Goal: Task Accomplishment & Management: Use online tool/utility

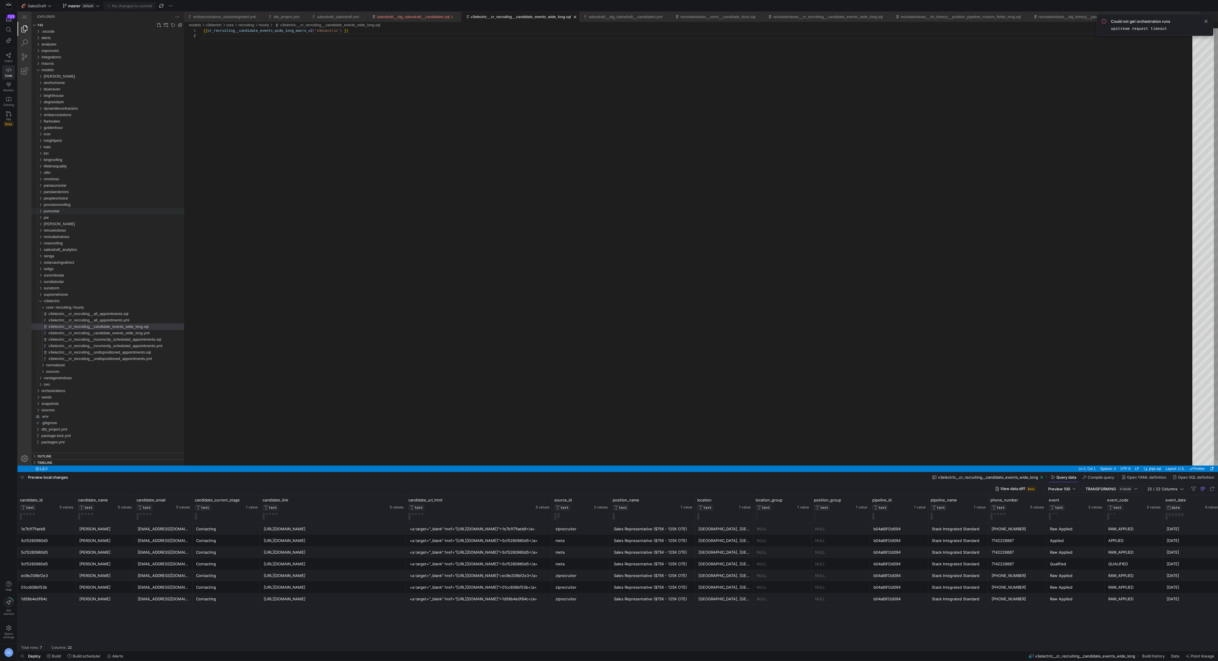
scroll to position [5, 0]
click at [48, 300] on span "v3electric" at bounding box center [52, 301] width 16 height 4
click at [94, 396] on link "Rename... Enter" at bounding box center [104, 400] width 86 height 8
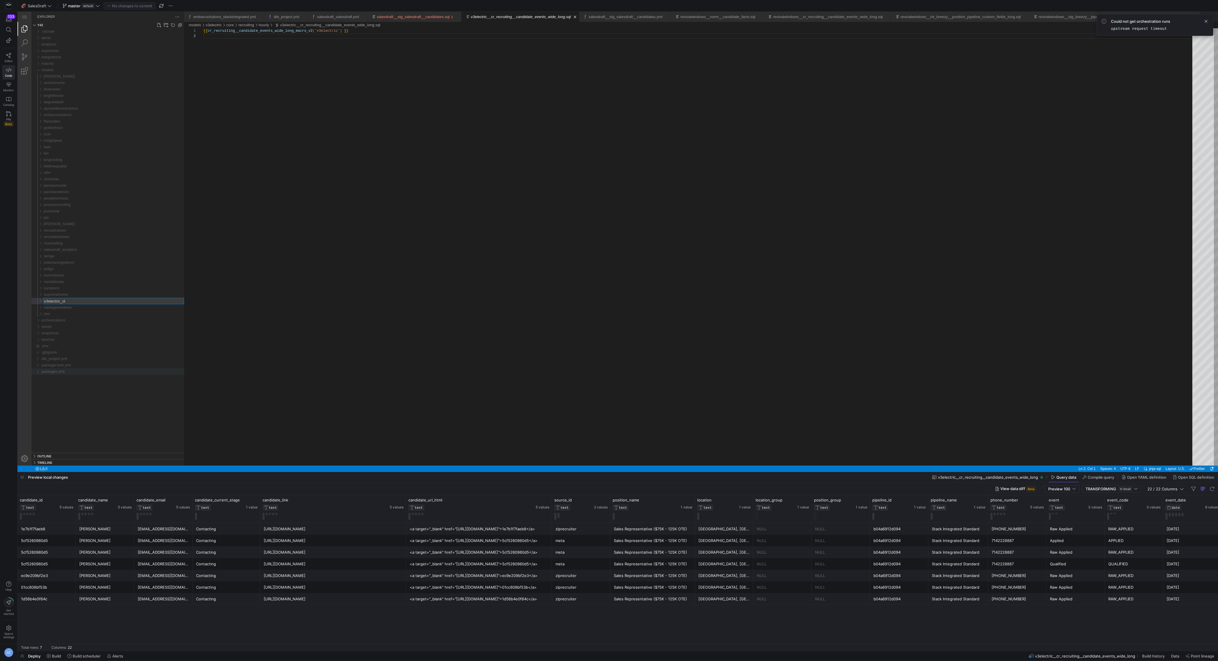
type input "v3electric_old"
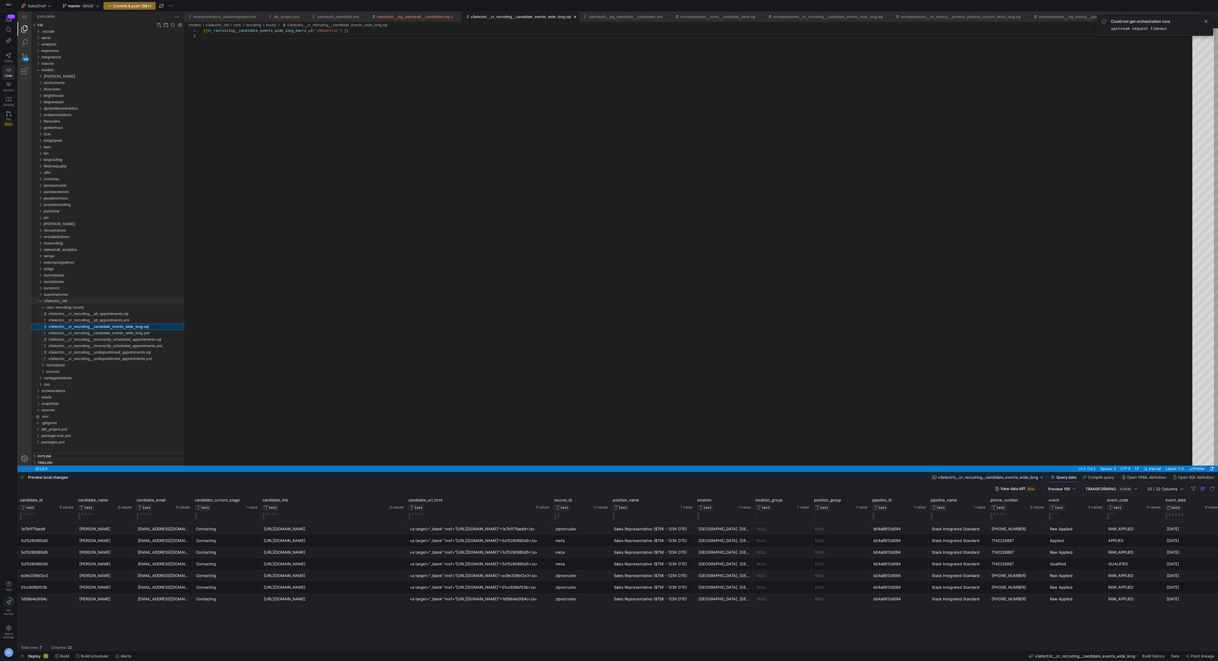
click at [50, 300] on span "v3electric_old" at bounding box center [55, 301] width 23 height 4
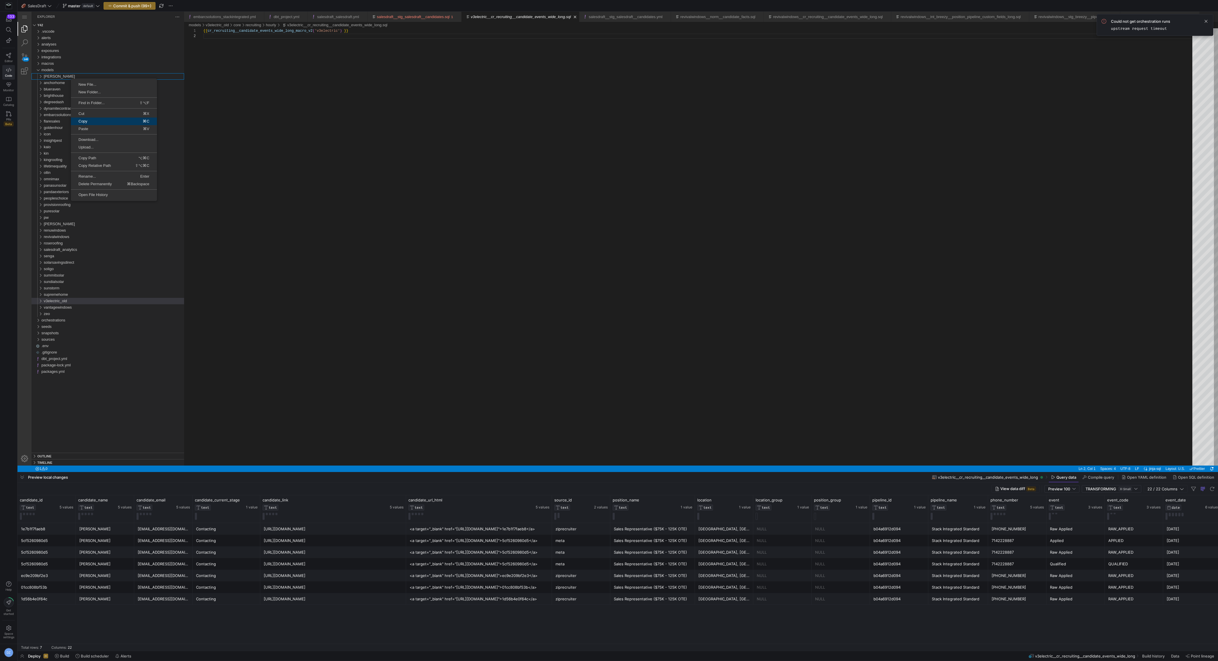
click at [109, 123] on link "Copy ⌘C" at bounding box center [114, 122] width 86 height 8
click at [95, 119] on span "Paste" at bounding box center [90, 120] width 38 height 4
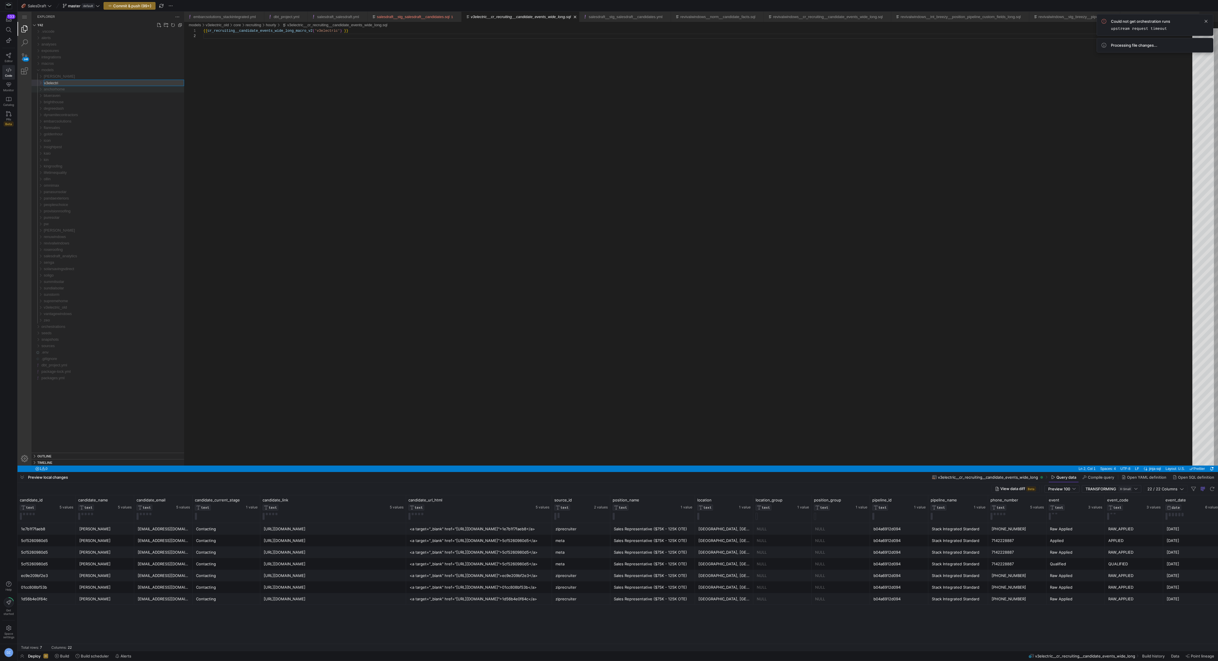
type input "v3electric"
click at [26, 40] on link "Search (⇧⌘F)" at bounding box center [25, 43] width 14 height 14
click at [76, 48] on input "models/provisionroofing/" at bounding box center [106, 50] width 137 height 7
click at [76, 49] on input "models/provisionroofing/" at bounding box center [106, 50] width 137 height 7
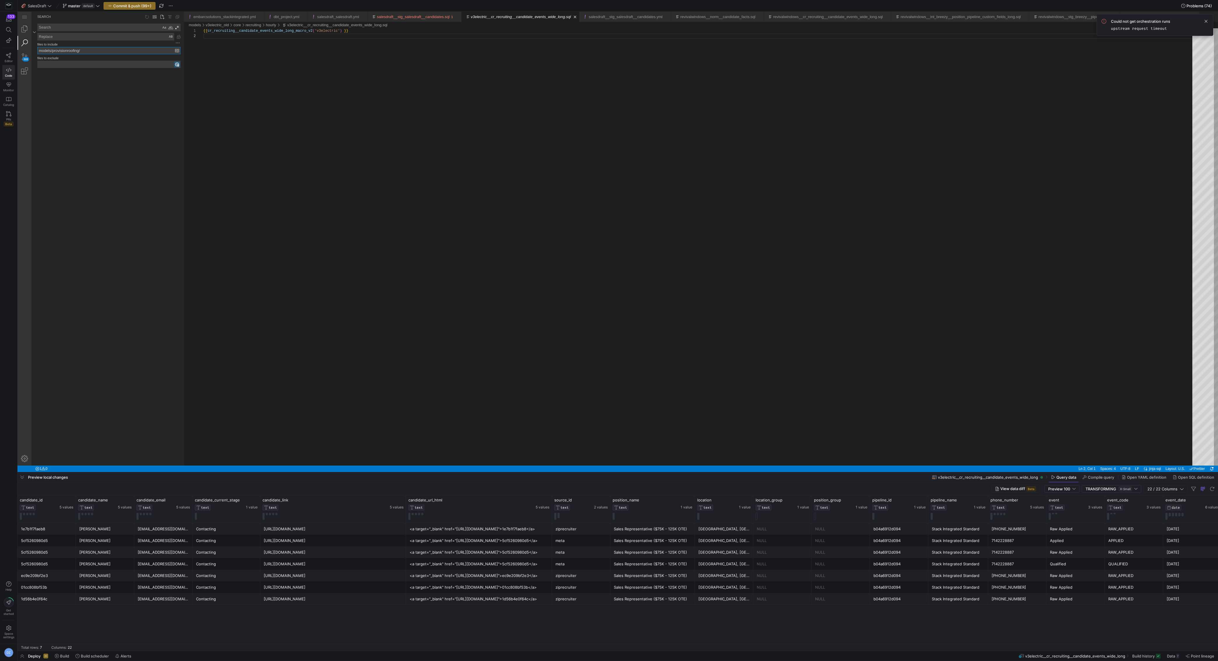
click at [76, 49] on input "models/provisionroofing/" at bounding box center [106, 50] width 137 height 7
type input "models/v3electric/"
click at [101, 29] on textarea "Search: Type Search Term and press Enter to search" at bounding box center [99, 27] width 123 height 7
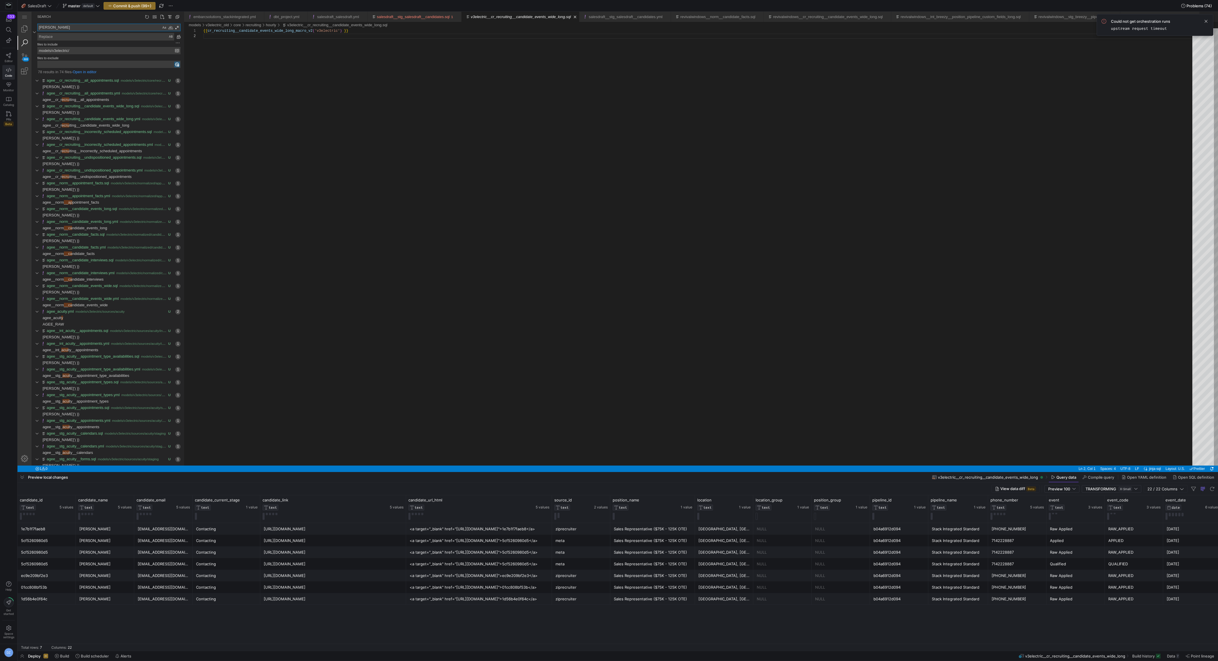
type textarea "[PERSON_NAME]"
click at [139, 36] on textarea "Replace: Type replace term and press Enter to preview" at bounding box center [106, 36] width 136 height 7
click at [62, 50] on input "models/v3electric/" at bounding box center [106, 50] width 137 height 7
click at [65, 38] on textarea "Replace: Type replace term and press Enter to preview" at bounding box center [106, 36] width 136 height 7
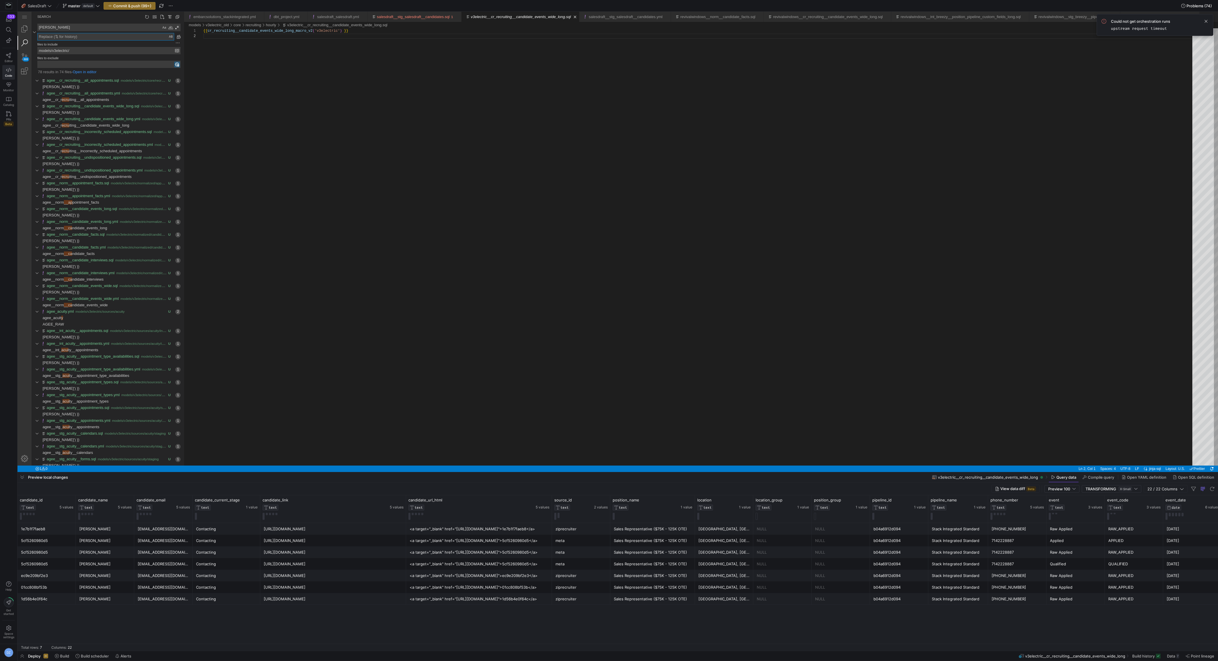
click at [65, 38] on textarea "Replace: Type replace term and press Enter to preview" at bounding box center [106, 36] width 136 height 7
paste textarea "v3electric"
type textarea "v3electric"
click at [170, 38] on div "Preserve Case (⌥⌘P)" at bounding box center [171, 37] width 6 height 6
click at [178, 37] on link "Replace All (⌥⌘Enter)" at bounding box center [178, 37] width 6 height 6
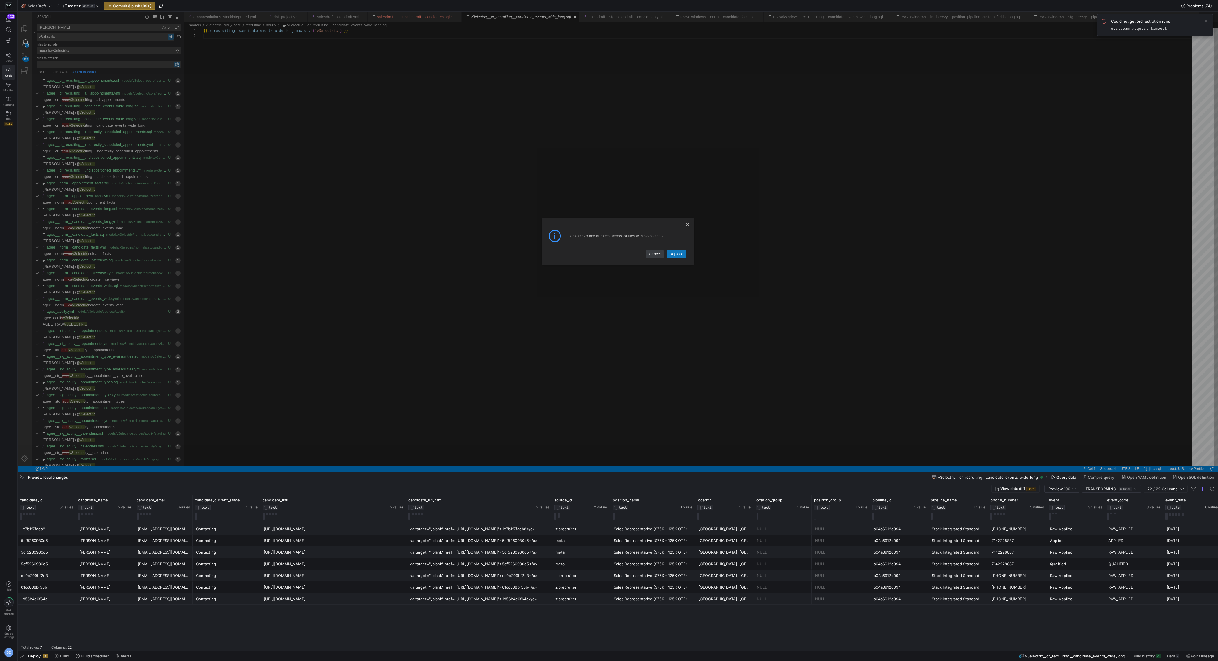
click at [671, 252] on link "Replace" at bounding box center [677, 254] width 20 height 8
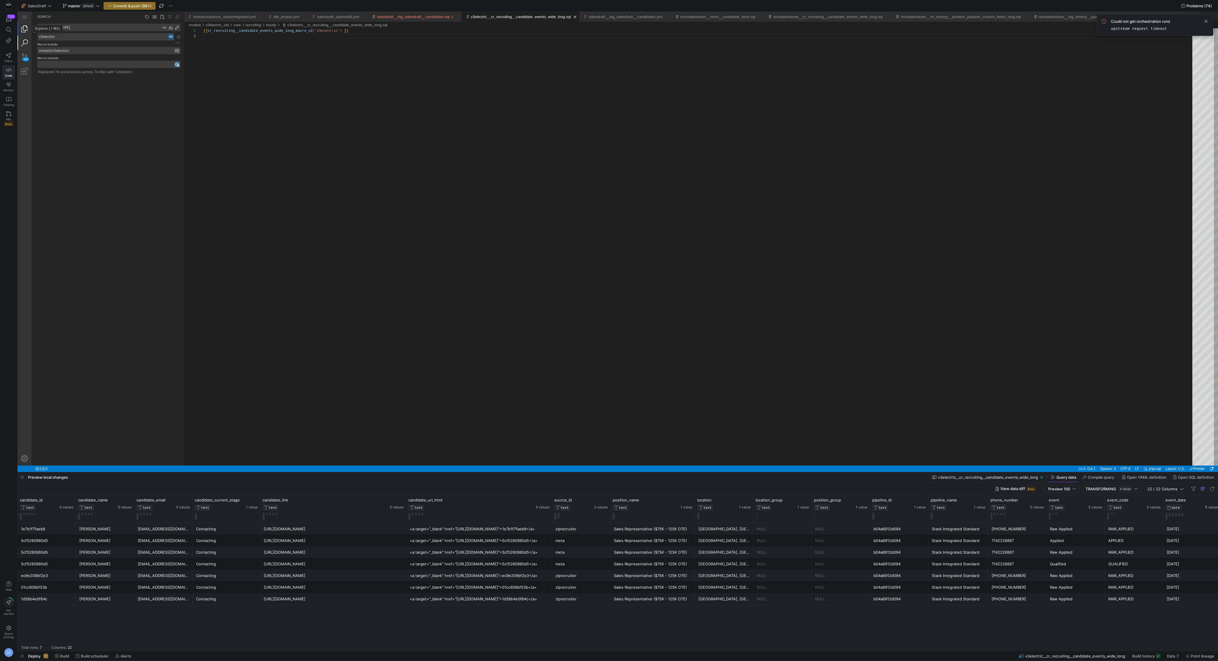
click at [26, 33] on link "Explorer (⇧⌘E)" at bounding box center [25, 29] width 14 height 14
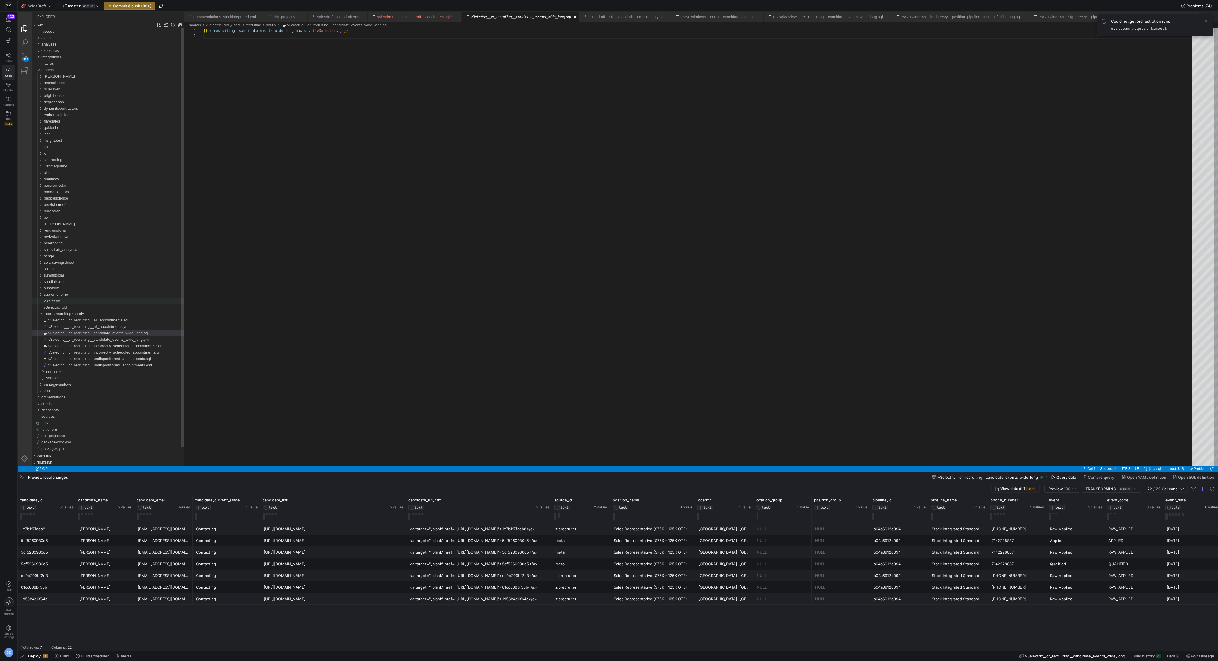
click at [40, 300] on div "v3electric" at bounding box center [39, 301] width 11 height 6
click at [38, 301] on div "v3electric" at bounding box center [39, 301] width 11 height 6
click at [41, 307] on div "core" at bounding box center [40, 307] width 13 height 6
click at [43, 288] on div "normalized" at bounding box center [40, 289] width 13 height 6
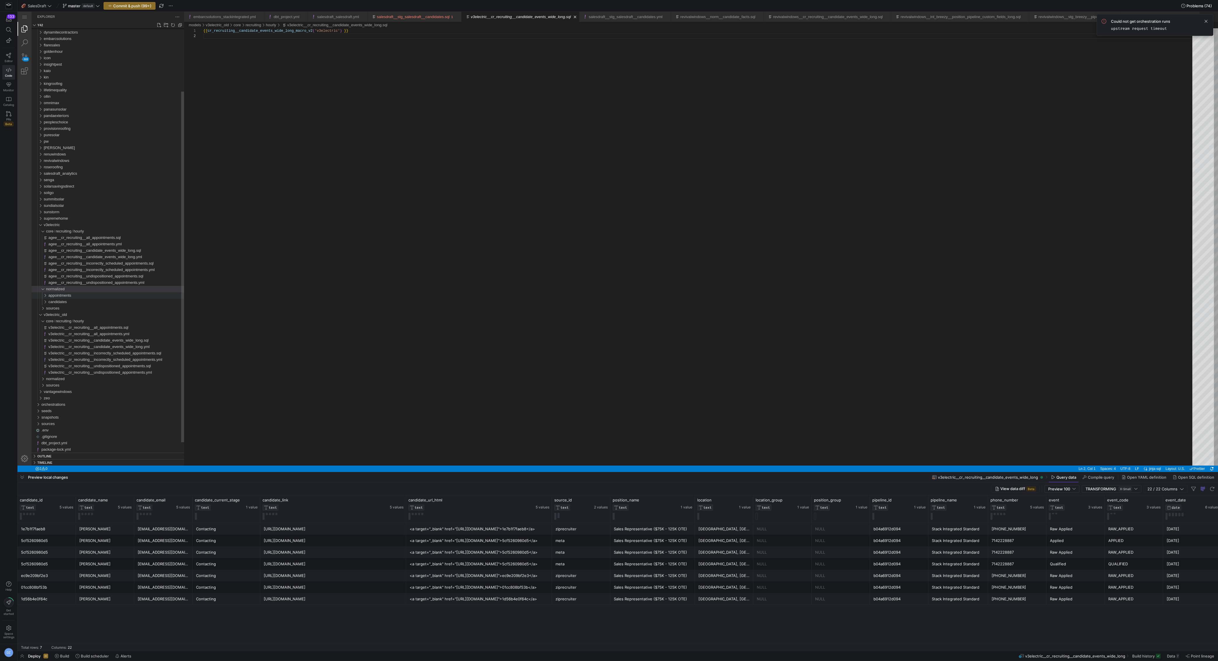
click at [45, 297] on div "appointments" at bounding box center [42, 295] width 16 height 6
click at [47, 313] on div "candidates" at bounding box center [42, 315] width 16 height 6
click at [52, 251] on span "tables" at bounding box center [56, 250] width 10 height 4
click at [48, 305] on div "agee__norm__candidate_interviews.yml" at bounding box center [114, 302] width 140 height 6
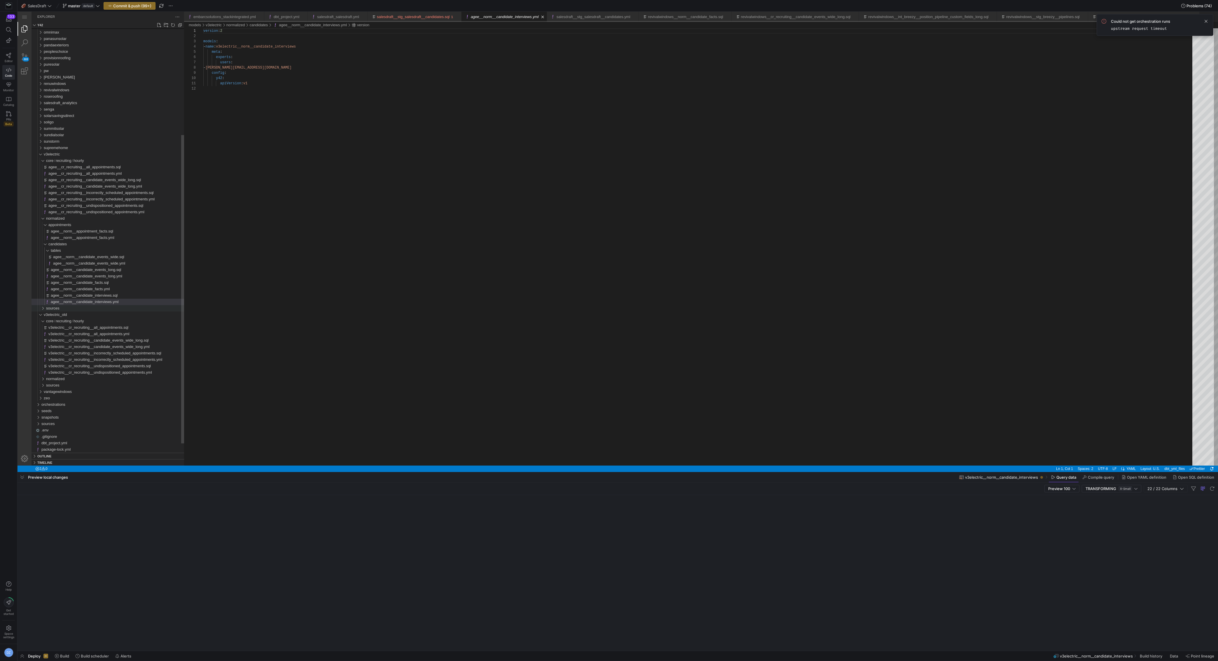
scroll to position [53, 0]
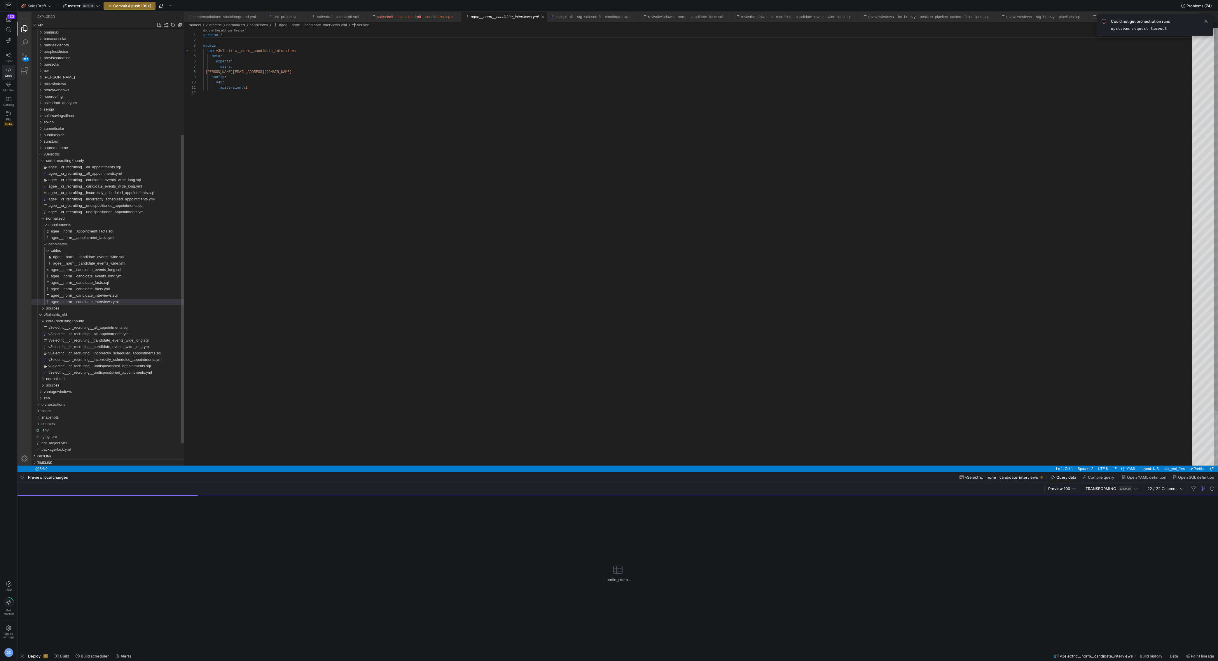
click at [49, 305] on div "agee__norm__candidate_interviews.yml" at bounding box center [114, 302] width 140 height 6
click at [50, 308] on span "sources" at bounding box center [52, 308] width 13 height 4
click at [50, 313] on span "acuity" at bounding box center [53, 314] width 10 height 4
click at [52, 319] on span "intermediate" at bounding box center [61, 321] width 21 height 4
click at [56, 340] on span "staging" at bounding box center [57, 340] width 12 height 4
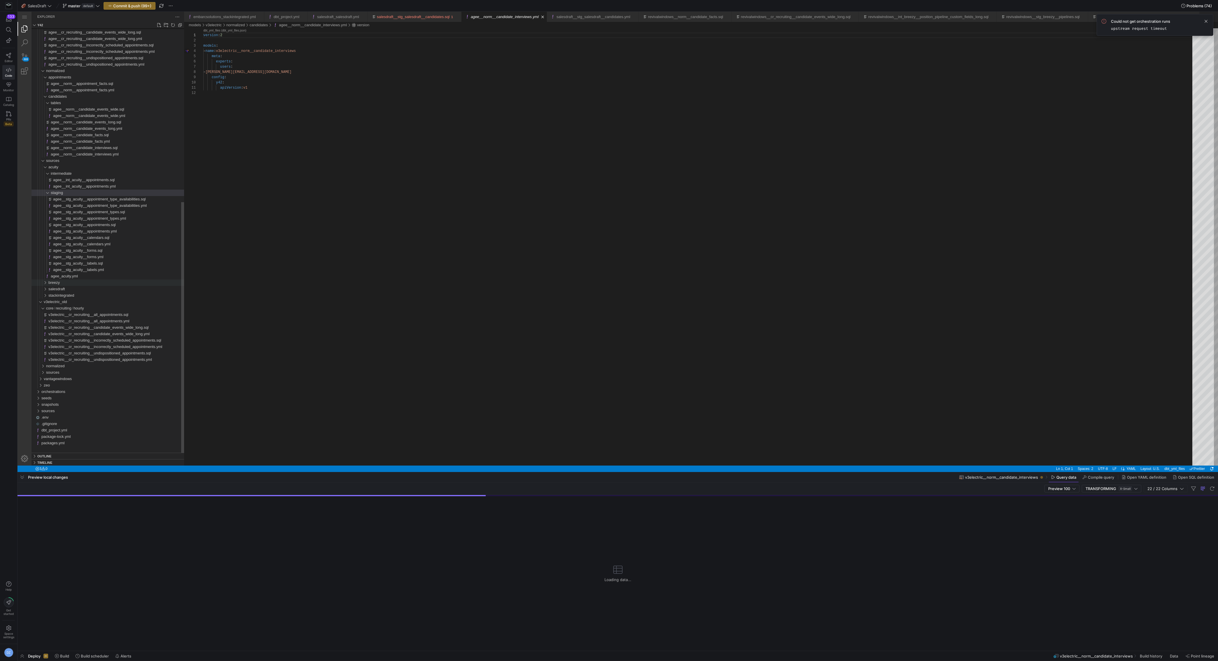
click at [60, 284] on span "breezy" at bounding box center [53, 282] width 11 height 4
click at [63, 289] on span "intermediate" at bounding box center [61, 289] width 21 height 4
click at [64, 347] on div "staging" at bounding box center [117, 347] width 133 height 6
click at [69, 287] on div "salesdraft" at bounding box center [116, 289] width 136 height 6
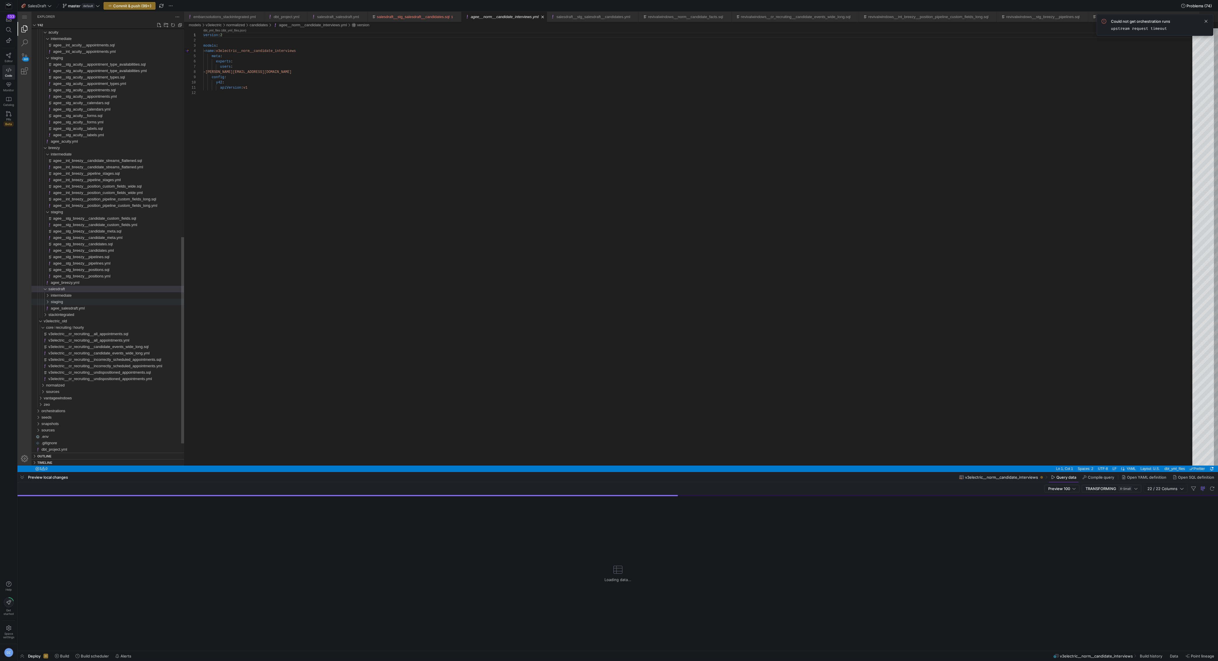
click at [67, 299] on div "staging" at bounding box center [117, 302] width 133 height 6
click at [67, 295] on span "intermediate" at bounding box center [61, 295] width 21 height 4
click at [68, 295] on span "stackintegrated" at bounding box center [61, 295] width 26 height 4
click at [70, 301] on div "staging" at bounding box center [117, 302] width 133 height 6
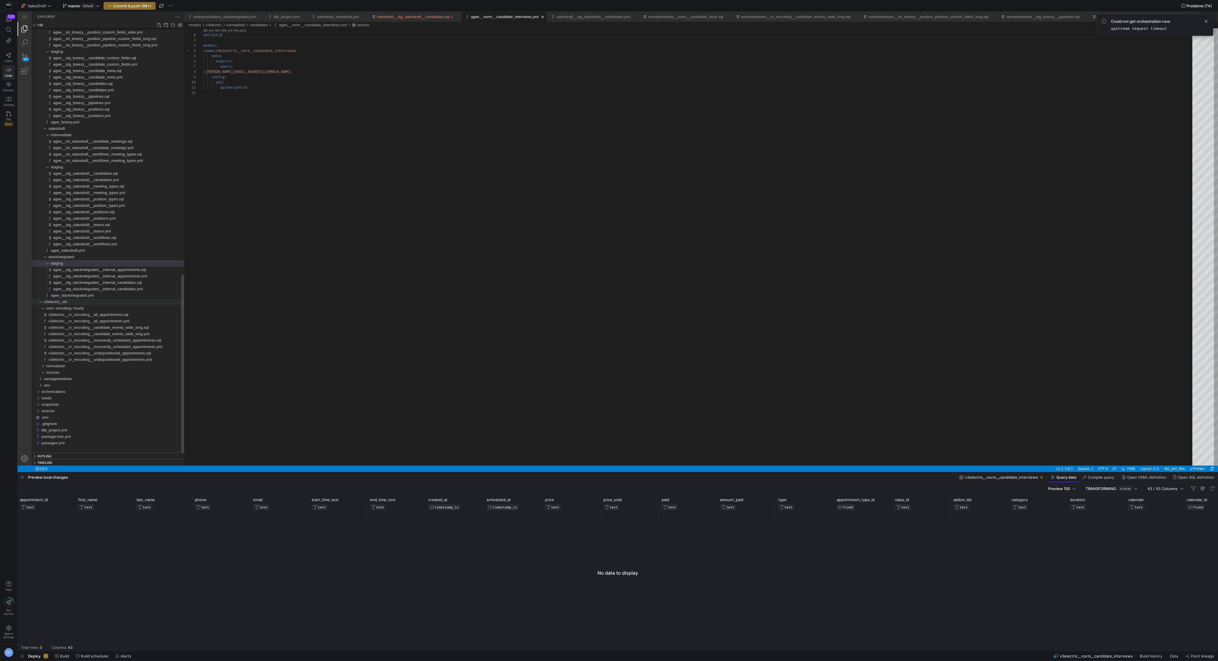
click at [55, 302] on span "v3electric_old" at bounding box center [55, 302] width 23 height 4
click at [22, 479] on span "button" at bounding box center [22, 477] width 9 height 10
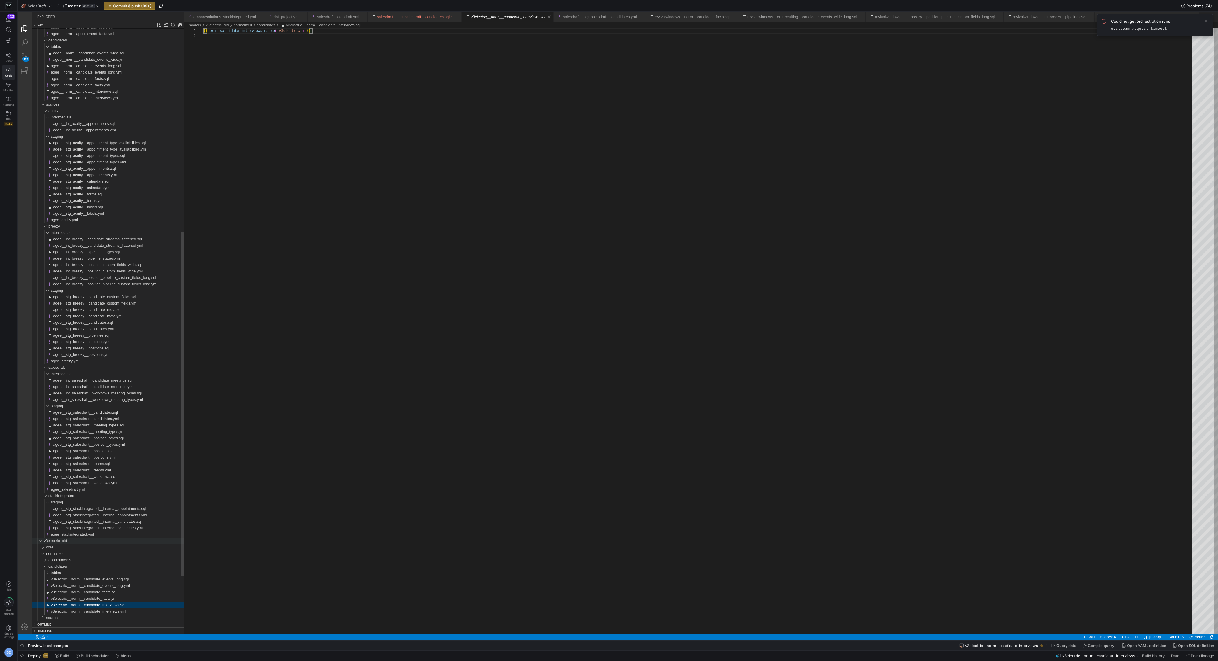
click at [41, 541] on div "v3electric_old" at bounding box center [39, 541] width 11 height 6
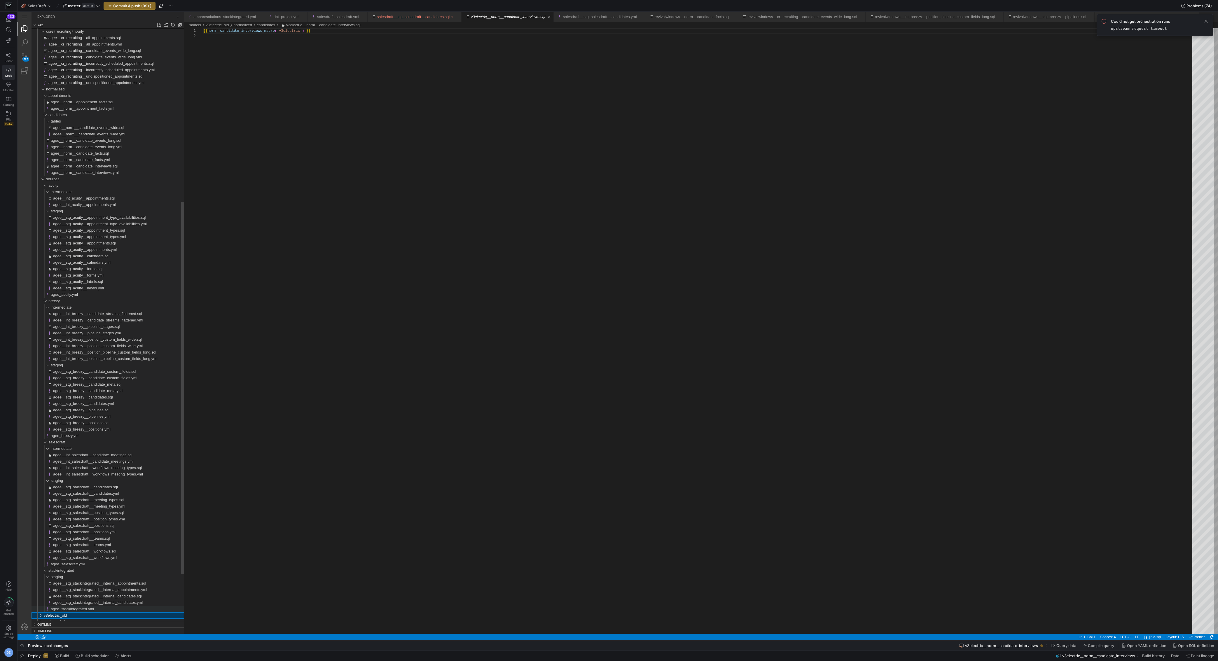
click at [94, 606] on div "agee_stackintegrated.yml" at bounding box center [117, 609] width 133 height 6
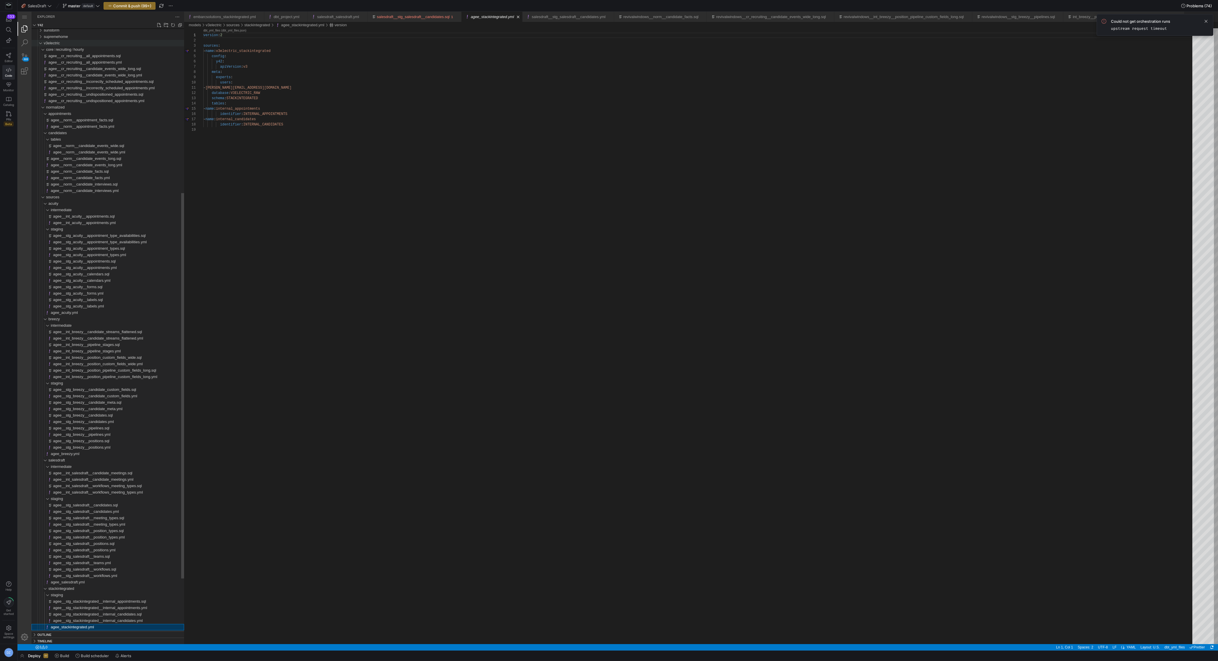
click at [64, 41] on div "v3electric" at bounding box center [114, 43] width 140 height 6
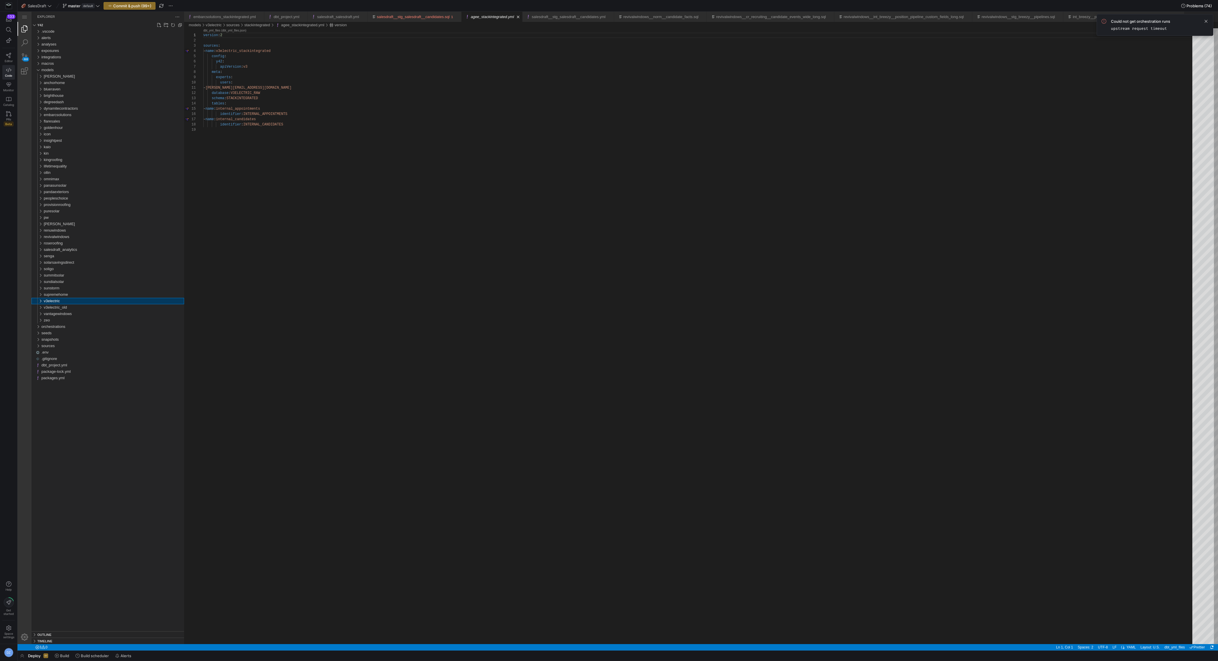
click at [51, 300] on span "v3electric" at bounding box center [52, 301] width 16 height 4
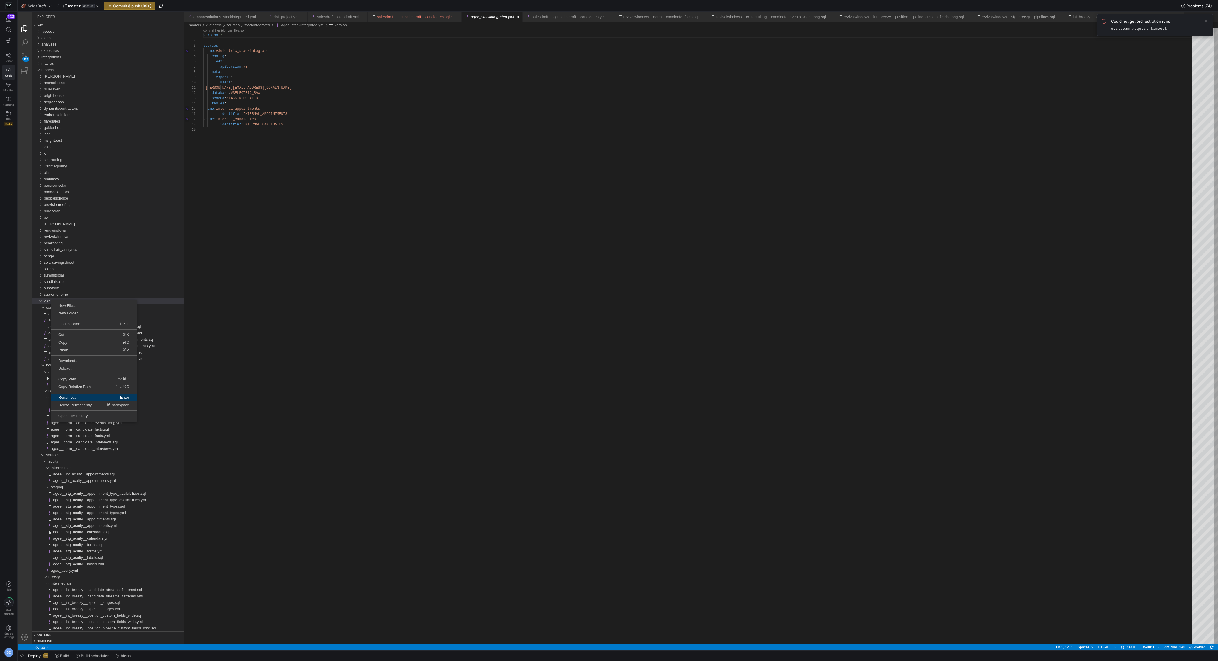
click at [76, 396] on span "Rename..." at bounding box center [72, 398] width 42 height 4
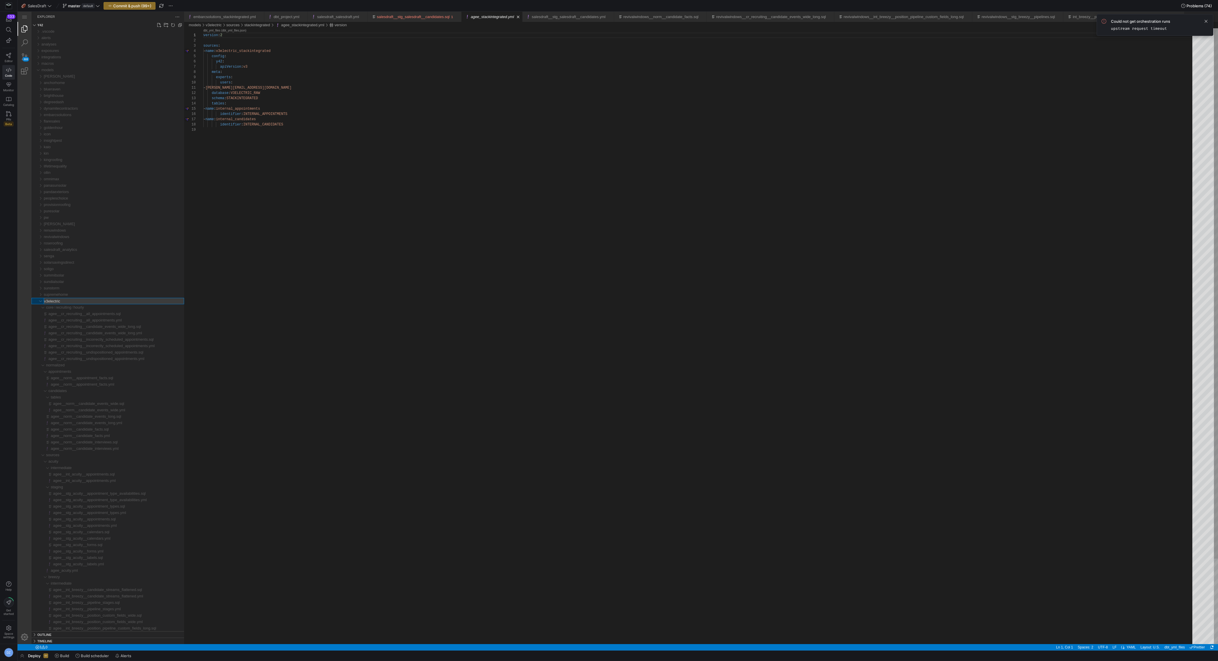
type textarea "- [PERSON_NAME][EMAIL_ADDRESS][DOMAIN_NAME] database: V3ELECTRIC_RAW schema: ST…"
click at [235, 368] on div "version : 2 sources : - name : v3electric_stackintegrated config : y42 : apiVer…" at bounding box center [699, 385] width 993 height 715
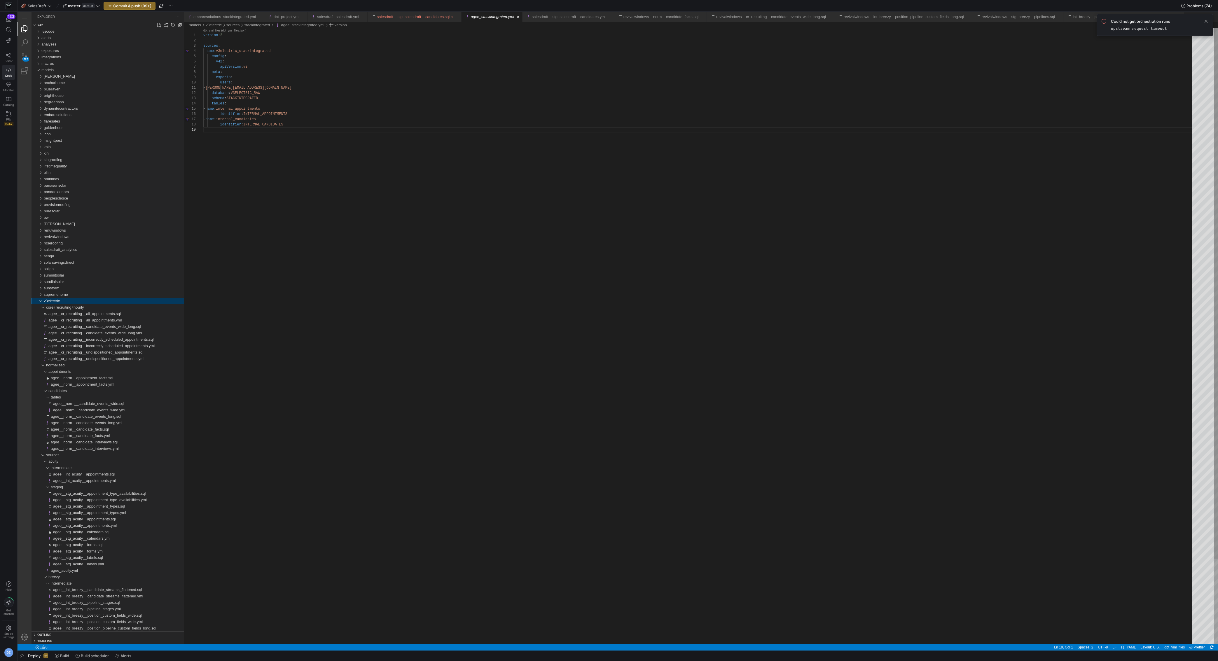
scroll to position [42, 0]
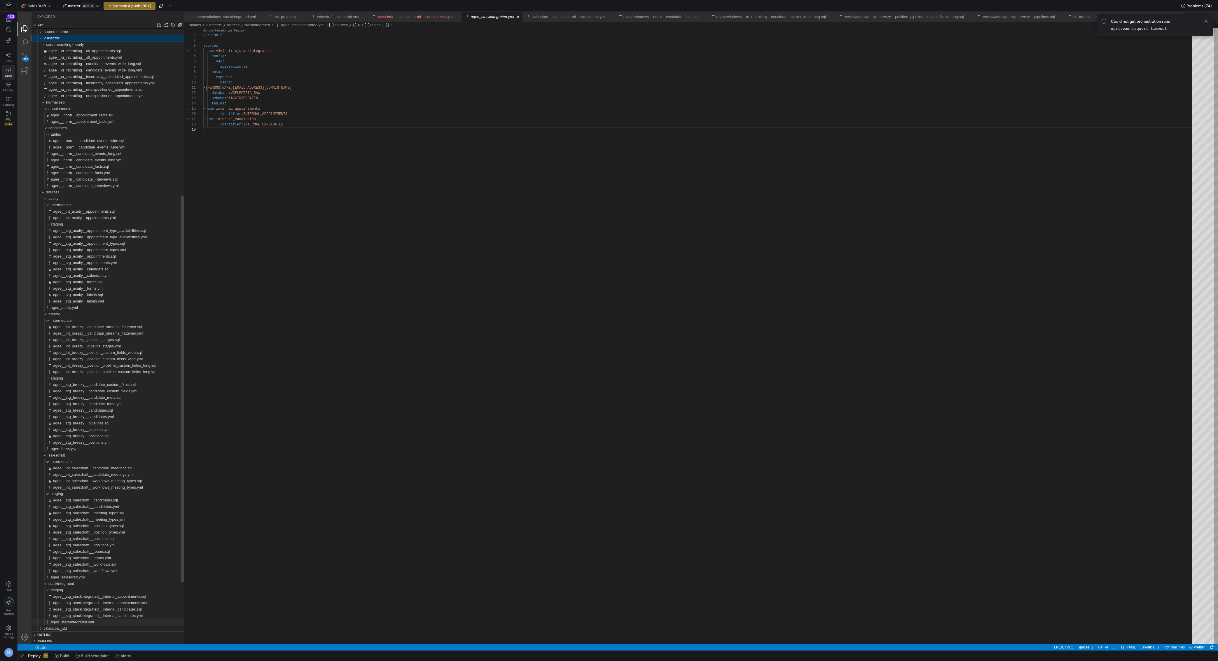
click at [97, 622] on div "agee_stackintegrated.yml" at bounding box center [117, 622] width 133 height 6
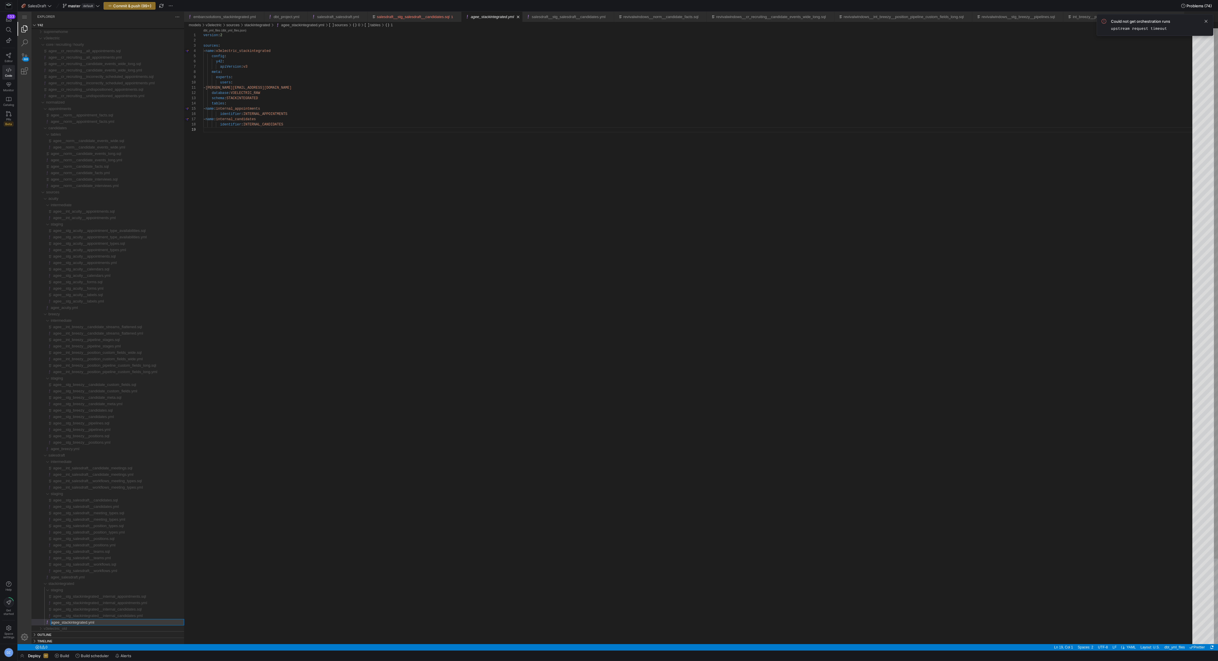
type input "v3electric_stackintegrated.yml"
type input "v3electric__stg_stackintegrated__internal_candidates.yml"
type input "v3electric__stg_stackintegrated__internal_candidates.sql"
type input "v3electric__stg_stackintegrated__internal_appointments.yml"
type input "v3electric__stg_stackintegrated__internal_appointments.sql"
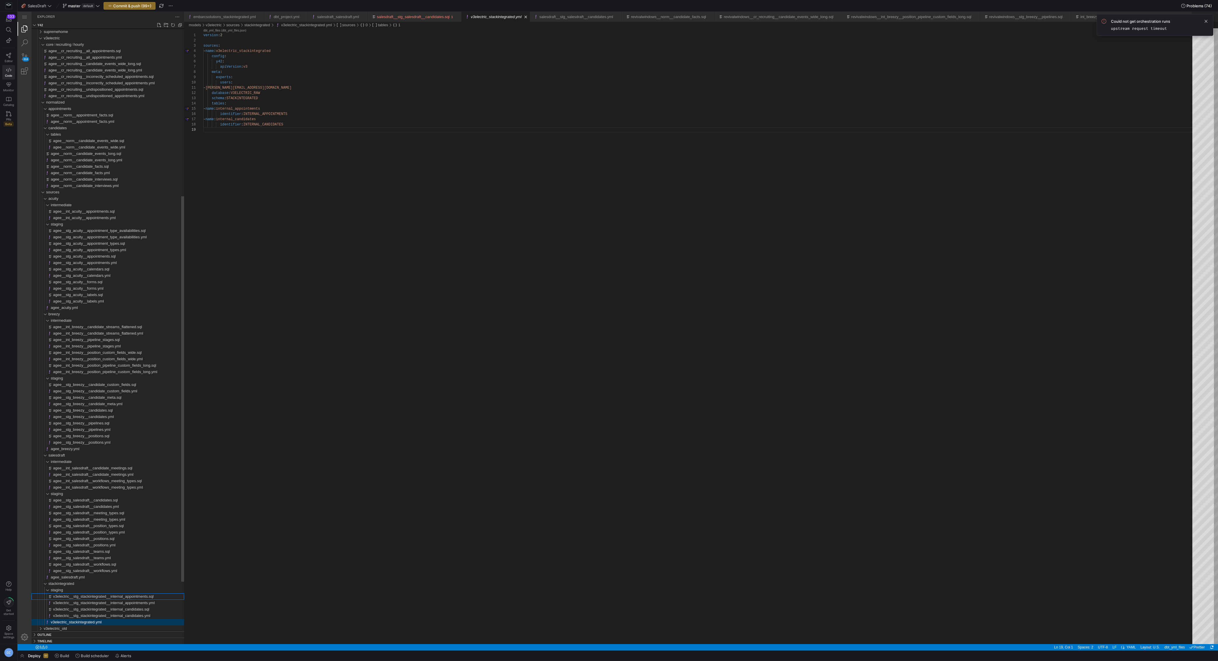
click at [141, 596] on span "v3electric__stg_stackintegrated__internal_appointments.sql" at bounding box center [103, 596] width 101 height 4
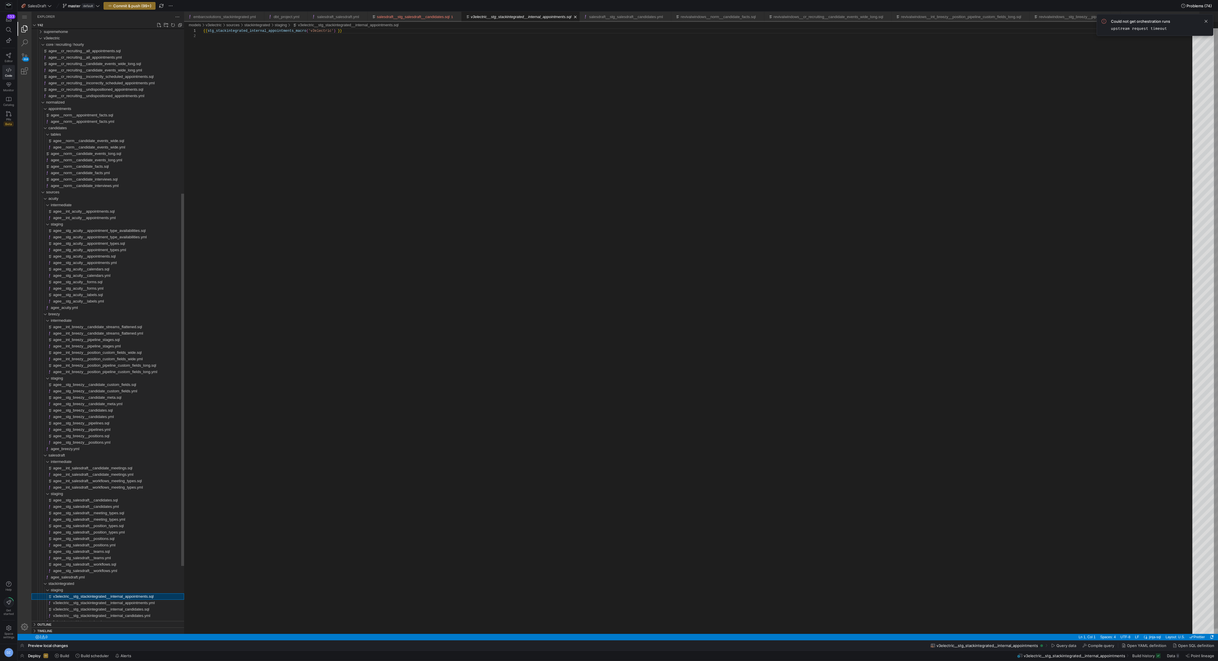
scroll to position [5, 0]
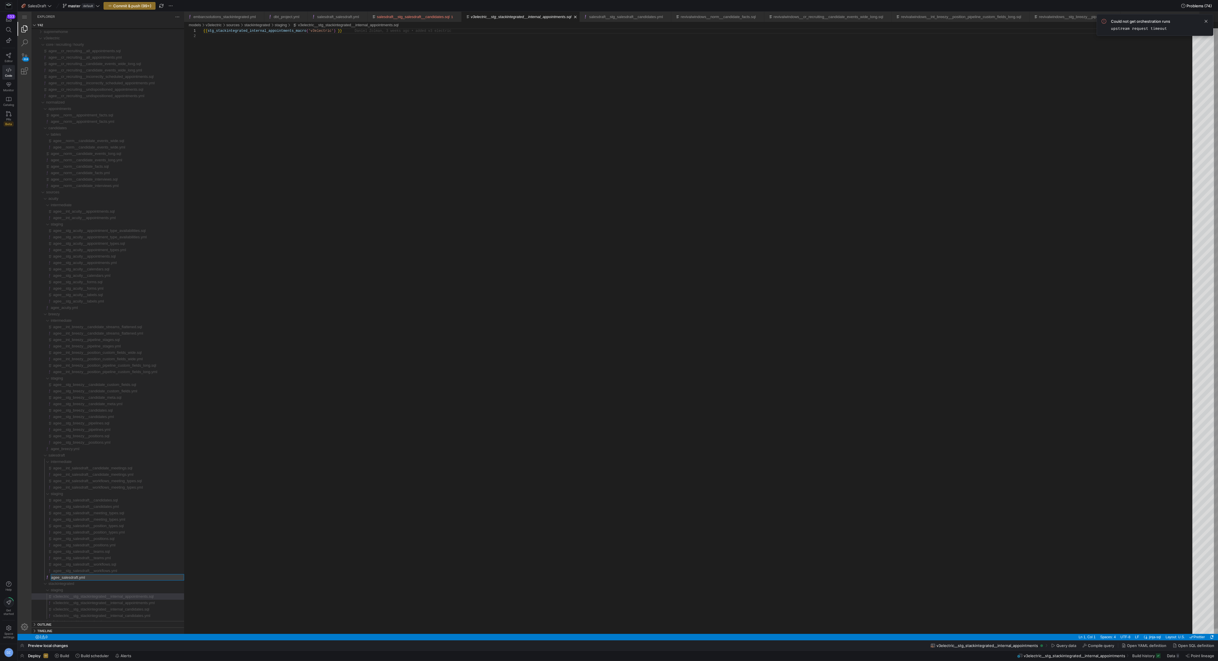
type input "v3electric_salesdraft.yml"
type input "v3electric__stg_salesdraft__workflows.yml"
type input "v3electric__stg_salesdraft__workflows.sql"
type input "v3electric__stg_salesdraft__teams.yml"
type input "v3electric__stg_salesdraft__teams.sql"
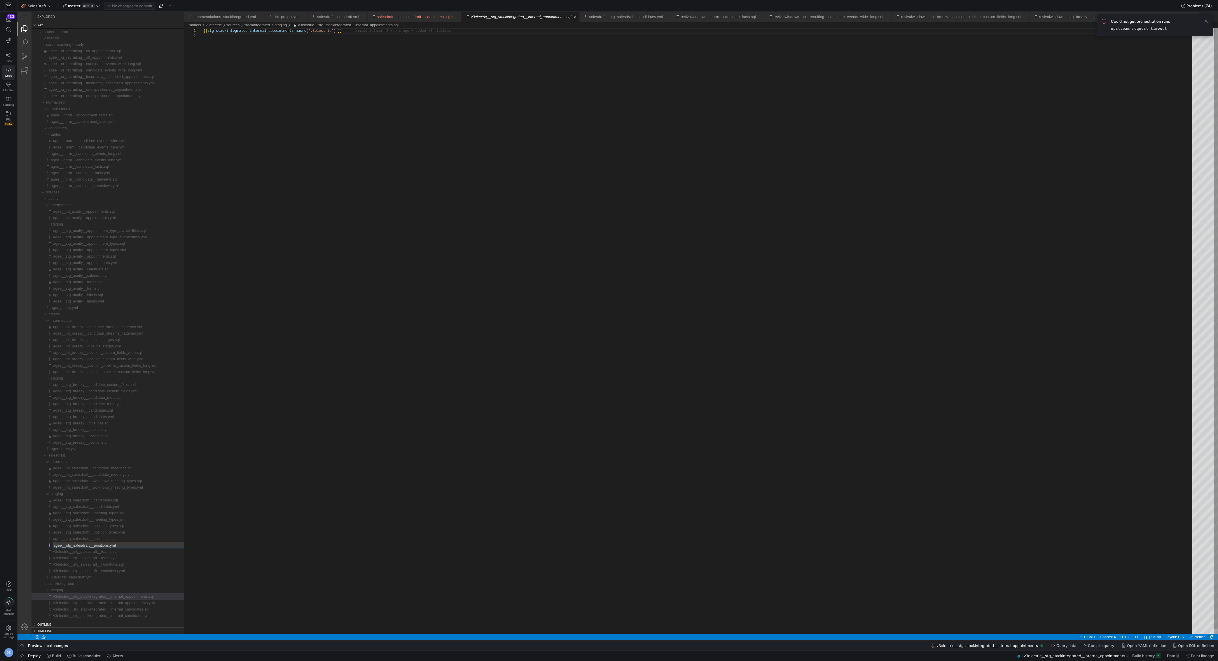
type input "v3electric__stg_salesdraft__positions.yml"
type input "v3electric__stg_salesdraft__positions.sql"
type input "v3electric__stg_salesdraft__position_types.yml"
type input "v3electric__stg_salesdraft__position_types.sql"
type input "v3electric__stg_salesdraft__meeting_types.yml"
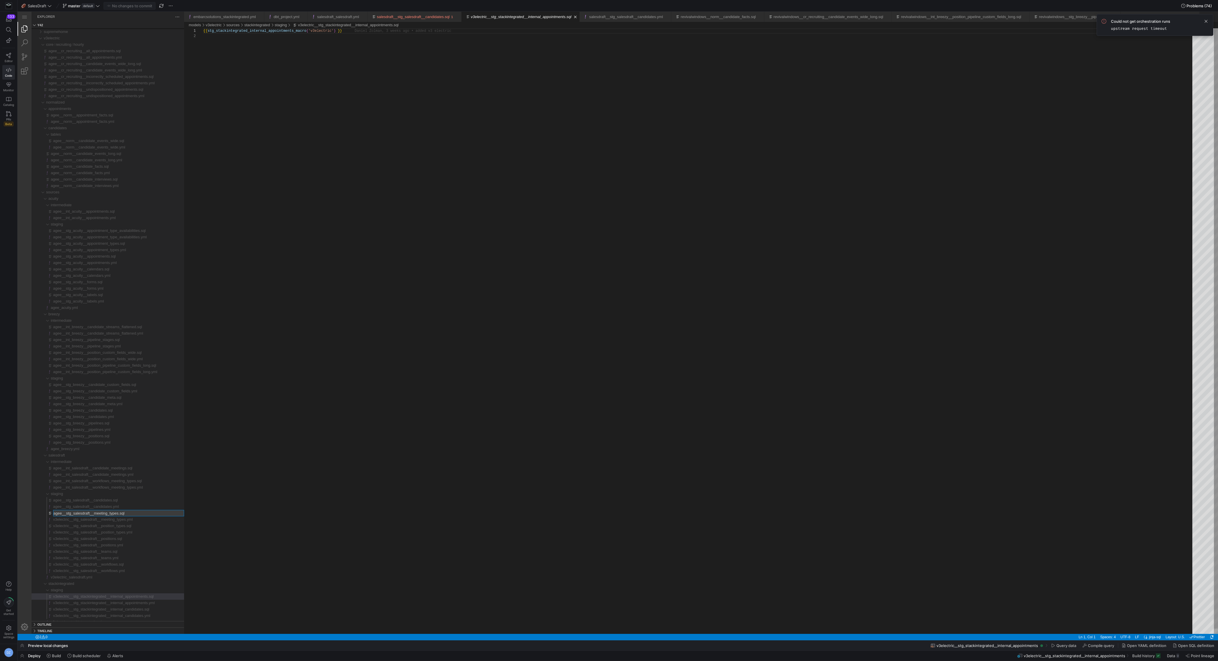
type input "v3electric__stg_salesdraft__meeting_types.sql"
type input "v3electric__stg_salesdraft__candidates.yml"
type input "v3electric__stg_salesdraft__candidates.sql"
type input "v3electric__int_salesdraft__workflows_meeting_types.yml"
type input "v3electric__int_salesdraft__workflows_meeting_types.sql"
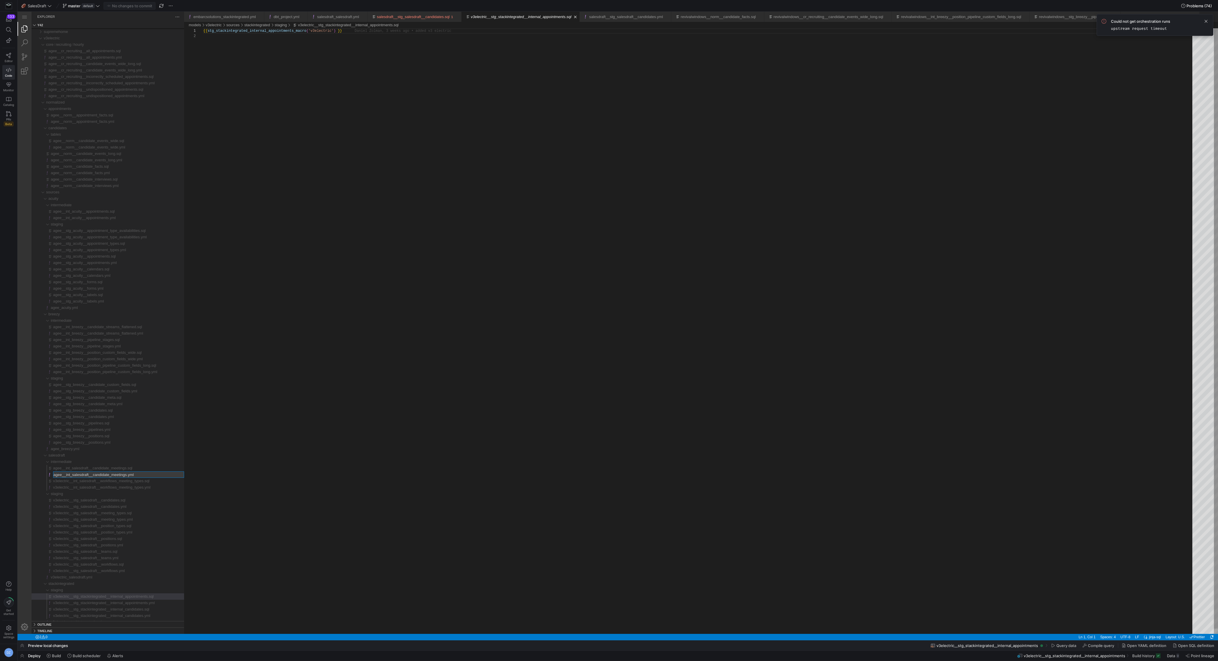
type input "v3electric__int_salesdraft__candidate_meetings.yml"
type input "v3electric__int_salesdraft__candidate_meetings.sql"
type input "v3electric_breezy.yml"
type input "v3electric__stg_breezy__positions.yml"
type input "v3electric__stg_breezy__positions.sql"
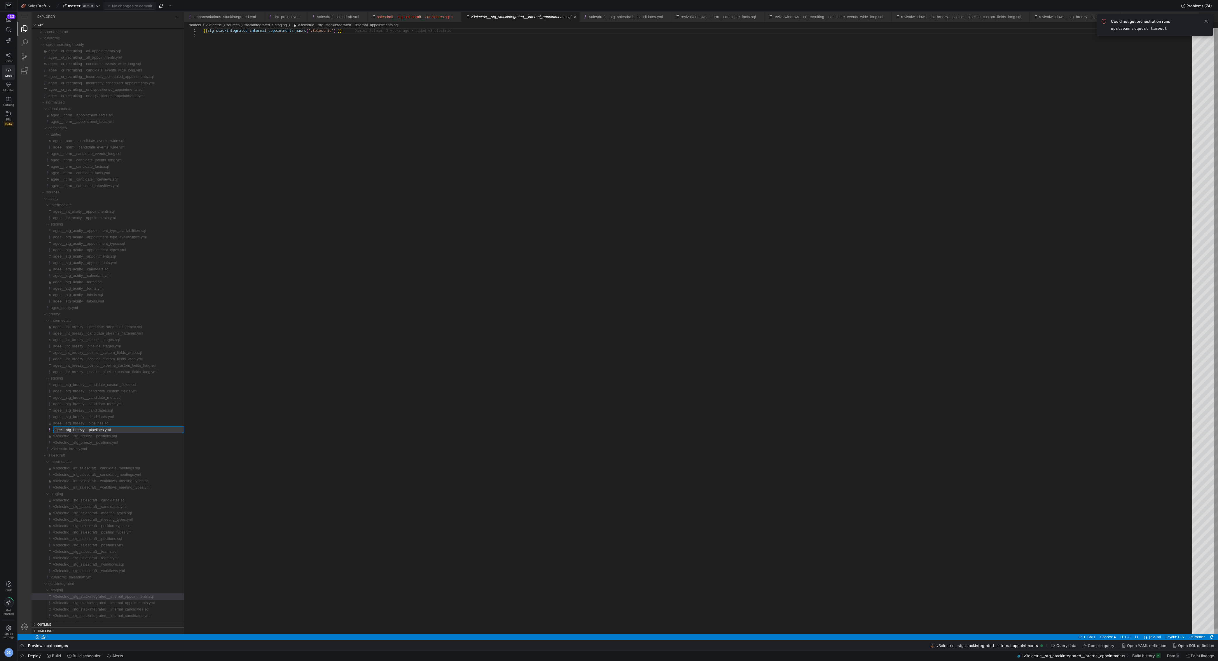
type input "v3electric__stg_breezy__pipelines.yml"
type input "v3electric__stg_breezy__pipelines.sql"
type input "v3electric__stg_breezy__candidates.yml"
type input "v3electric__stg_breezy__candidates.sql"
type input "v3electric__stg_breezy__candidate_meta.yml"
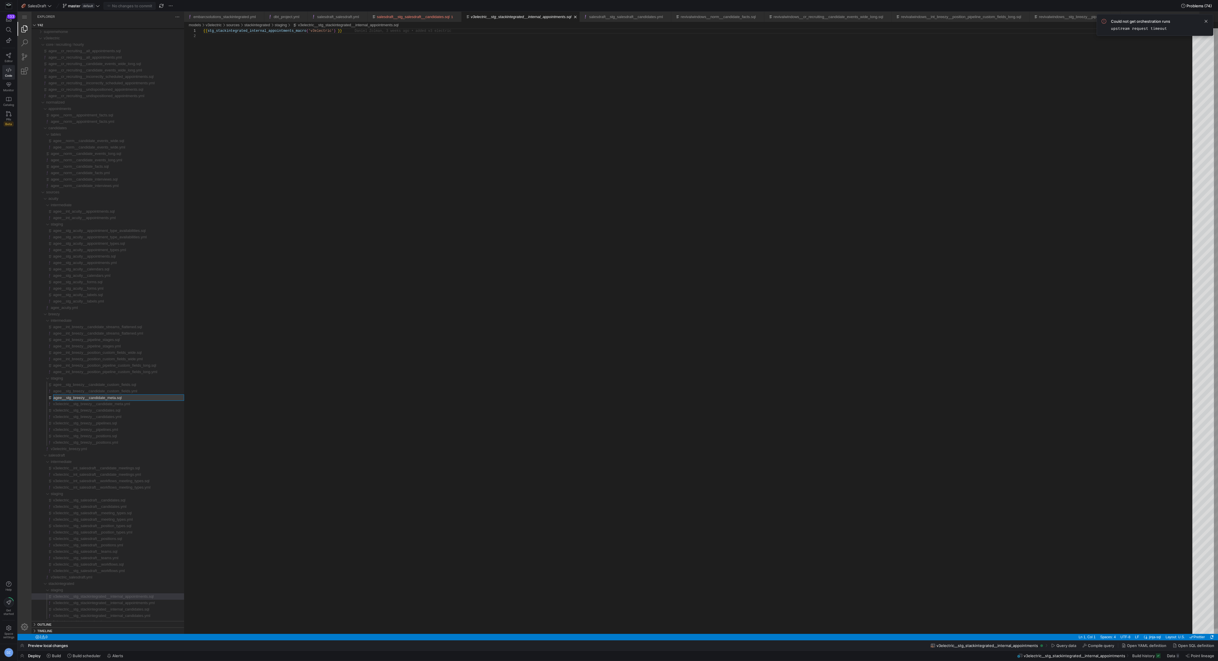
type input "v3electric__stg_breezy__candidate_meta.sql"
type input "v3electric__stg_breezy__candidate_custom_fields.yml"
type input "v3electric__stg_breezy__candidate_custom_fields.sql"
type input "v3electric__int_breezy__position_pipeline_custom_fields_long.yml"
type input "v3electric__int_breezy__position_pipeline_custom_fields_long.sql"
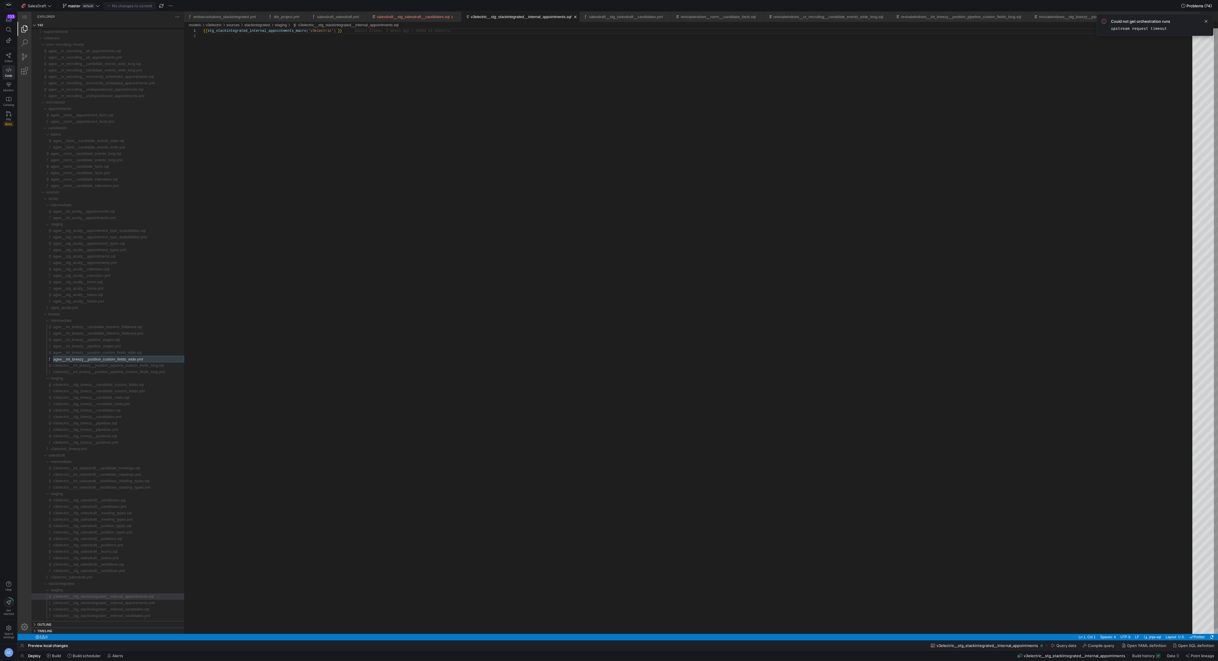
type input "v3electric__int_breezy__position_custom_fields_wide.yml"
type input "v3electric__int_breezy__position_custom_fields_wide.sql"
type input "v3electric__int_breezy__pipeline_stages.yml"
type input "v3electric__int_breezy__pipeline_stages.sql"
type input "v3electric__int_breezy__candidate_streams_flattened.yml"
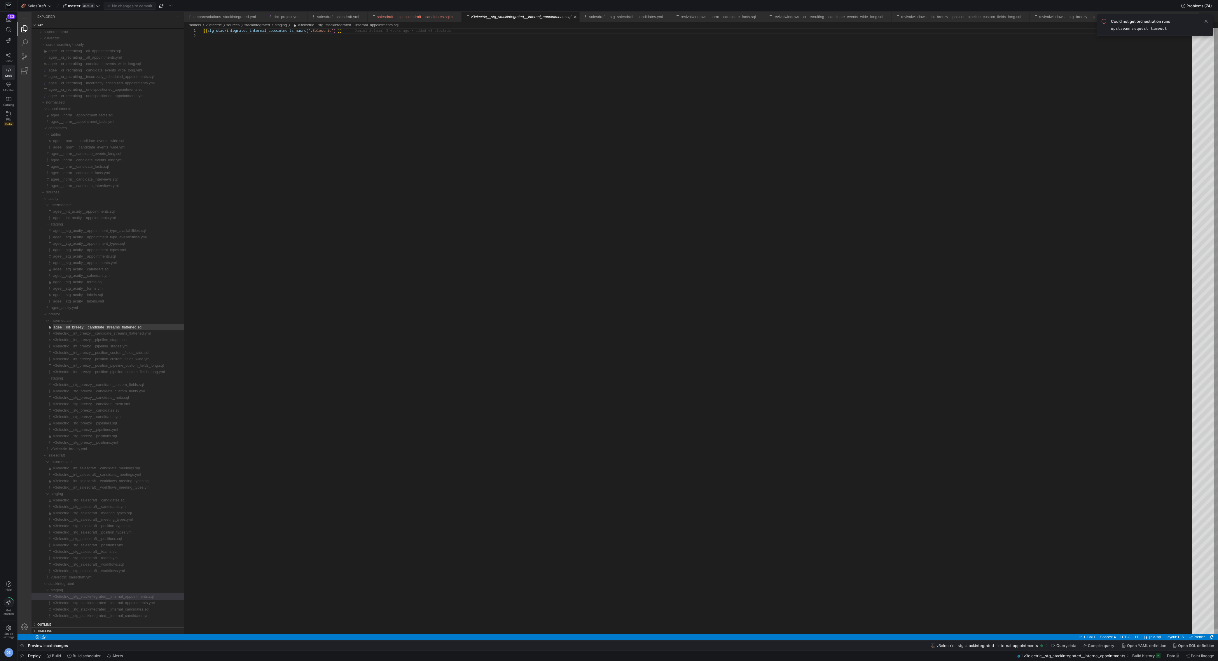
type input "v3electric__int_breezy__candidate_streams_flattened.sql"
type input "v3electric_acuity.yml"
type input "v3electric__stg_acuity__labels.yml"
type input "v3electric__stg_acuity__labels.sql"
type input "v3electric__stg_acuity__forms.yml"
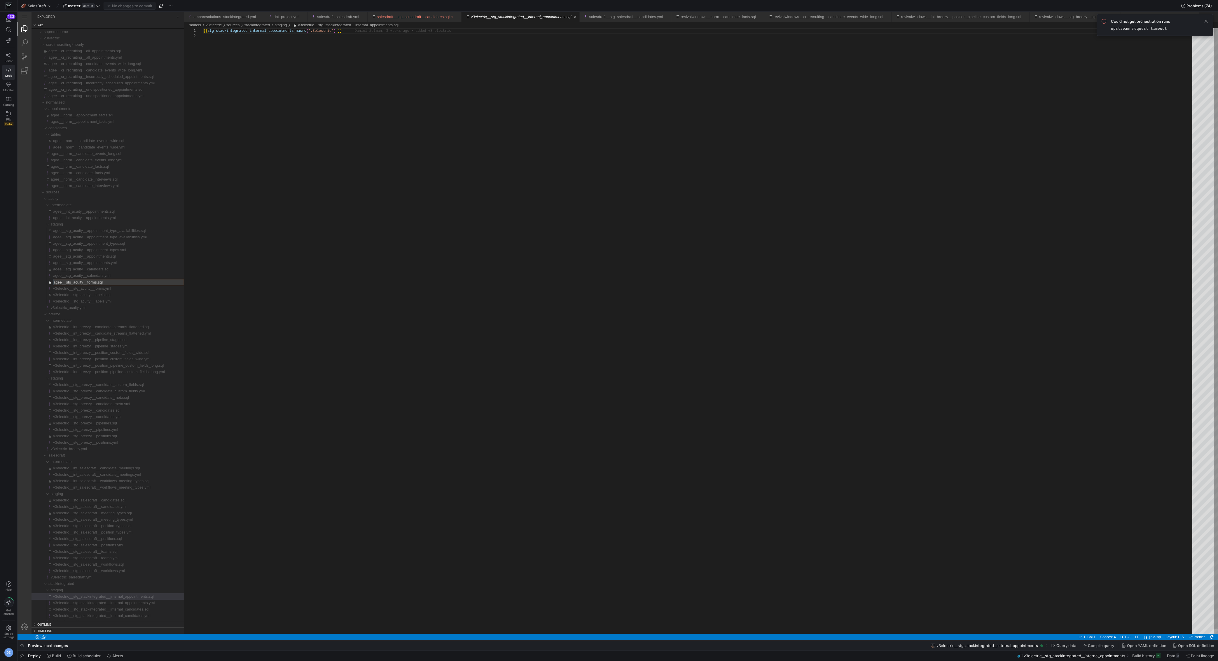
type input "v3electric__stg_acuity__forms.sql"
type input "v3electric__stg_acuity__calendars.yml"
type input "v3electric__stg_acuity__calendars.sql"
type input "v3electric__stg_acuity__appointments.yml"
type input "v3electric__stg_acuity__appointments.sql"
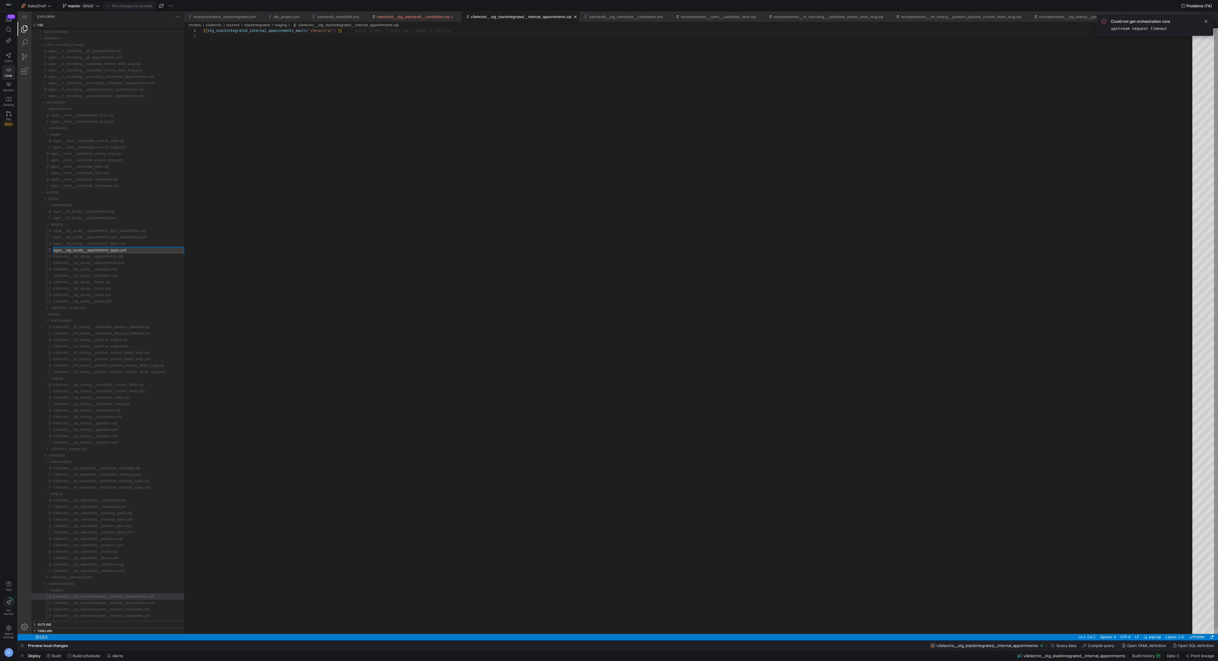
type input "v3electric__stg_acuity__appointment_types.yml"
type input "v3electric__stg_acuity__appointment_types.sql"
type input "v3electric__stg_acuity__appointment_type_availabilities.yml"
type input "v3electric__stg_acuity__appointment_type_availabilities.sql"
type input "v3electric__int_acuity__appointments.yml"
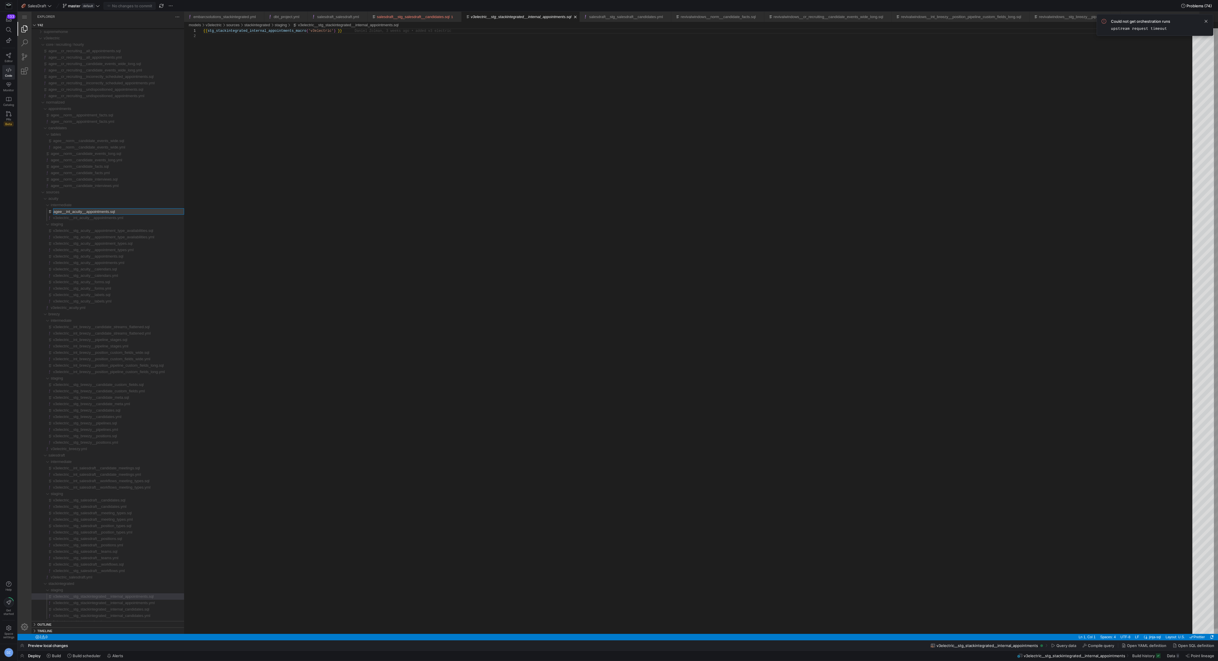
type input "v3electric__int_acuity__appointments.sql"
type input "v3electric__norm__candidate_interviews.yml"
type input "v3electric__norm__candidate_interviews.sql"
type input "v3electric__norm__candidate_facts.yml"
type input "v3electric__norm__candidate_facts.sql"
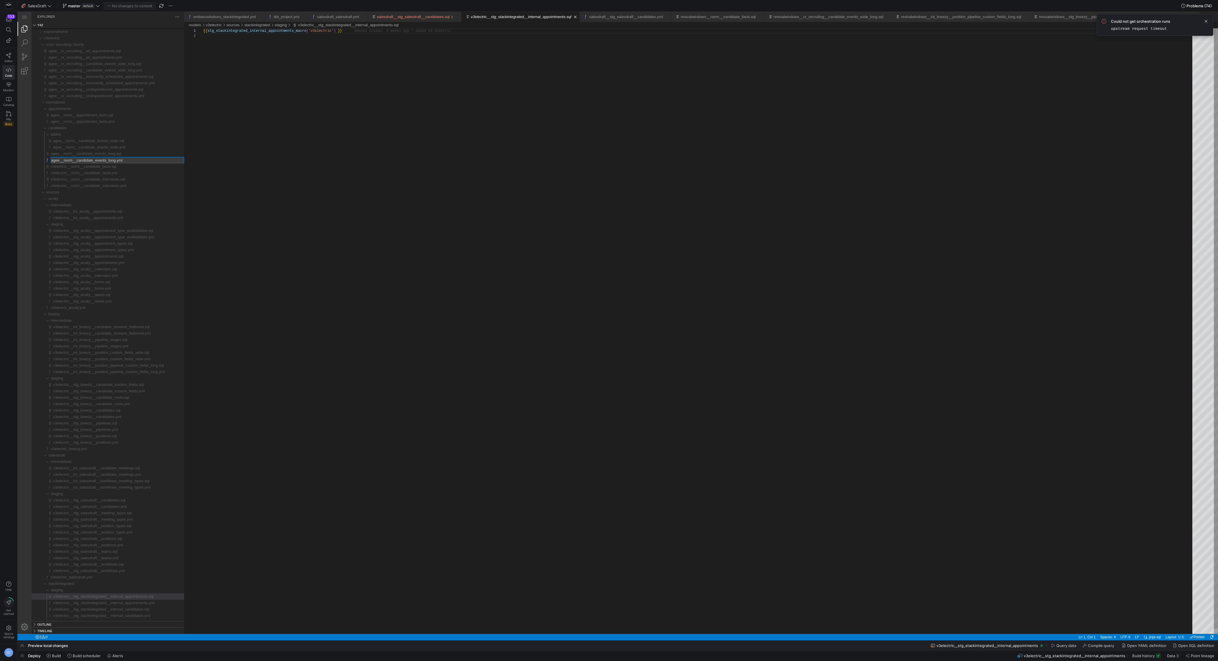
type input "v3electric__norm__candidate_events_long.yml"
type input "v3electric__norm__candidate_events_long.sql"
type input "v3electric__norm__candidate_events_wide.yml"
type input "v3electric__norm__candidate_events_wide.sql"
type input "v3electric__norm__appointment_facts.yml"
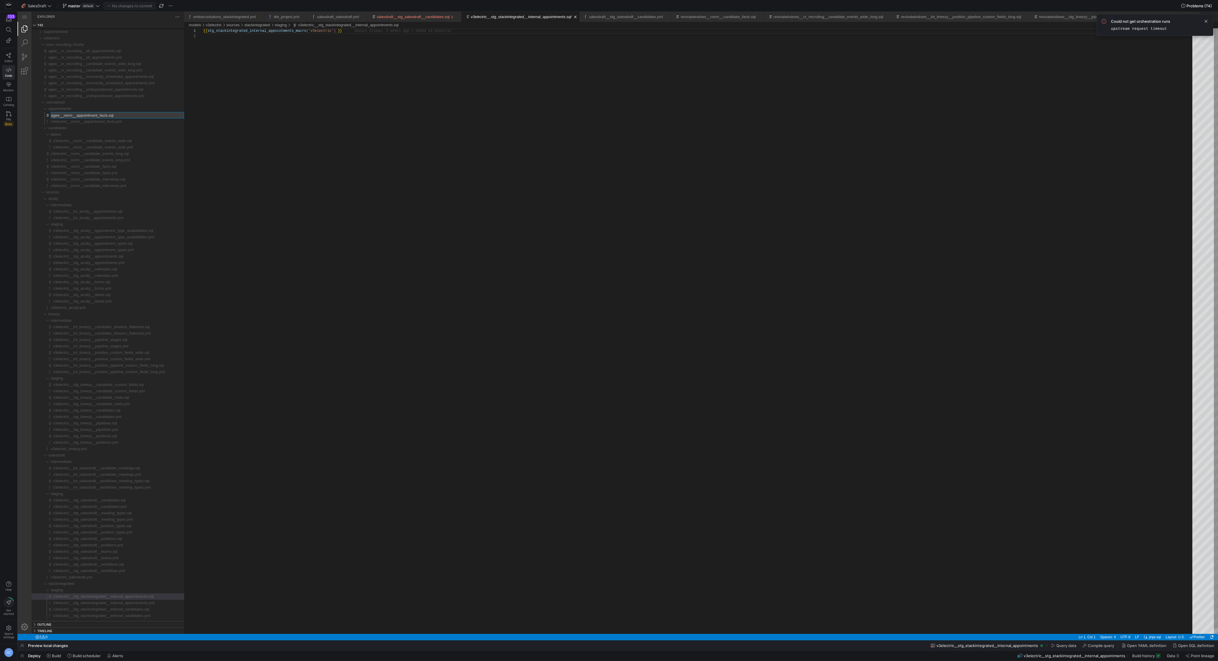
type input "v3electric__norm__appointment_facts.sql"
type input "v3electric__cr_recruiting__undispositioned_appointments.yml"
type input "v3electric__cr_recruiting__undispositioned_appointments.sql"
type input "v3electric__cr_recruiting__incorrectly_scheduled_appointments.yml"
type input "v3electric__cr_recruiting__incorrectly_scheduled_appointments.sql"
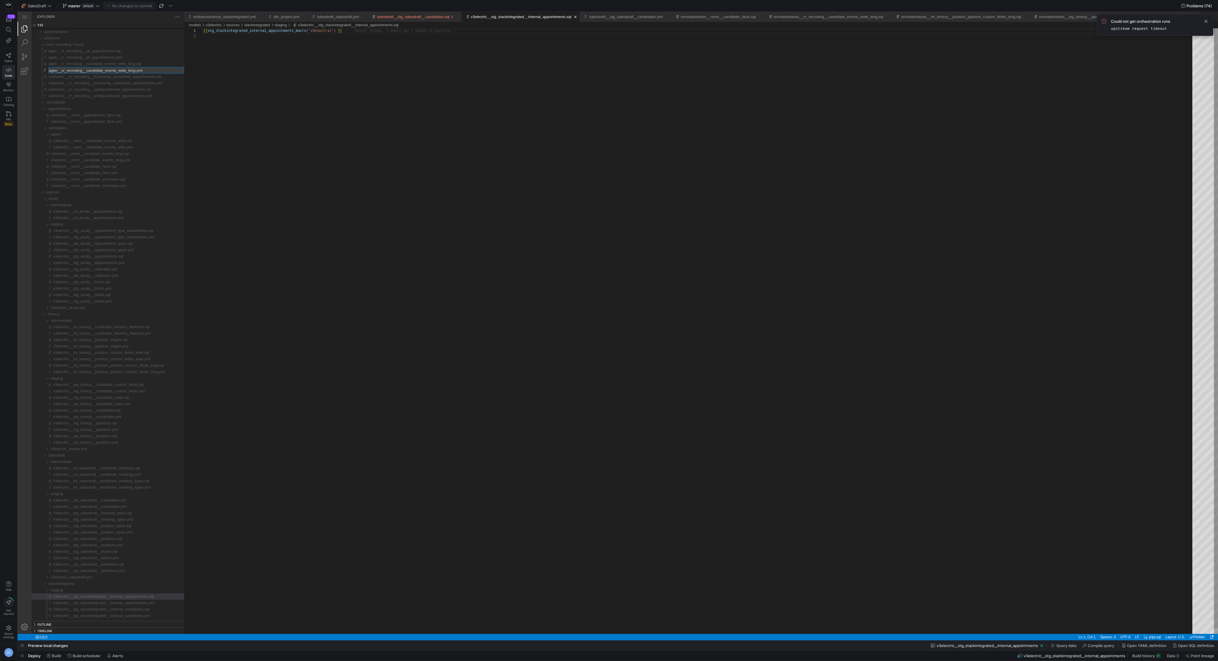
type input "v3electric__cr_recruiting__candidate_events_wide_long.yml"
type input "v3electric__cr_recruiting__candidate_events_wide_long.sql"
type input "v3electric__cr_recruiting__all_appointments.yml"
type input "v3electric__cr_recruiting__all_appointments.sql"
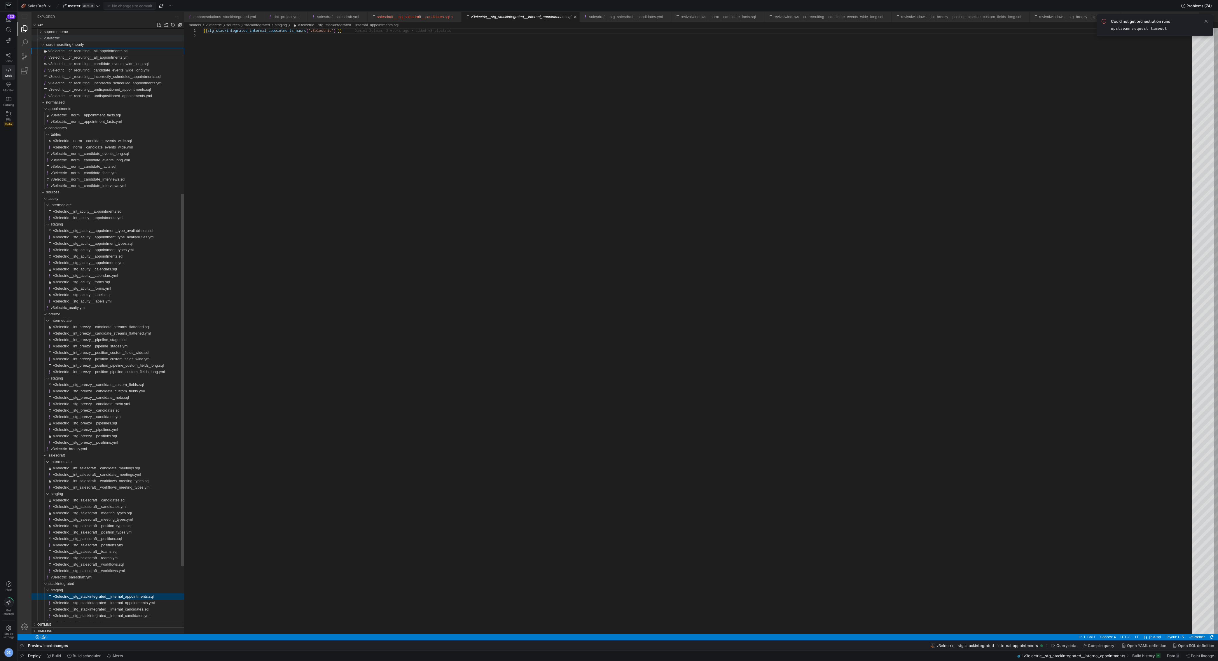
click at [42, 40] on div "v3electric" at bounding box center [39, 38] width 11 height 6
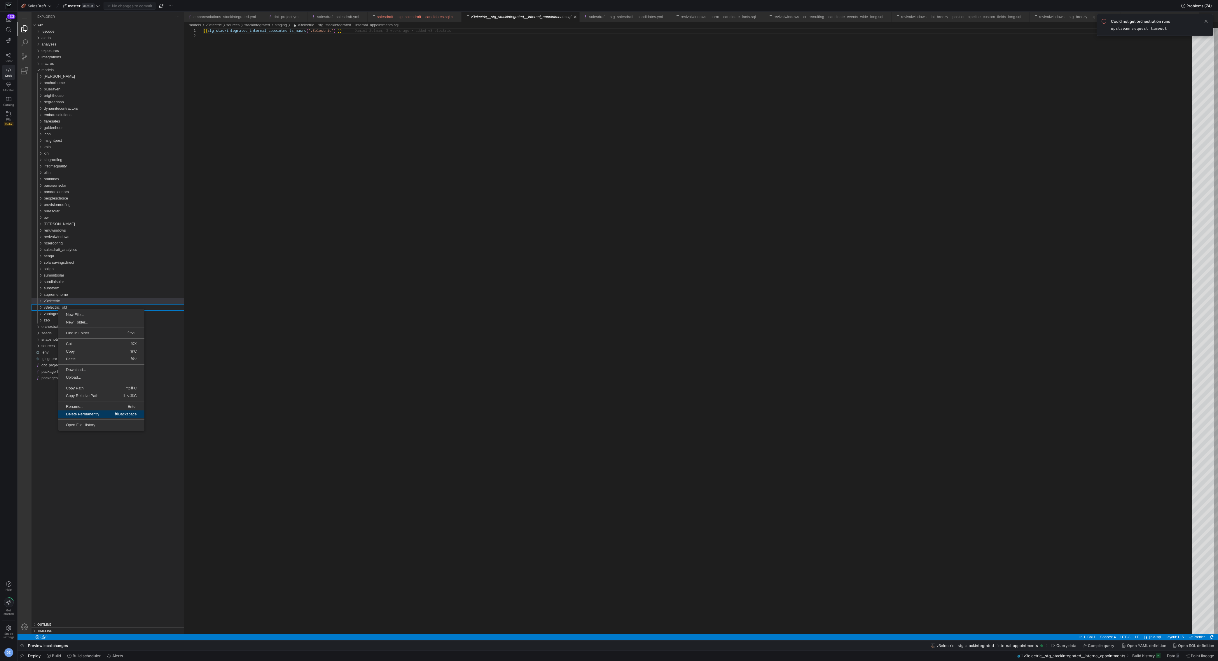
click at [100, 415] on span "Delete Permanently" at bounding box center [82, 414] width 48 height 4
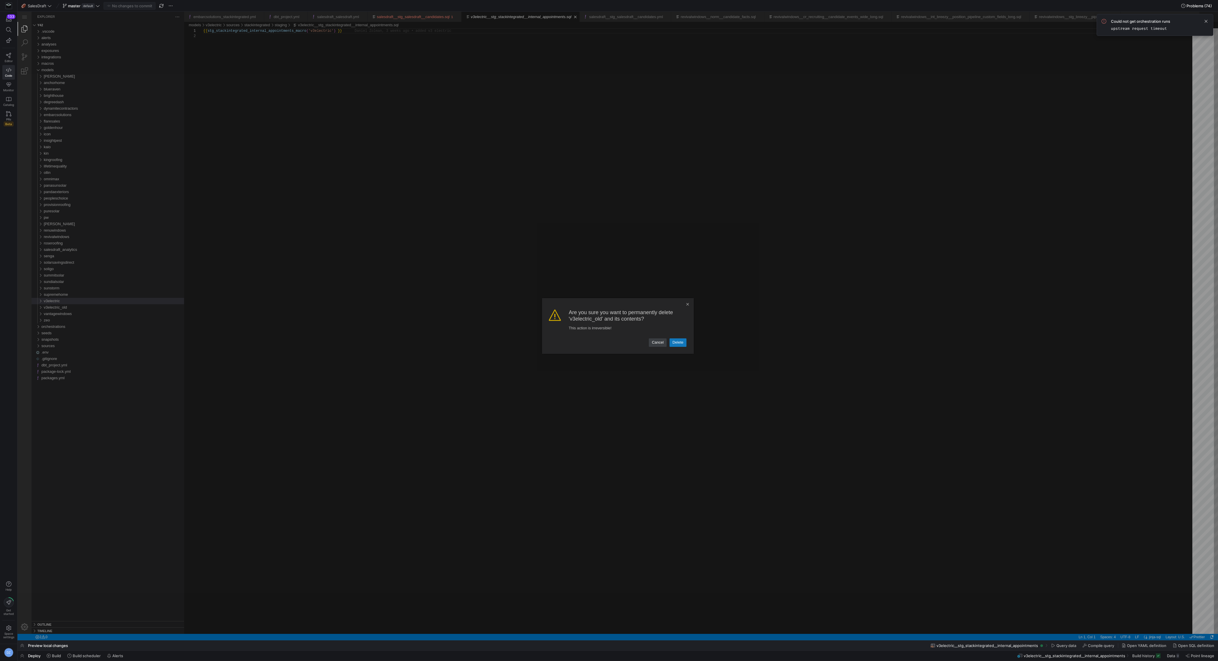
click at [671, 346] on link "Delete" at bounding box center [677, 342] width 17 height 8
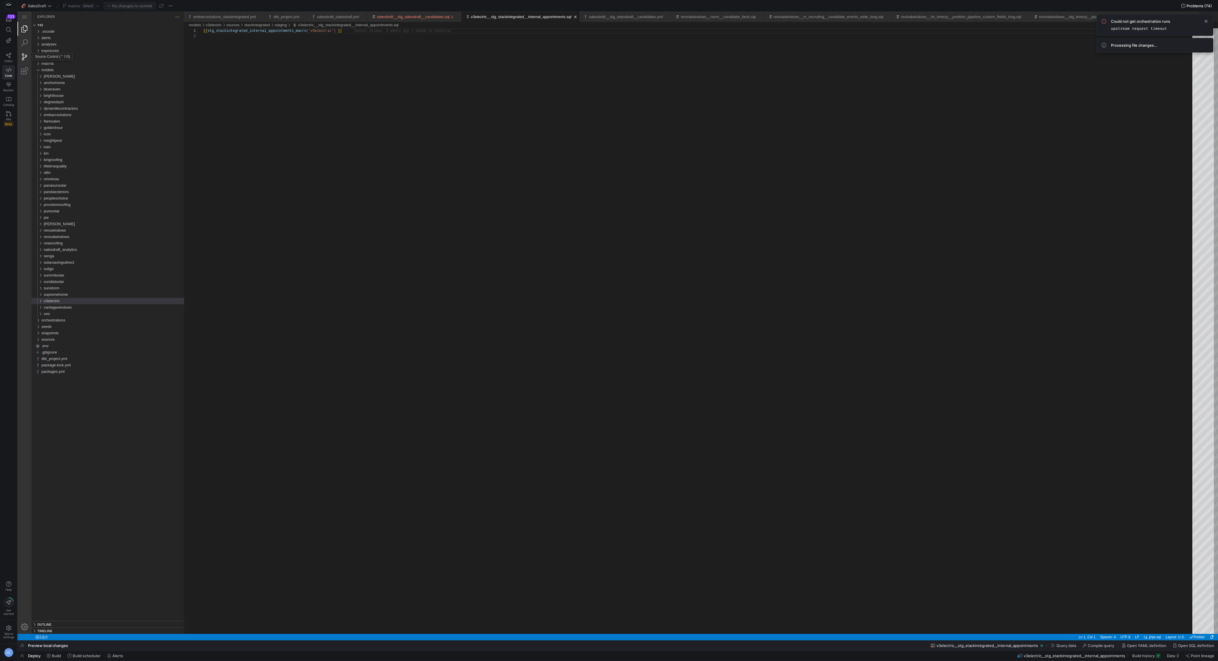
click at [24, 51] on link "Source Control (⌃⇧G)" at bounding box center [25, 57] width 14 height 14
click at [23, 44] on link "Search (⇧⌘F)" at bounding box center [25, 43] width 14 height 14
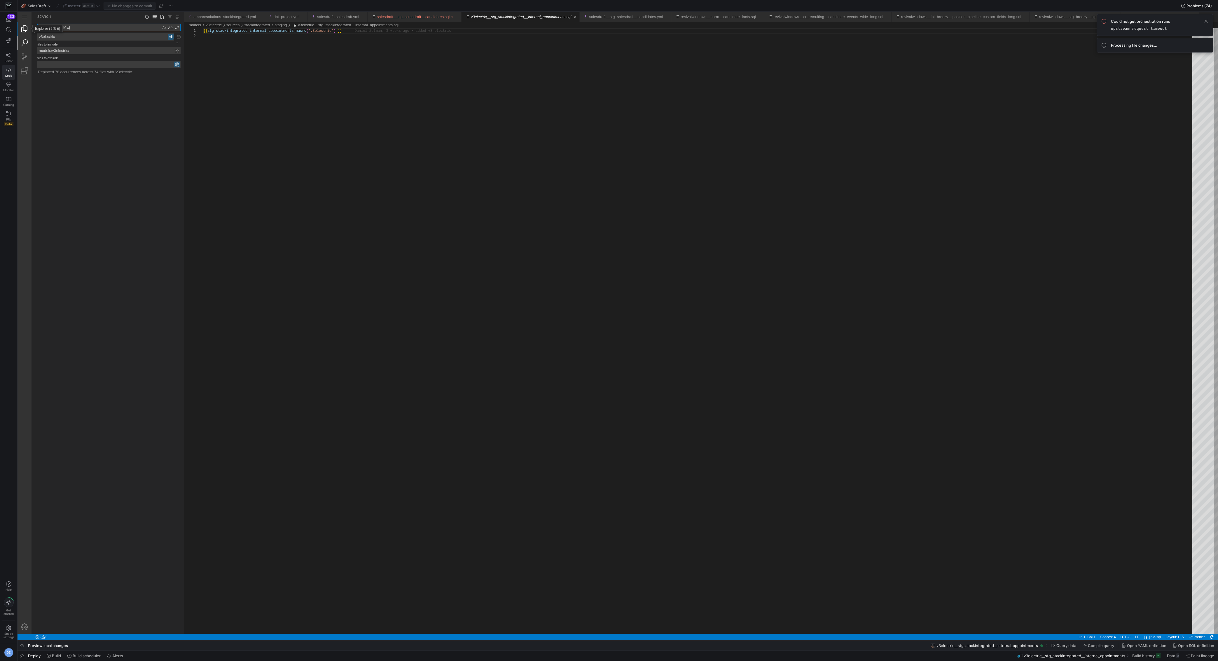
click at [24, 29] on link "Explorer (⇧⌘E)" at bounding box center [25, 29] width 14 height 14
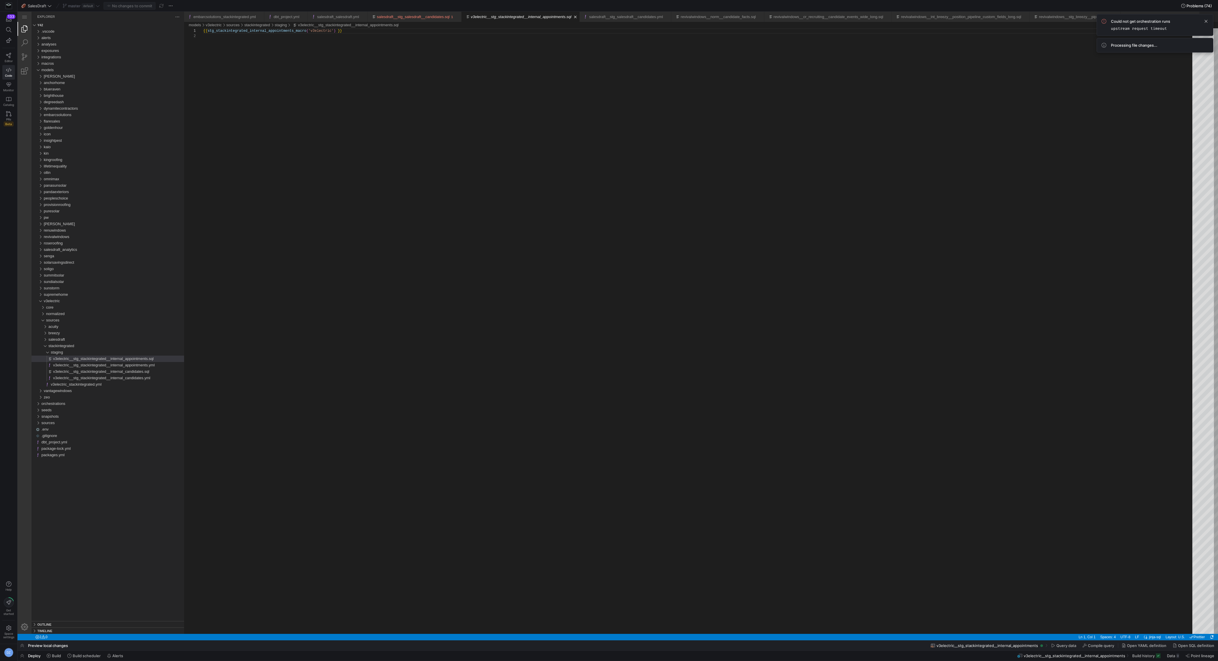
click at [275, 168] on div "{{ stg_stackintegrated_internal_appointments_macro ( 'v3electric' ) }}" at bounding box center [699, 333] width 993 height 611
click at [275, 183] on div "{{ stg_stackintegrated_internal_appointments_macro ( 'v3electric' ) }}" at bounding box center [699, 333] width 993 height 611
click at [75, 307] on div "core" at bounding box center [115, 307] width 138 height 6
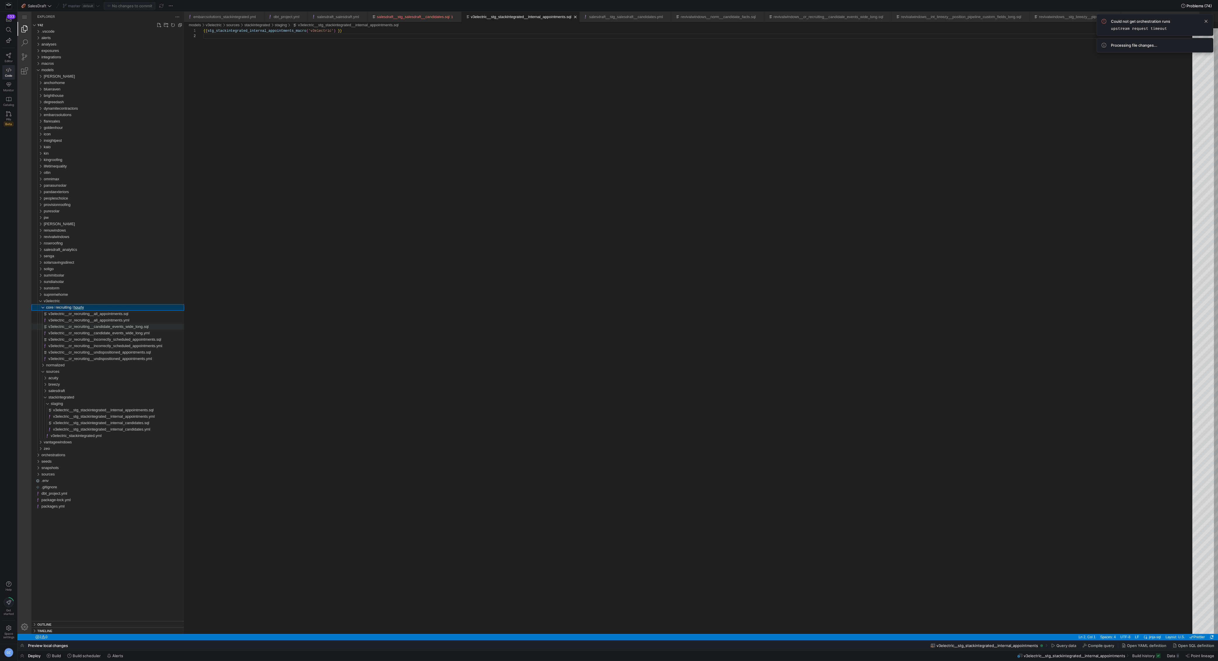
click at [72, 327] on span "v3electric__cr_recruiting__candidate_events_wide_long.sql" at bounding box center [98, 326] width 100 height 4
click at [381, 231] on div "{{ cr_recruiting__candidate_events_wide_long_macro_v 3 ( 'v3electric' ) }}" at bounding box center [699, 333] width 993 height 611
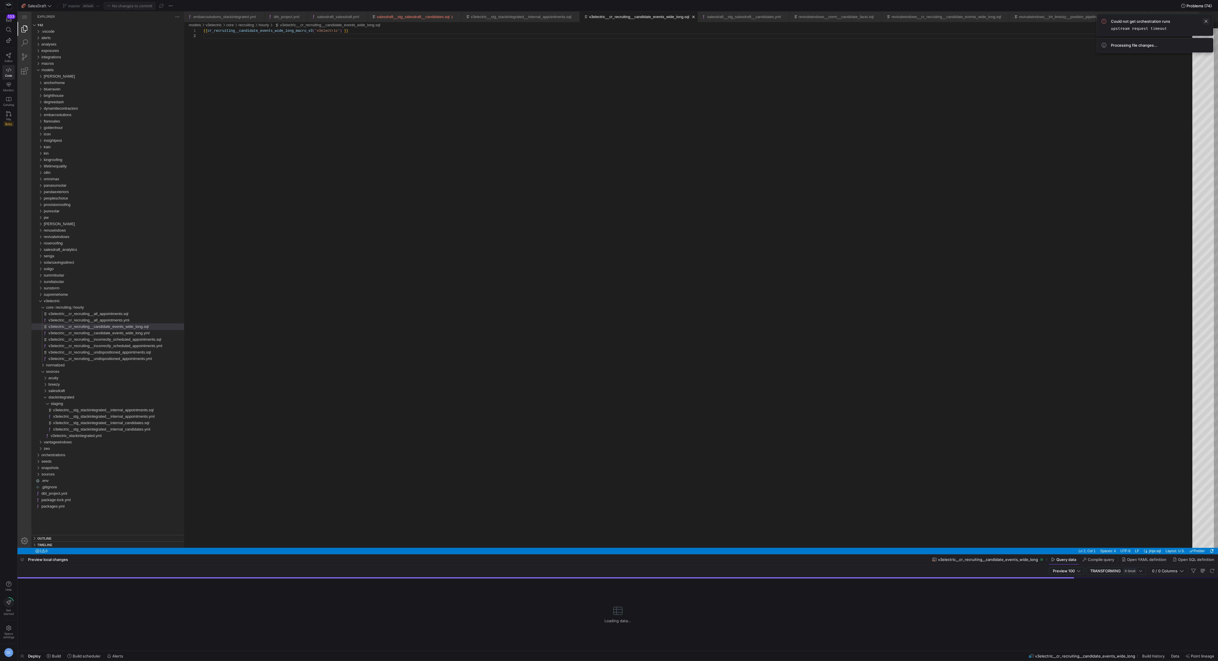
click at [1206, 20] on span at bounding box center [1205, 21] width 7 height 7
click at [1108, 101] on div "{{ cr_recruiting__candidate_events_wide_long_macro_v 3 ( 'v3electric' ) }}" at bounding box center [699, 290] width 993 height 525
click at [1189, 6] on span "Problems (74)" at bounding box center [1198, 6] width 25 height 5
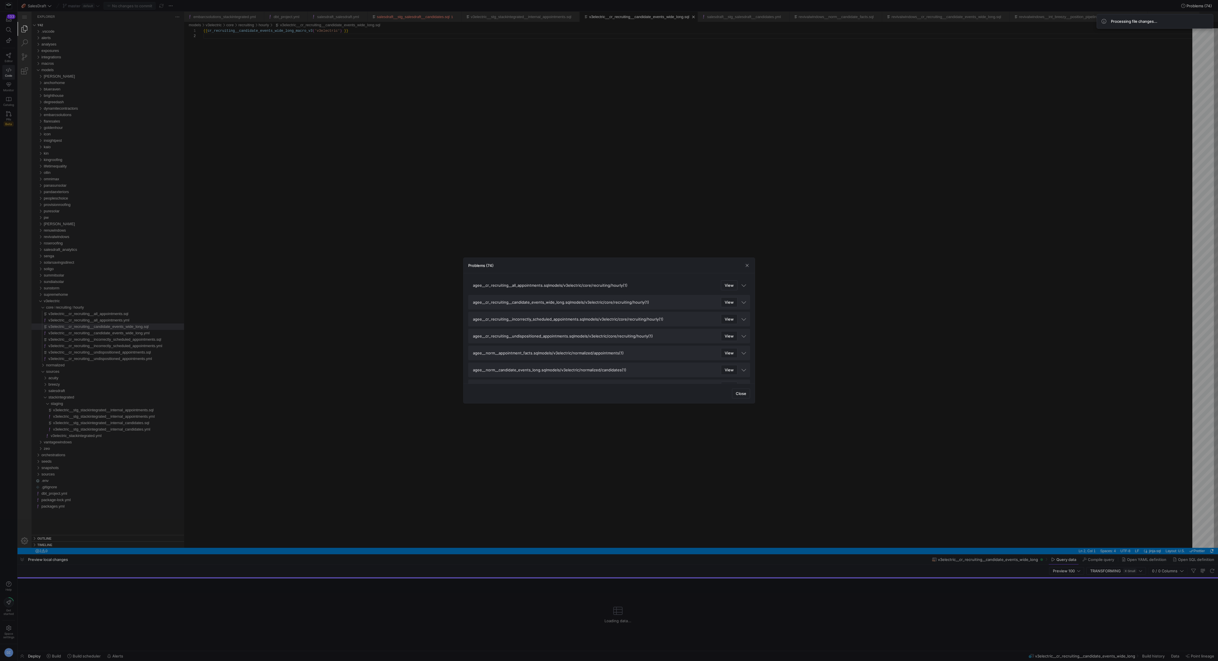
click at [741, 283] on mat-expansion-panel-header "agee__cr_recruiting__all_appointments.sql models/v3electric/core/recruiting/hou…" at bounding box center [609, 285] width 282 height 15
click at [746, 265] on span "button" at bounding box center [747, 266] width 6 height 6
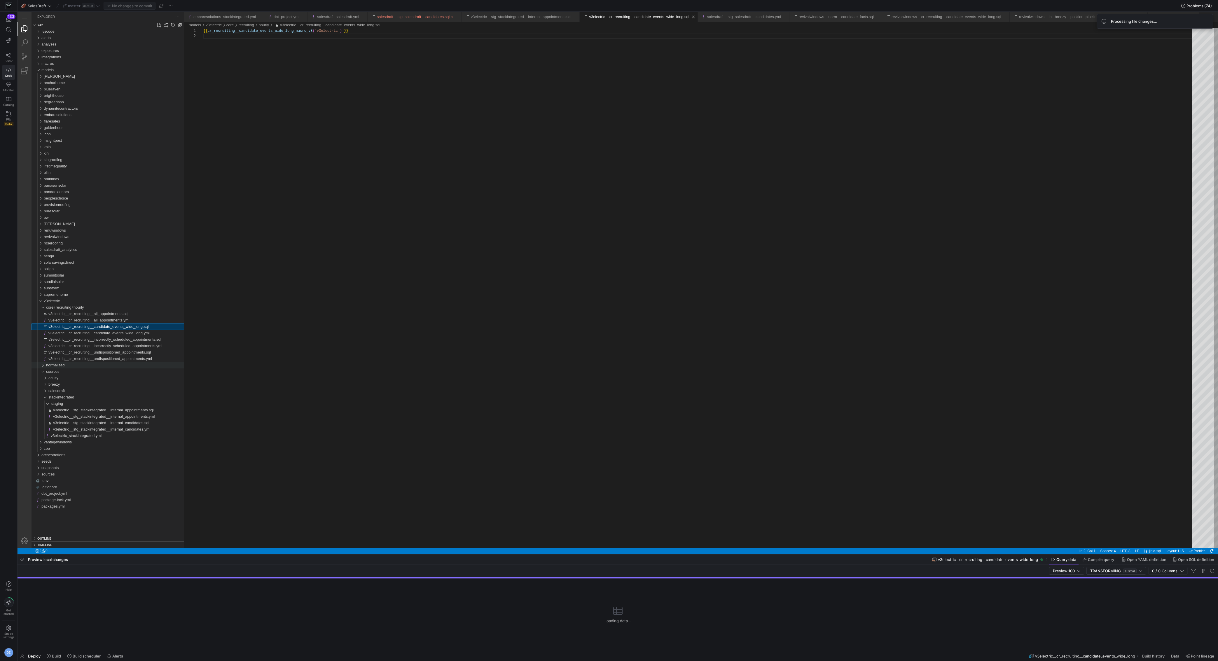
click at [124, 363] on div "normalized" at bounding box center [115, 365] width 138 height 6
click at [119, 370] on div "appointments" at bounding box center [116, 371] width 136 height 6
click at [104, 388] on div "candidates" at bounding box center [116, 391] width 136 height 6
click at [99, 397] on div "tables" at bounding box center [117, 397] width 133 height 6
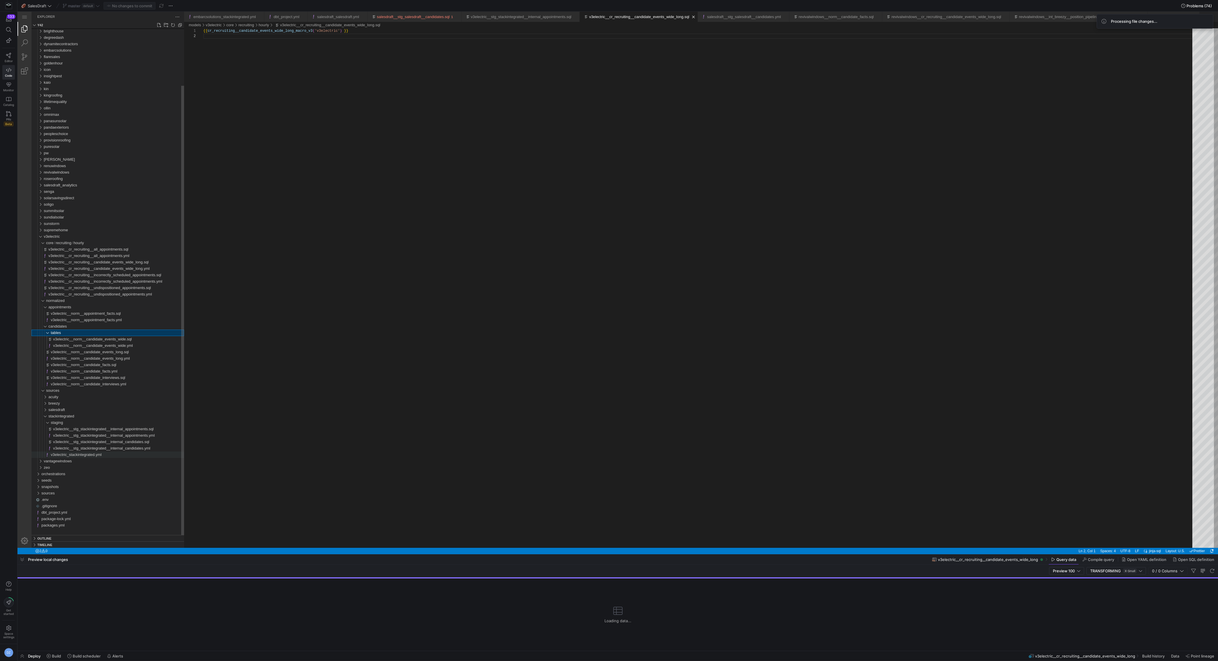
click at [83, 454] on span "v3electric_stackintegrated.yml" at bounding box center [76, 454] width 51 height 4
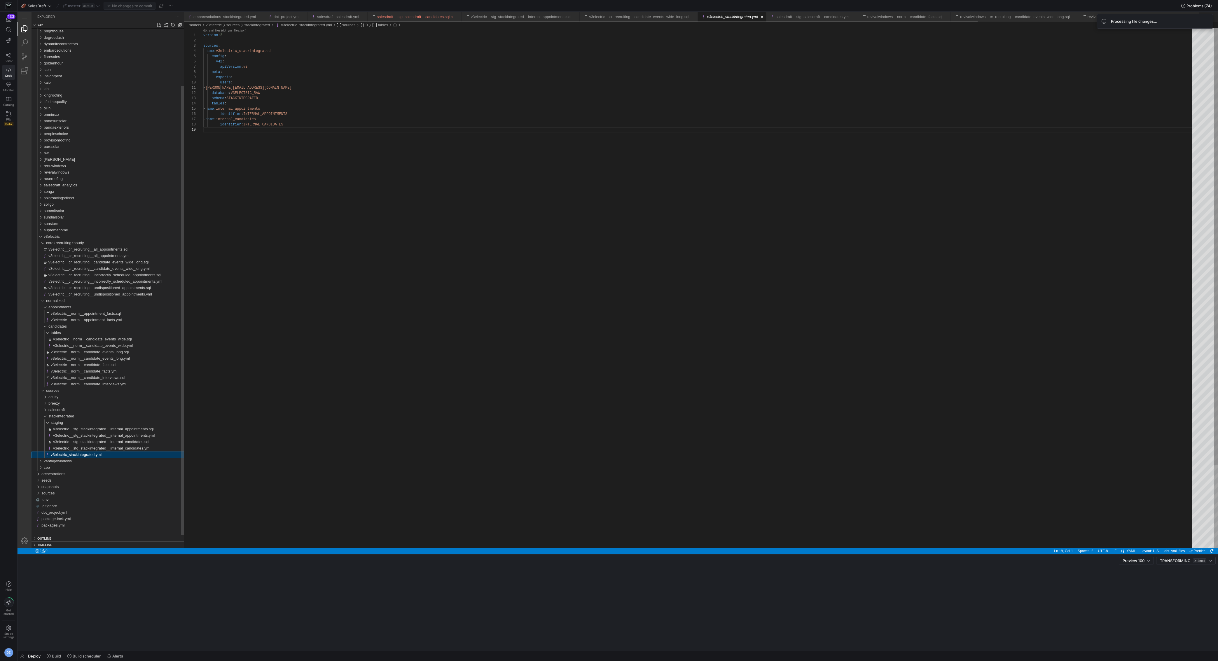
scroll to position [42, 0]
click at [87, 444] on div "v3electric__stg_stackintegrated__internal_candidates.sql" at bounding box center [118, 442] width 131 height 6
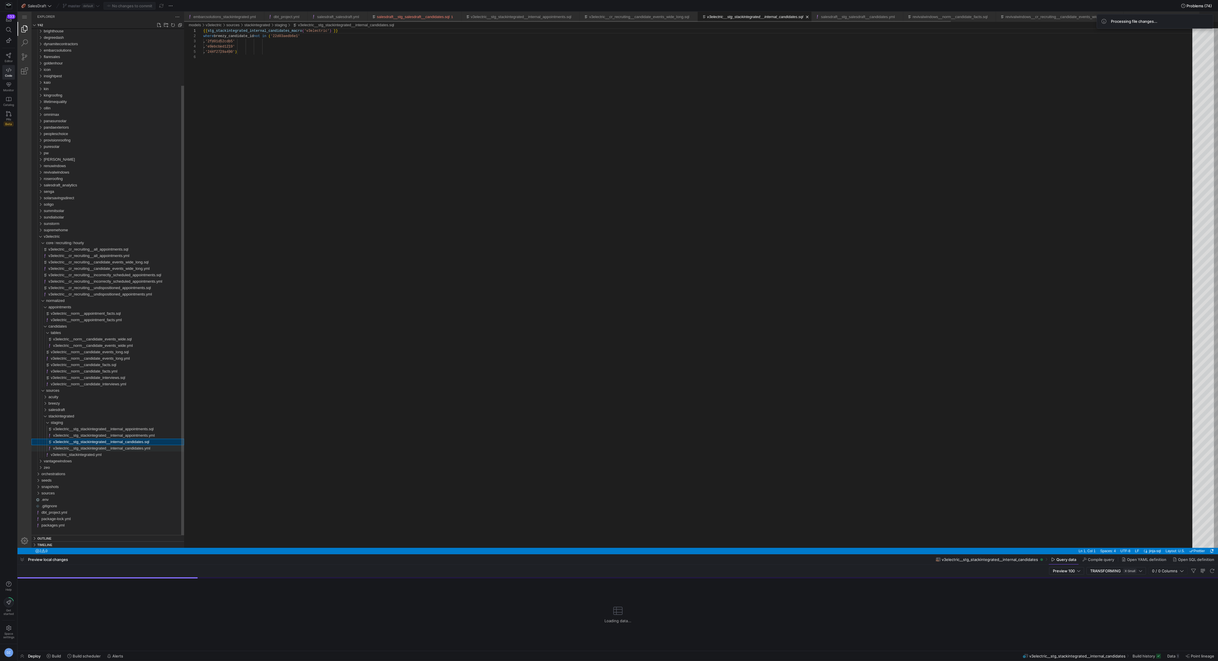
scroll to position [26, 0]
click at [87, 447] on span "v3electric__stg_stackintegrated__internal_candidates.yml" at bounding box center [101, 448] width 97 height 4
click at [88, 441] on span "v3electric__stg_stackintegrated__internal_candidates.sql" at bounding box center [101, 442] width 96 height 4
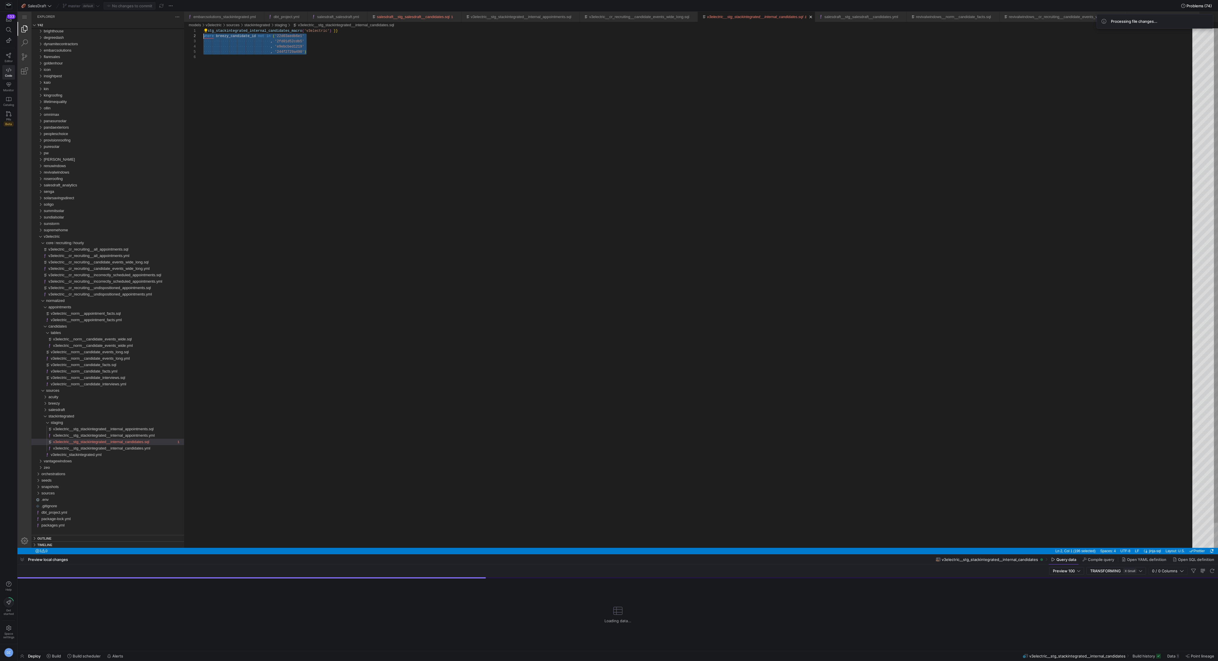
drag, startPoint x: 314, startPoint y: 54, endPoint x: 200, endPoint y: 37, distance: 115.3
type textarea "{{ stg_stackintegrated_internal_candidates_macro('v3electric') }}"
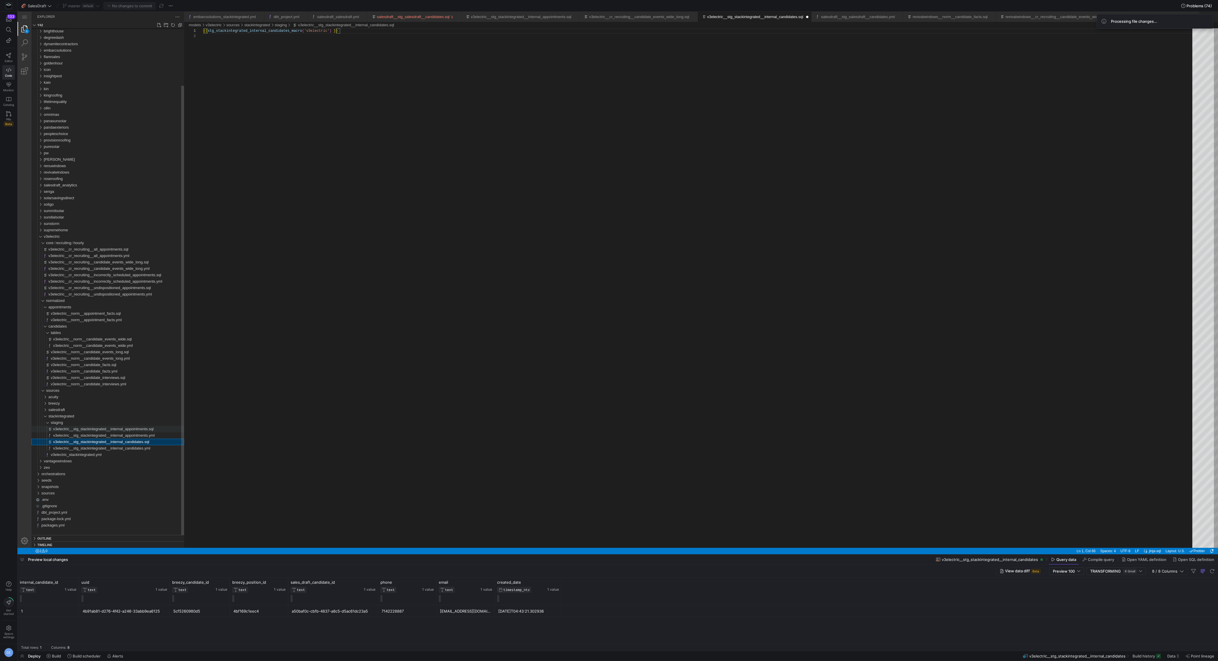
click at [108, 430] on span "v3electric__stg_stackintegrated__internal_appointments.sql" at bounding box center [103, 429] width 101 height 4
click at [108, 441] on span "v3electric__stg_stackintegrated__internal_candidates.sql" at bounding box center [101, 442] width 96 height 4
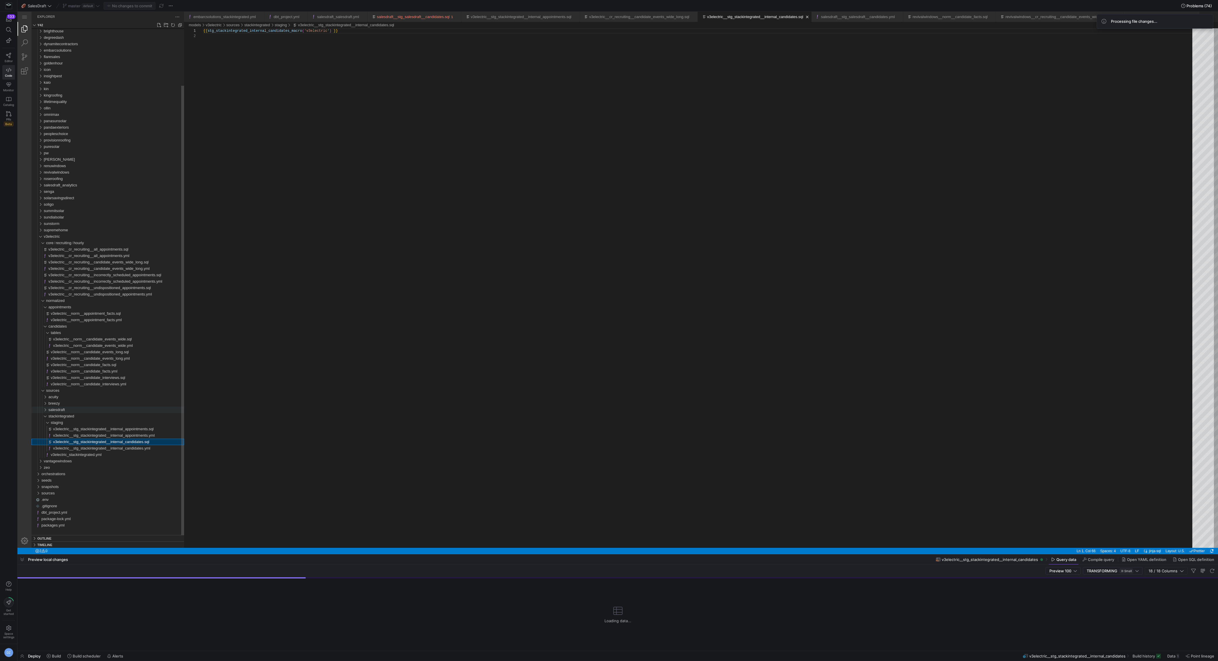
click at [106, 410] on div "salesdraft" at bounding box center [116, 410] width 136 height 6
click at [106, 420] on div "staging" at bounding box center [117, 422] width 133 height 6
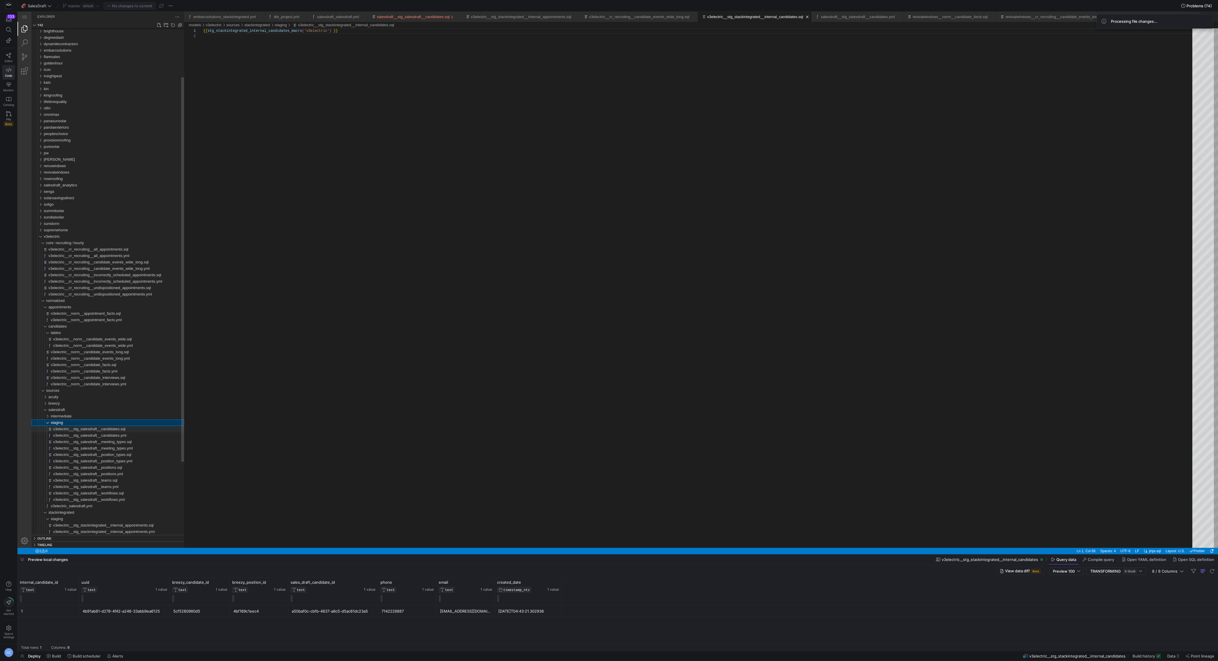
click at [121, 429] on span "v3electric__stg_salesdraft__candidates.sql" at bounding box center [89, 429] width 72 height 4
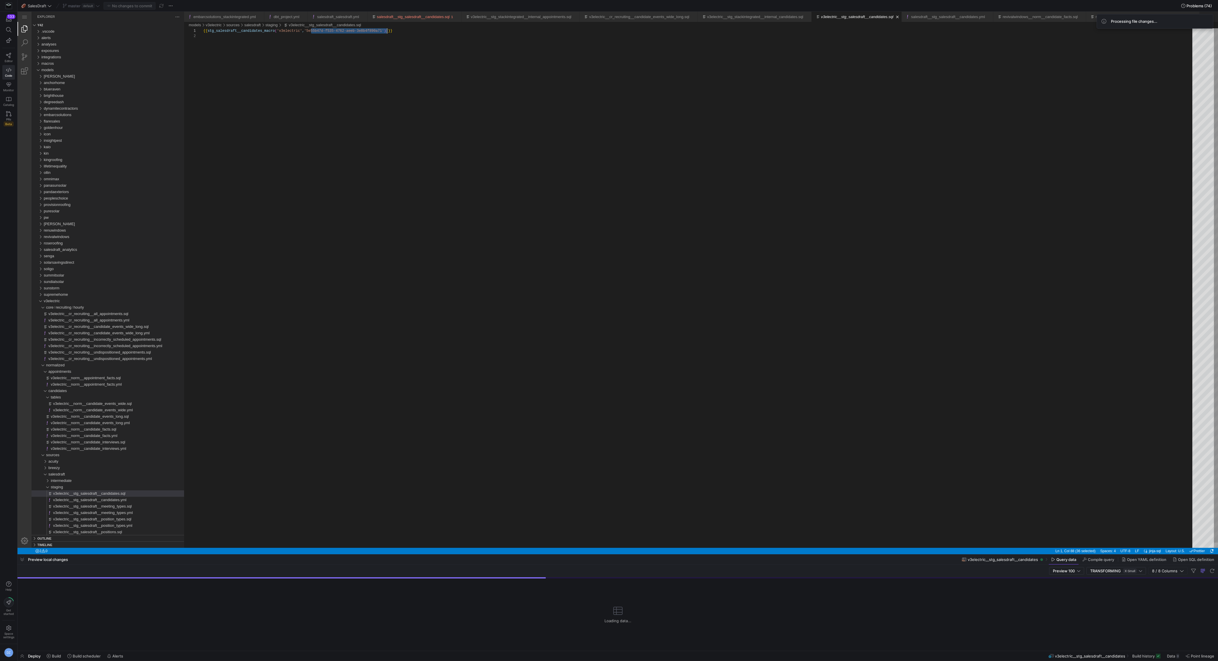
scroll to position [0, 183]
drag, startPoint x: 310, startPoint y: 31, endPoint x: 387, endPoint y: 33, distance: 76.8
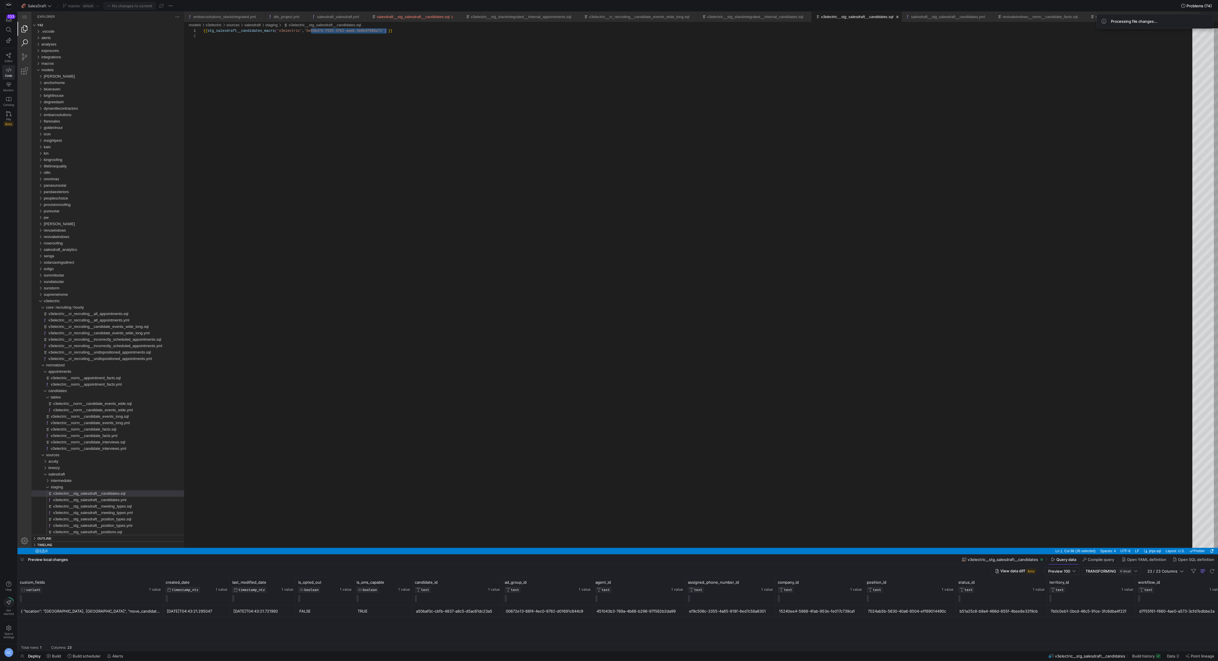
click at [28, 44] on link "Search (⇧⌘F)" at bounding box center [25, 43] width 14 height 14
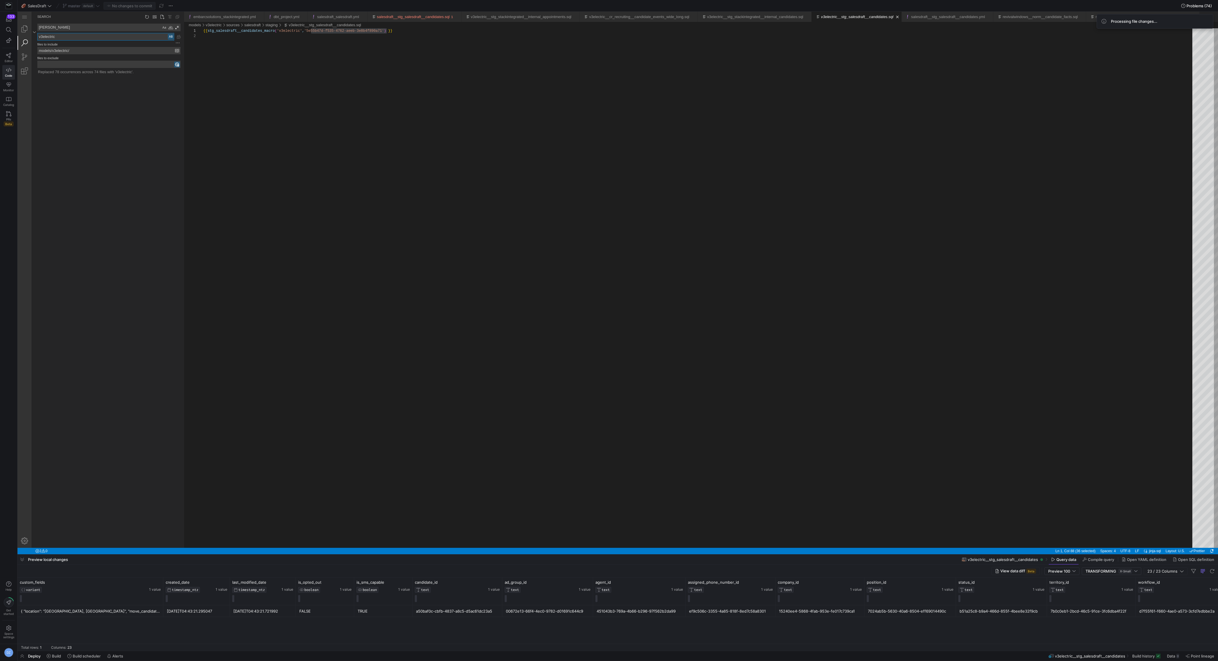
click at [73, 36] on textarea "v3electric" at bounding box center [106, 36] width 136 height 7
click at [73, 28] on textarea "[PERSON_NAME]" at bounding box center [99, 27] width 123 height 7
paste textarea "5e55b47d-f535-4762-aeeb-3e8b4f890a71"
type textarea "5e55b47d-f535-4762-aeeb-3e8b4f890a71"
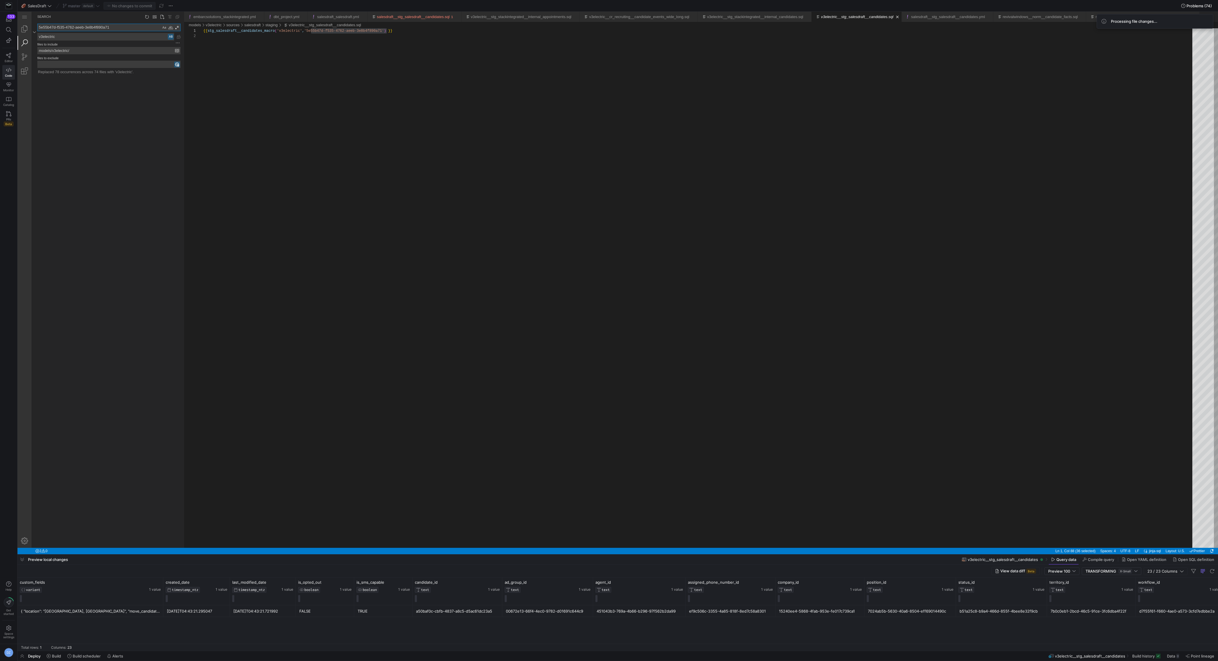
click at [69, 35] on textarea "v3electric" at bounding box center [106, 36] width 136 height 7
click at [78, 39] on textarea "Replace: Type replace term and press Enter to preview" at bounding box center [106, 36] width 136 height 7
paste textarea "15240ee4-5868-4fab-953e-fe017c739ca1"
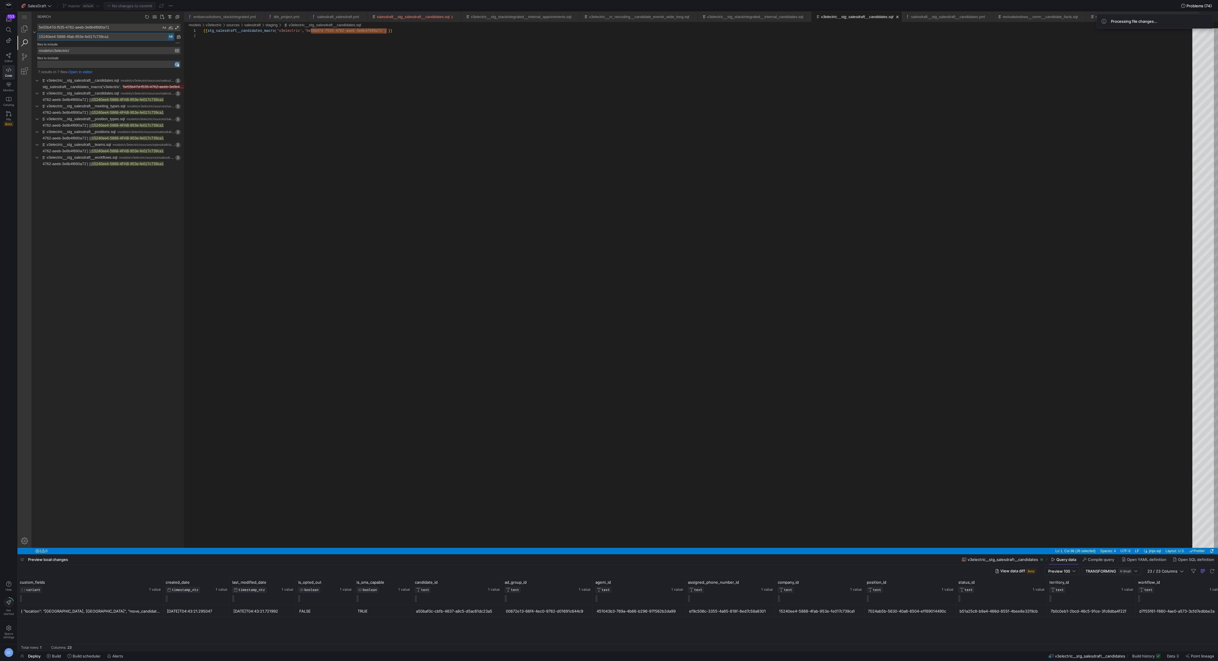
type textarea "15240ee4-5868-4fab-953e-fe017c739ca1"
click at [171, 36] on div "Preserve Case (⌥⌘P)" at bounding box center [171, 37] width 6 height 6
click at [177, 36] on link "Replace All (⌥⌘Enter)" at bounding box center [178, 37] width 6 height 6
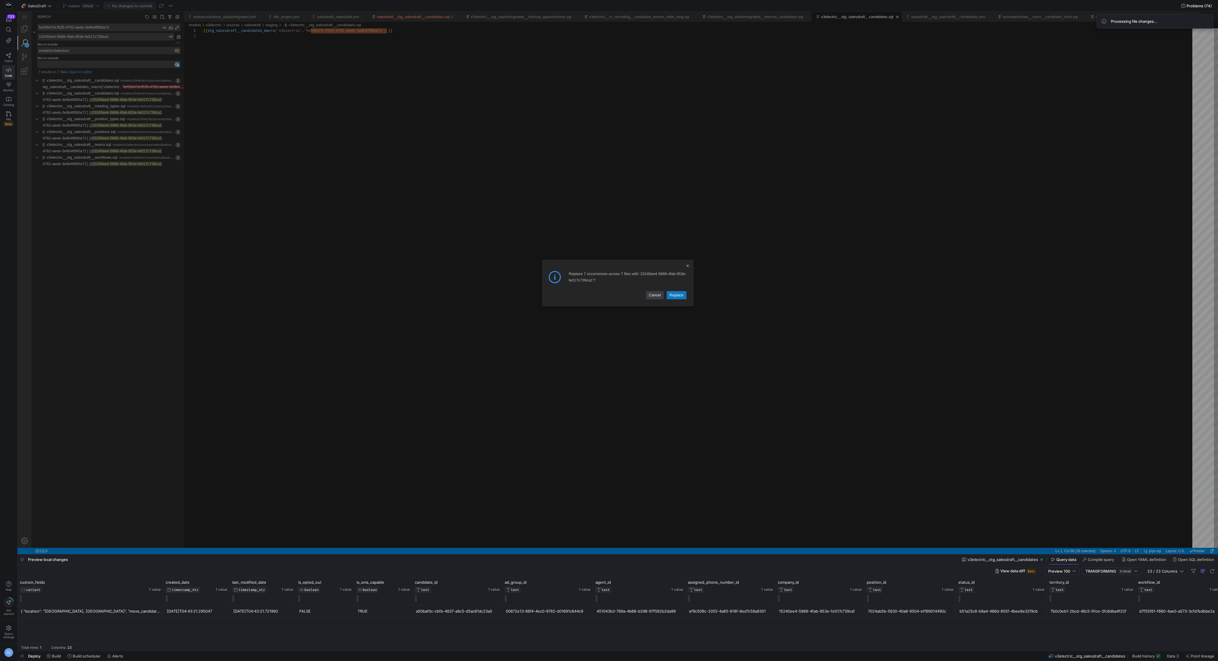
click at [680, 295] on link "Replace" at bounding box center [677, 295] width 20 height 8
type textarea "{{ stg_salesdraft__candidates_macro('v3electric', '15240ee4-5868-4fab-953e-fe01…"
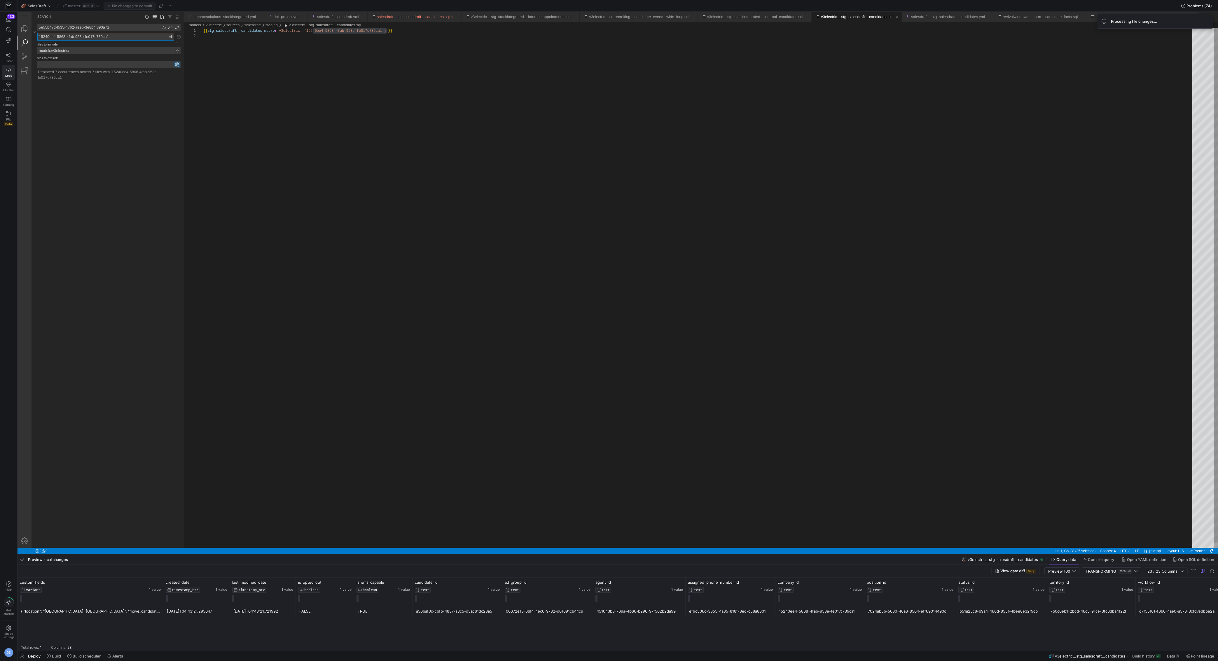
click at [318, 97] on div "{{ stg_salesdraft__candidates_macro ( 'v3electric' , '15240ee4-5868-4fab-953e-f…" at bounding box center [699, 290] width 993 height 525
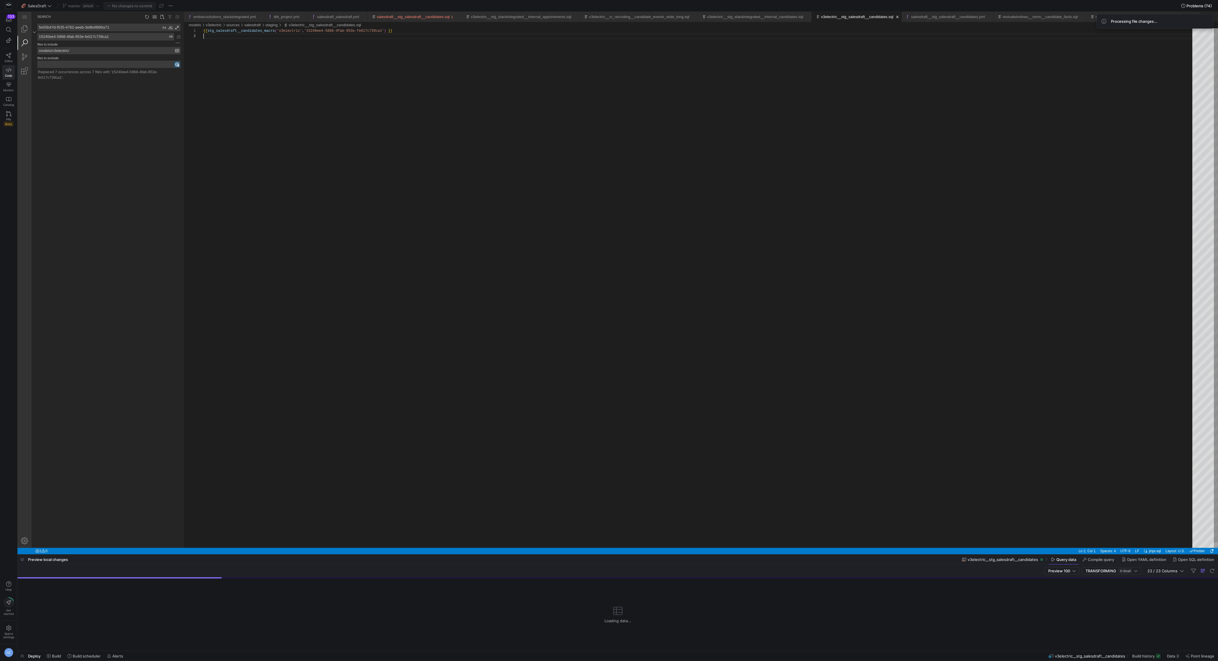
click at [318, 97] on div "{{ stg_salesdraft__candidates_macro ( 'v3electric' , '15240ee4-5868-4fab-953e-f…" at bounding box center [699, 290] width 993 height 525
click at [28, 29] on link "Explorer (⇧⌘E)" at bounding box center [25, 29] width 14 height 14
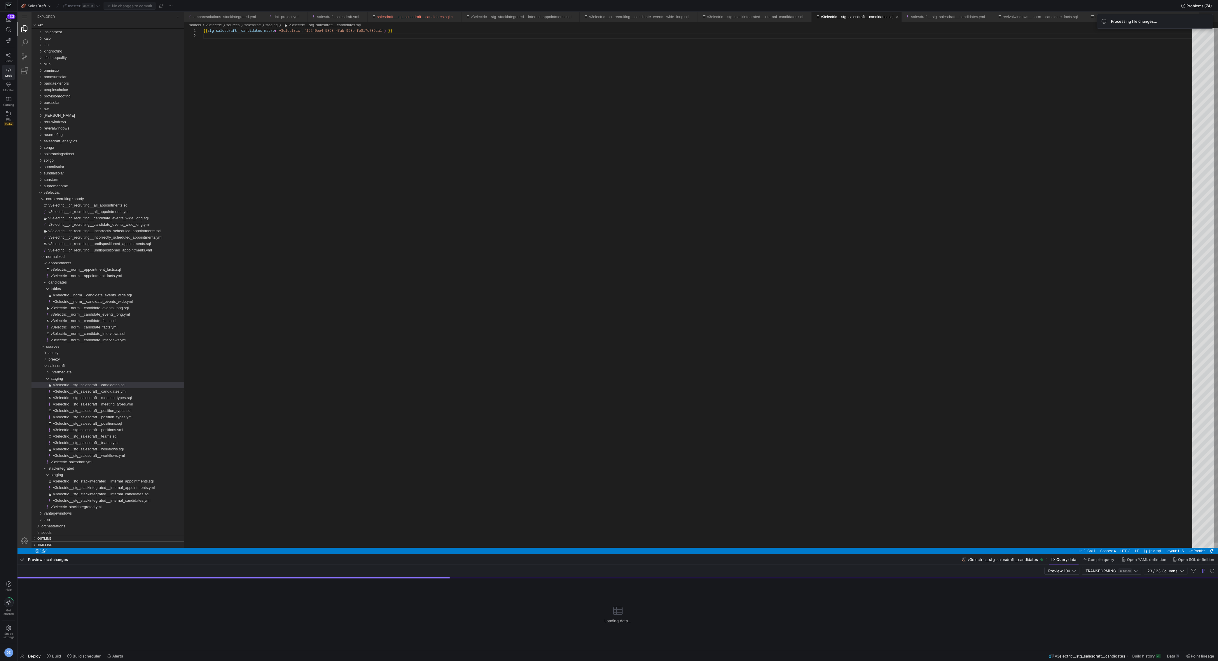
click at [358, 326] on div "{{ stg_salesdraft__candidates_macro ( 'v3electric' , '15240ee4-5868-4fab-953e-f…" at bounding box center [699, 290] width 993 height 525
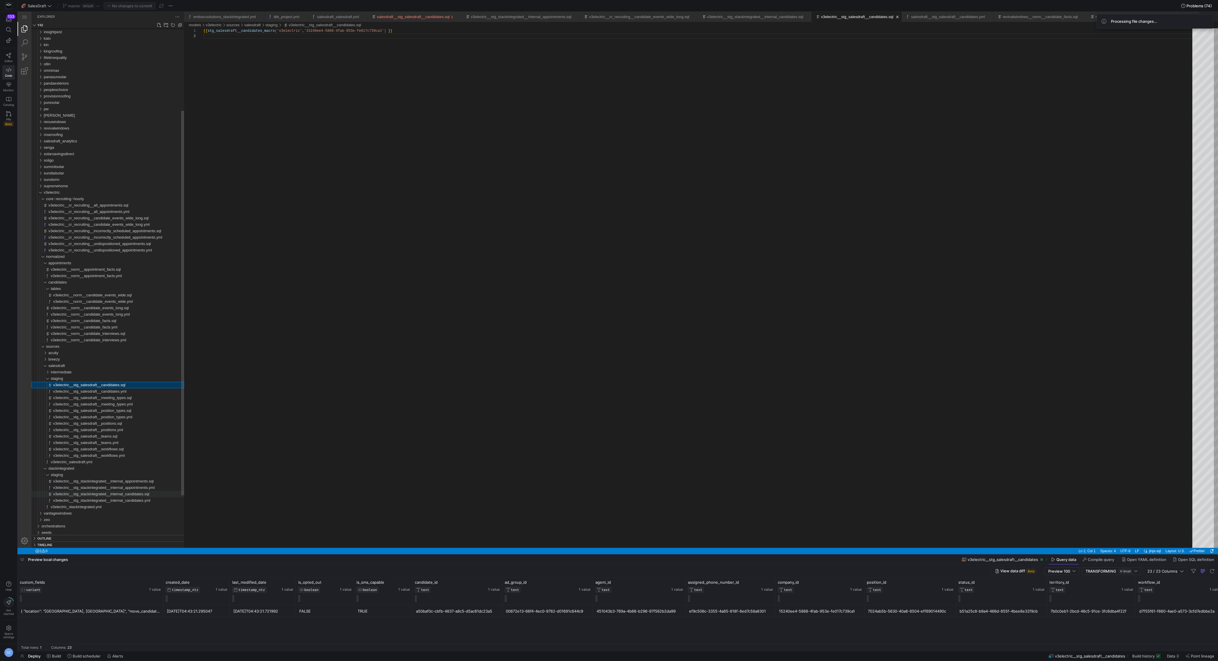
click at [144, 492] on span "v3electric__stg_stackintegrated__internal_candidates.sql" at bounding box center [101, 494] width 96 height 4
click at [291, 349] on div "{{ stg_stackintegrated_internal_candidates_macro ( 'v3electric' ) }}" at bounding box center [699, 290] width 993 height 525
click at [130, 220] on div "v3electric__cr_recruiting__candidate_events_wide_long.sql" at bounding box center [116, 218] width 136 height 6
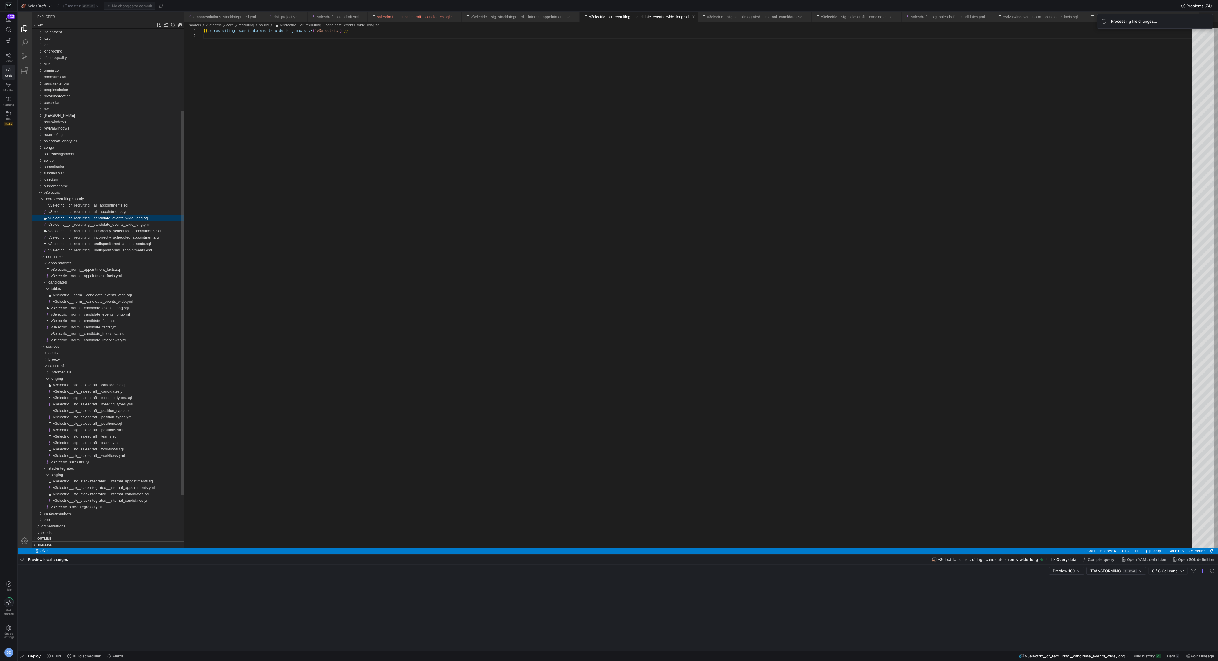
scroll to position [5, 0]
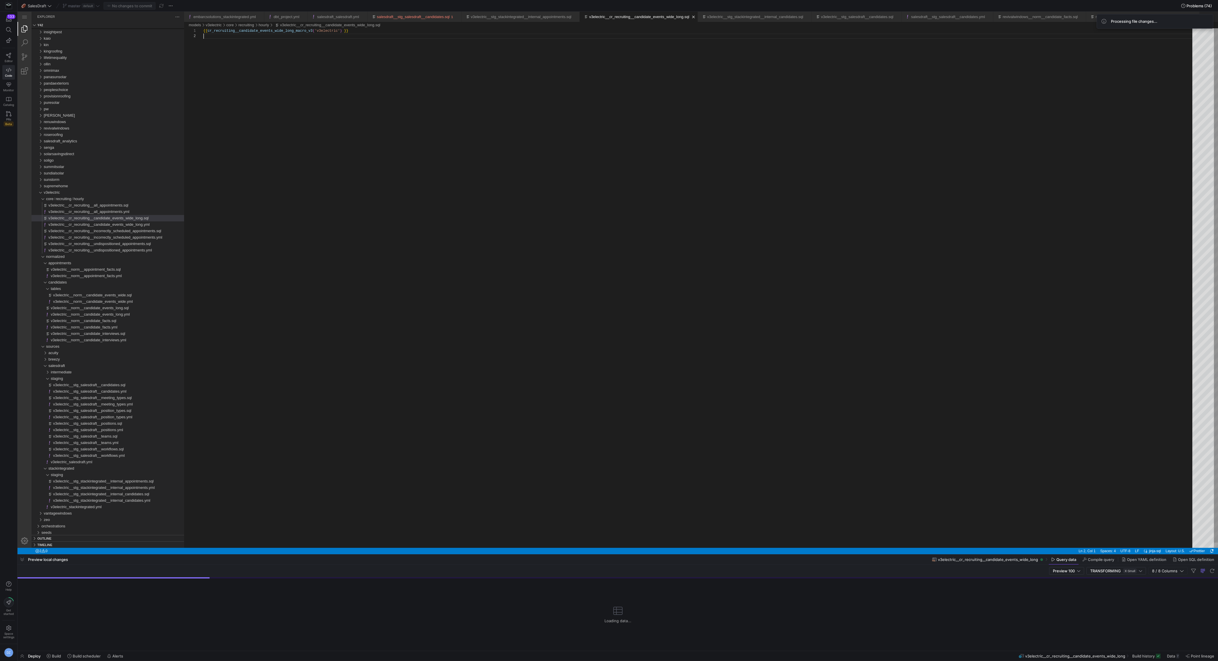
click at [307, 213] on div "{{ cr_recruiting__candidate_events_wide_long_macro_v 3 ( 'v3electric' ) }}" at bounding box center [699, 290] width 993 height 525
click at [163, 6] on div at bounding box center [161, 5] width 7 height 7
click at [91, 6] on div "master default" at bounding box center [81, 6] width 40 height 8
click at [237, 116] on div "{{ cr_recruiting__candidate_events_wide_long_macro_v 3 ( 'v3electric' ) }}" at bounding box center [699, 290] width 993 height 525
click at [1197, 20] on div "Processing file changes..." at bounding box center [1154, 21] width 107 height 5
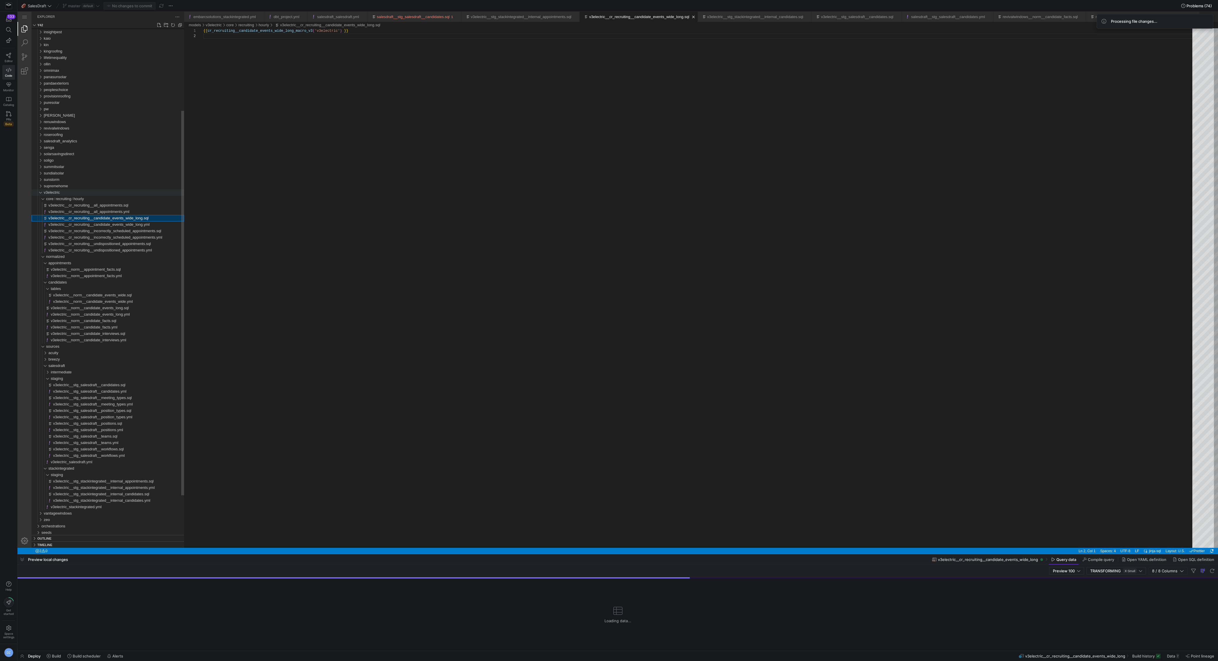
click at [105, 193] on div "v3electric" at bounding box center [114, 192] width 140 height 6
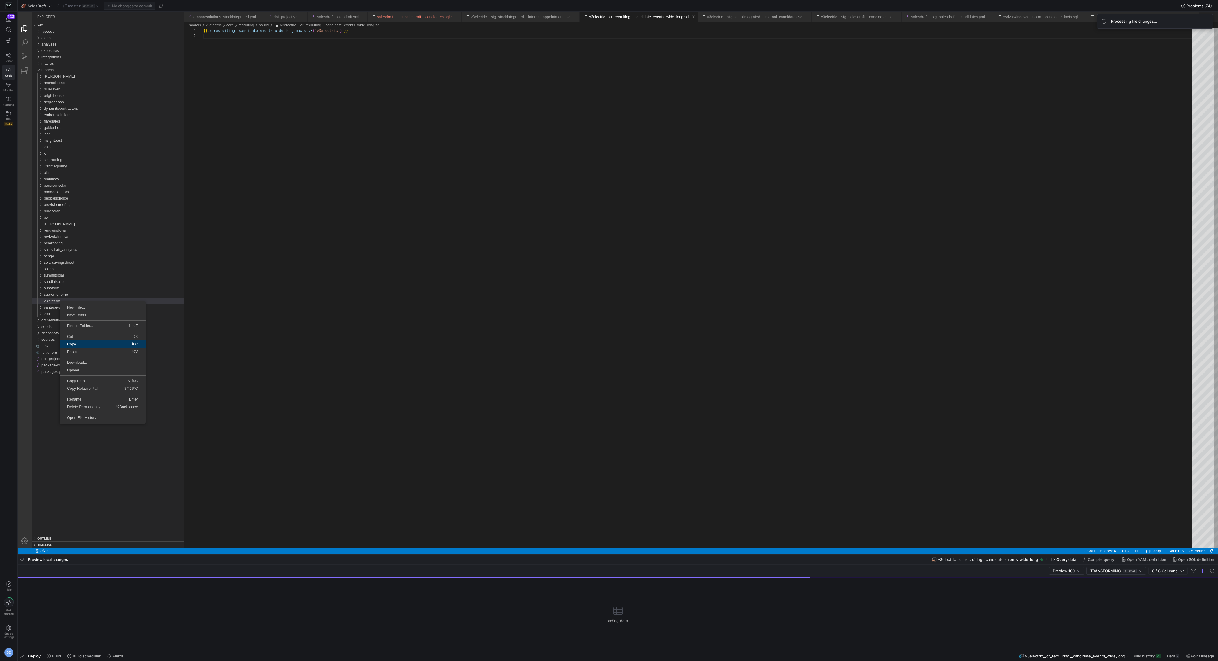
click at [101, 345] on span "⌘C" at bounding box center [121, 344] width 48 height 4
click at [79, 302] on div "v3electric" at bounding box center [114, 301] width 140 height 6
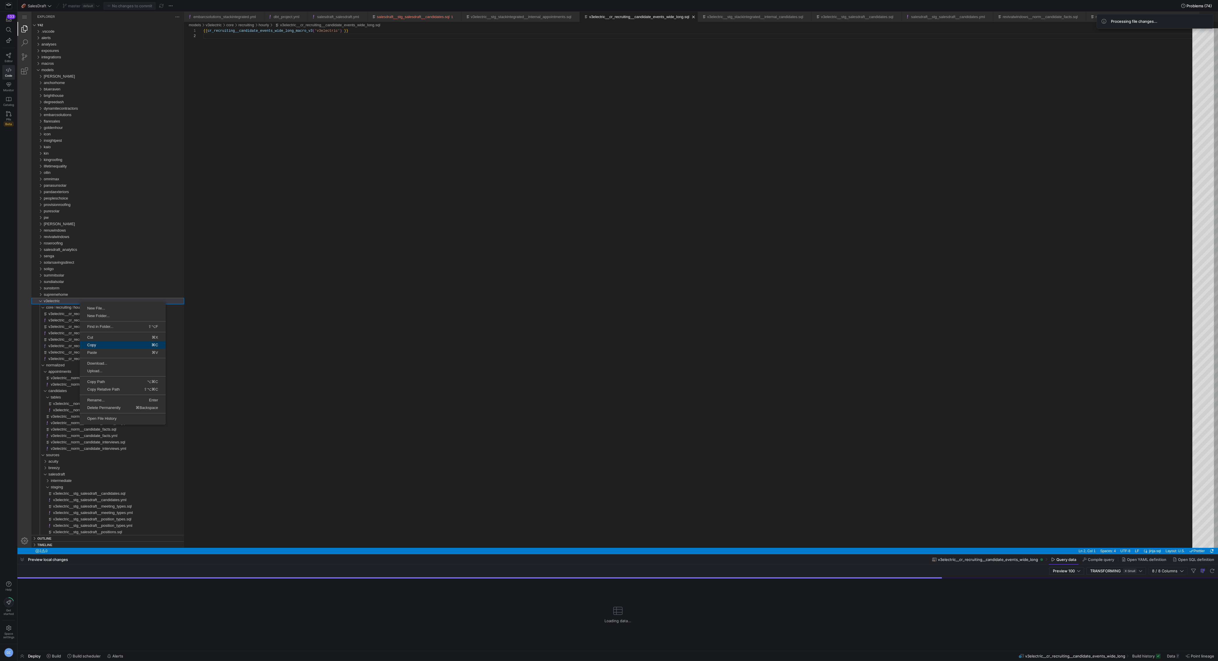
click at [107, 345] on span "Copy" at bounding box center [98, 345] width 37 height 4
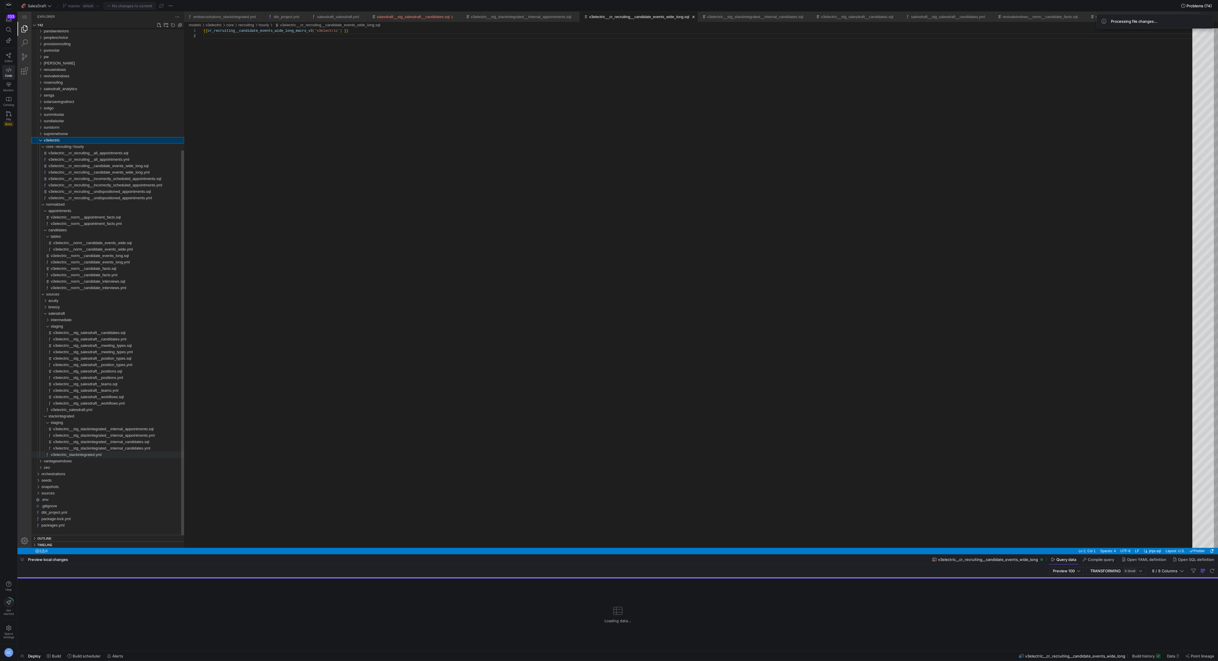
click at [69, 457] on div "v3electric_stackintegrated.yml" at bounding box center [117, 455] width 133 height 6
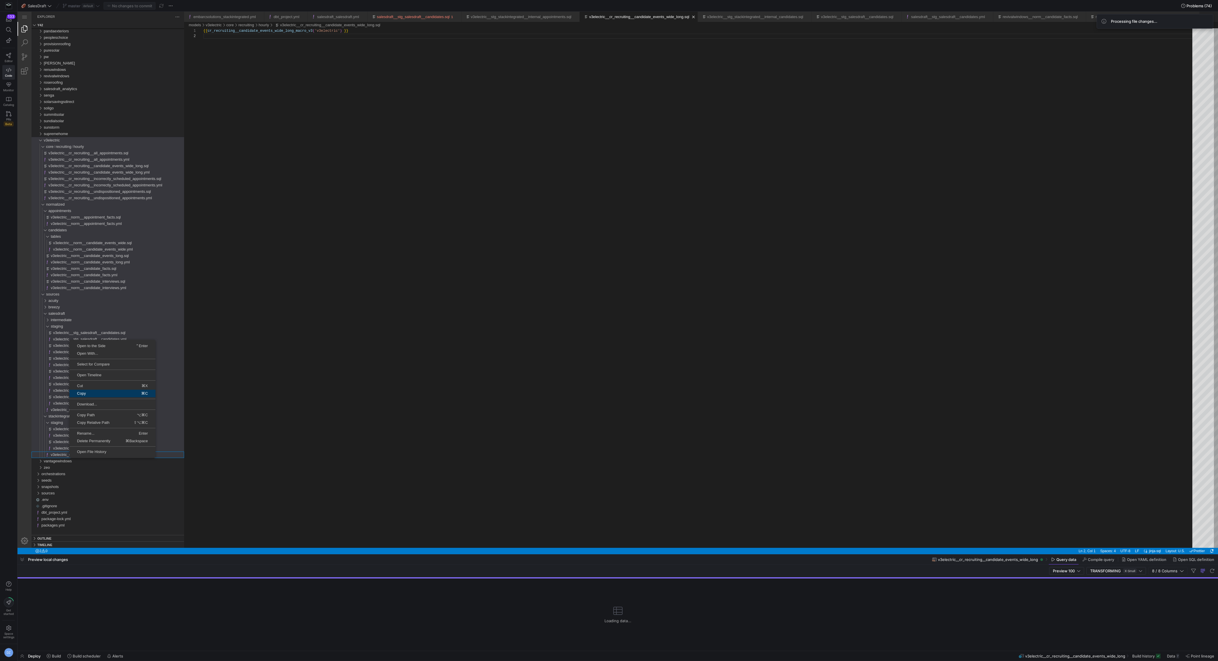
click at [100, 393] on span "Copy" at bounding box center [87, 393] width 37 height 4
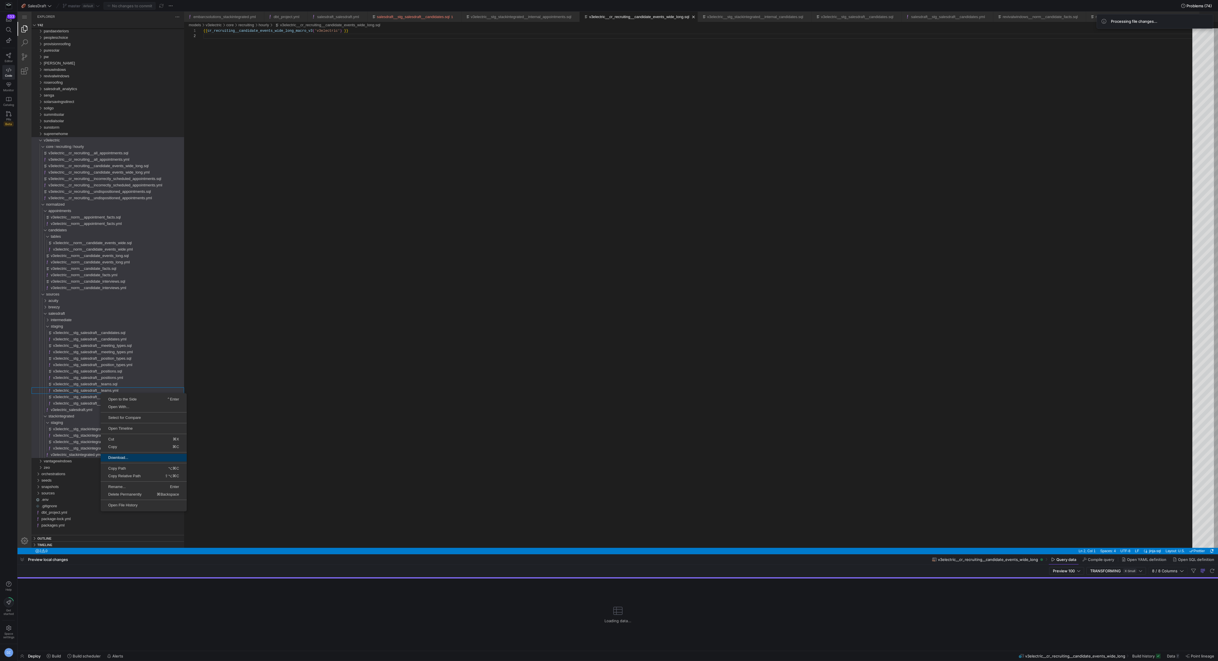
click at [131, 457] on span "Download..." at bounding box center [144, 458] width 86 height 4
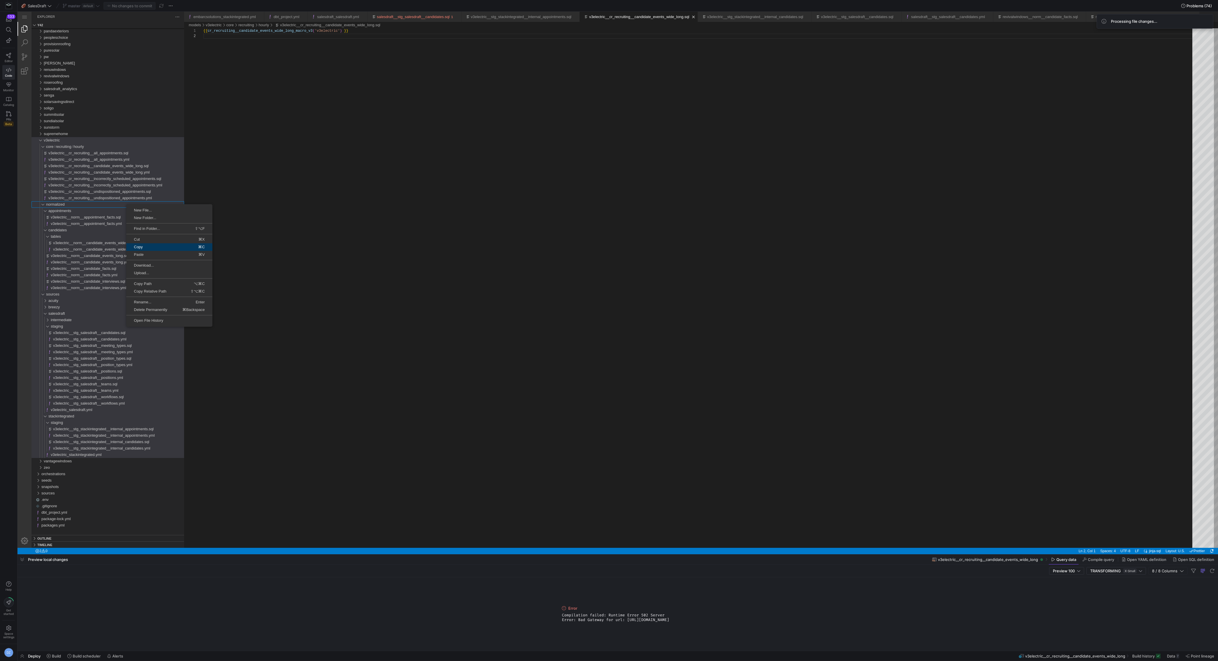
click at [150, 246] on span "Copy" at bounding box center [144, 247] width 37 height 4
click at [144, 279] on span "Copy" at bounding box center [140, 281] width 37 height 4
click at [285, 231] on div "{{ cr_recruiting__candidate_events_wide_long_macro_v 3 ( 'v3electric' ) }}" at bounding box center [699, 290] width 993 height 525
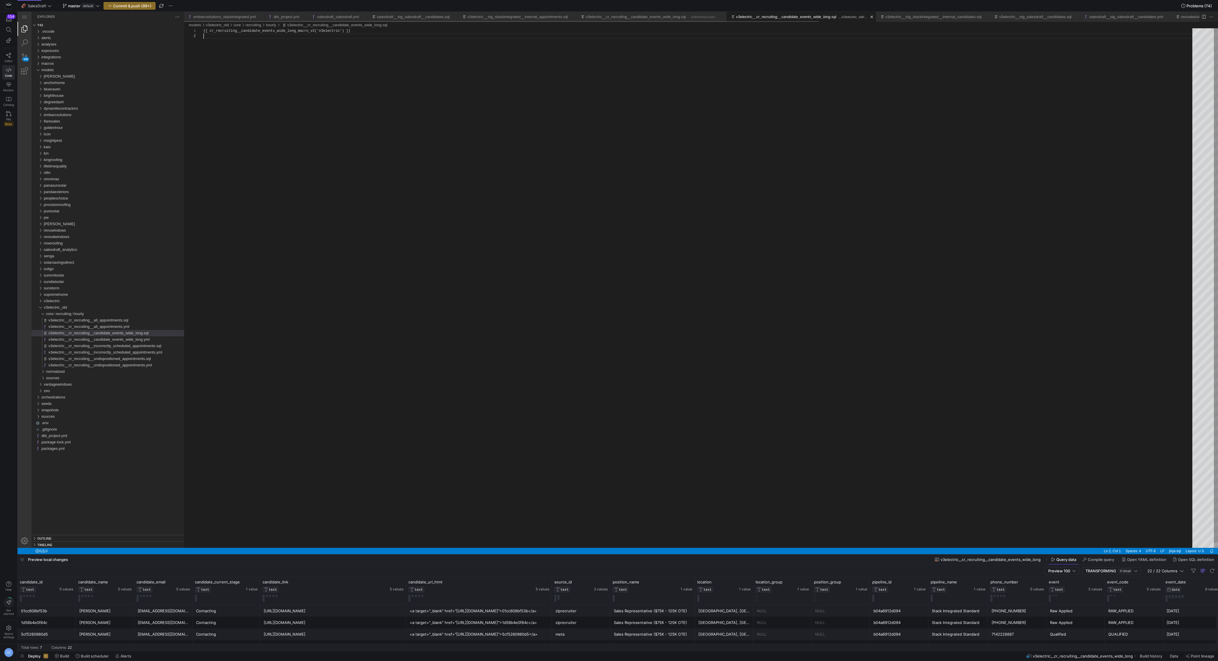
scroll to position [5, 0]
click at [77, 301] on div "v3electric" at bounding box center [114, 301] width 140 height 6
click at [76, 71] on div at bounding box center [618, 283] width 1200 height 543
click at [70, 71] on div at bounding box center [618, 283] width 1200 height 543
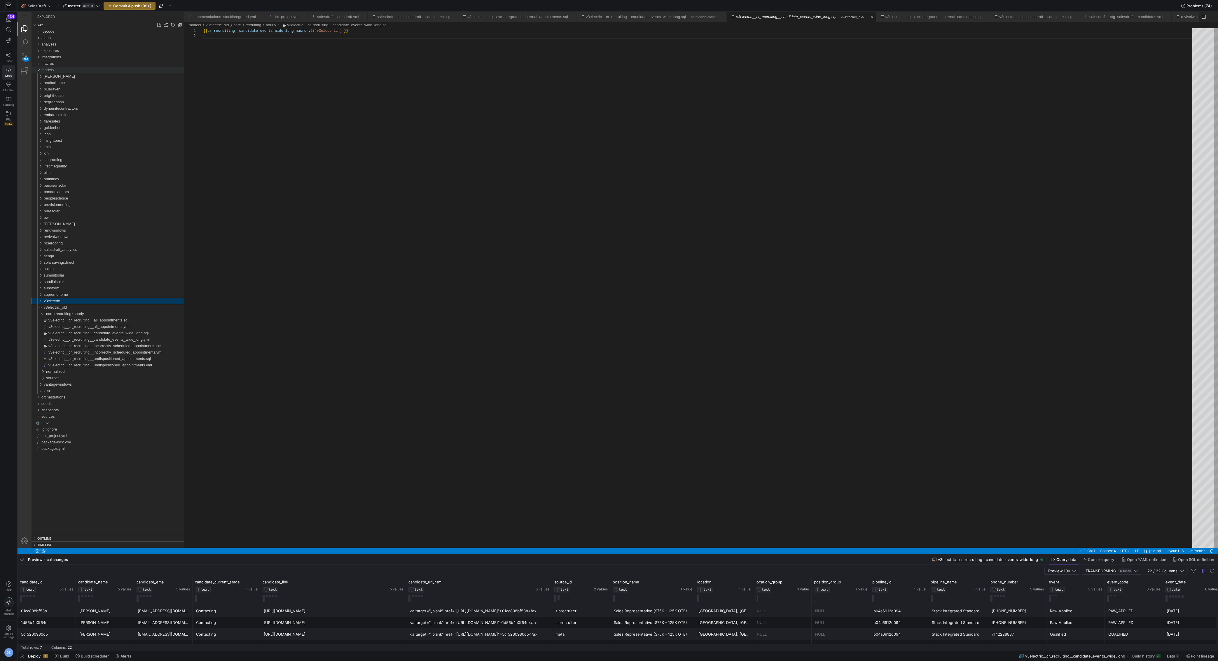
click at [60, 71] on div "models" at bounding box center [112, 70] width 143 height 6
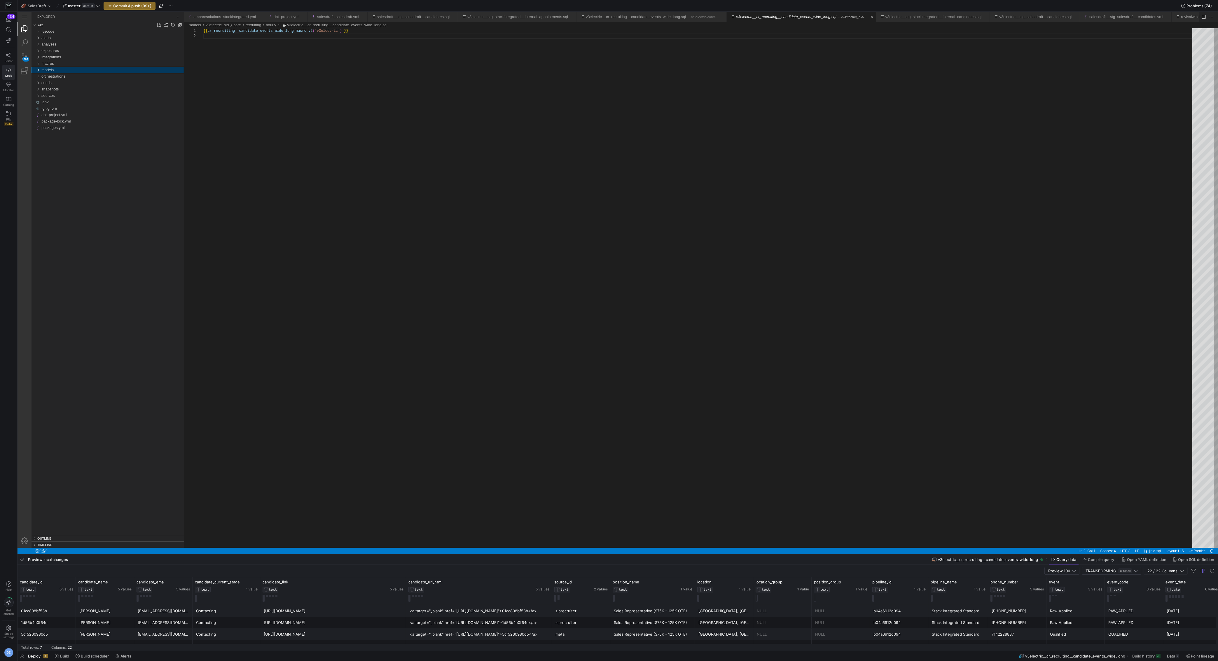
click at [60, 71] on div "models" at bounding box center [112, 70] width 143 height 6
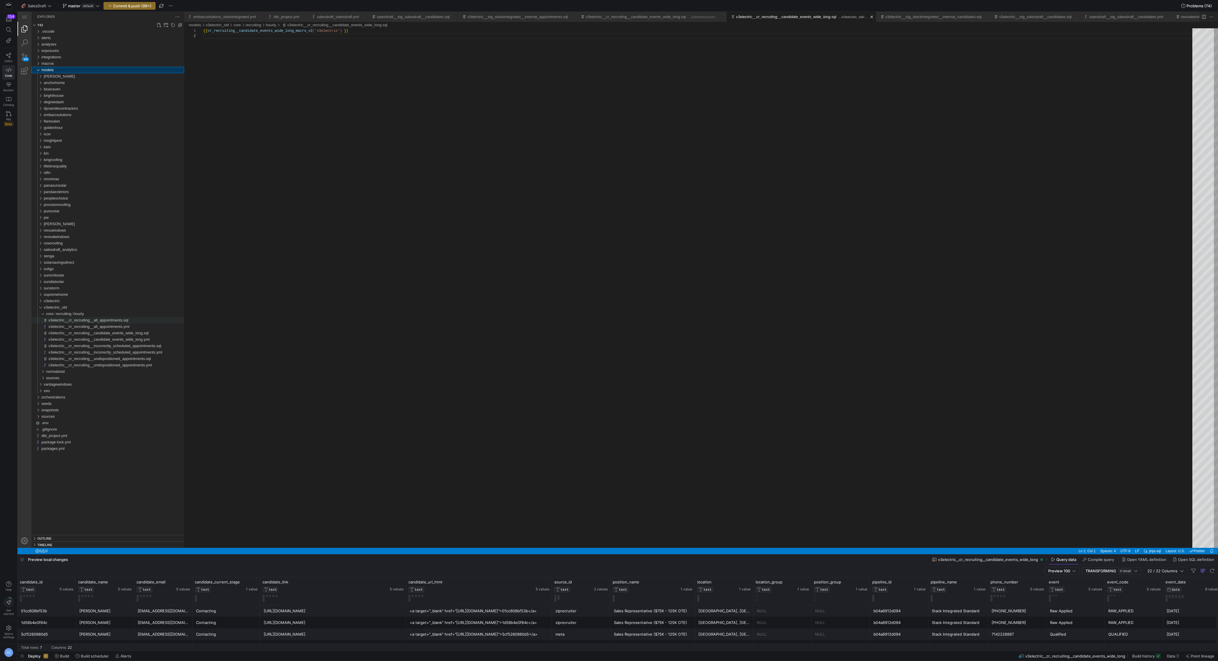
click at [50, 319] on span "v3electric__cr_recruiting__all_appointments.sql" at bounding box center [88, 320] width 80 height 4
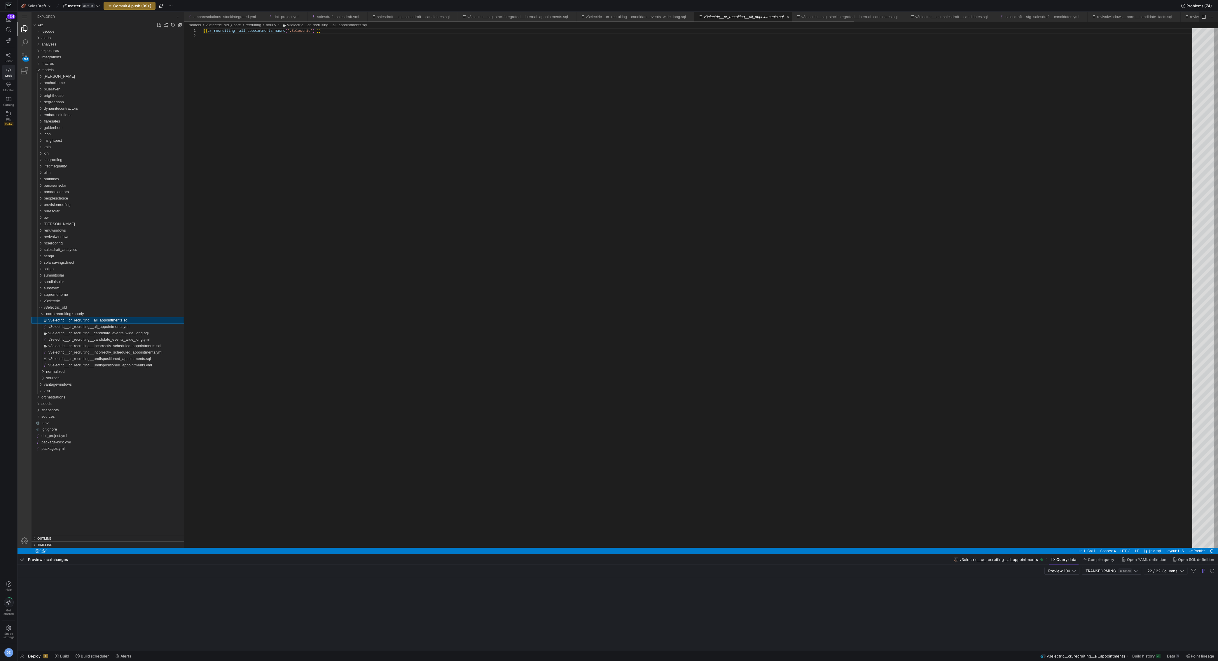
scroll to position [5, 0]
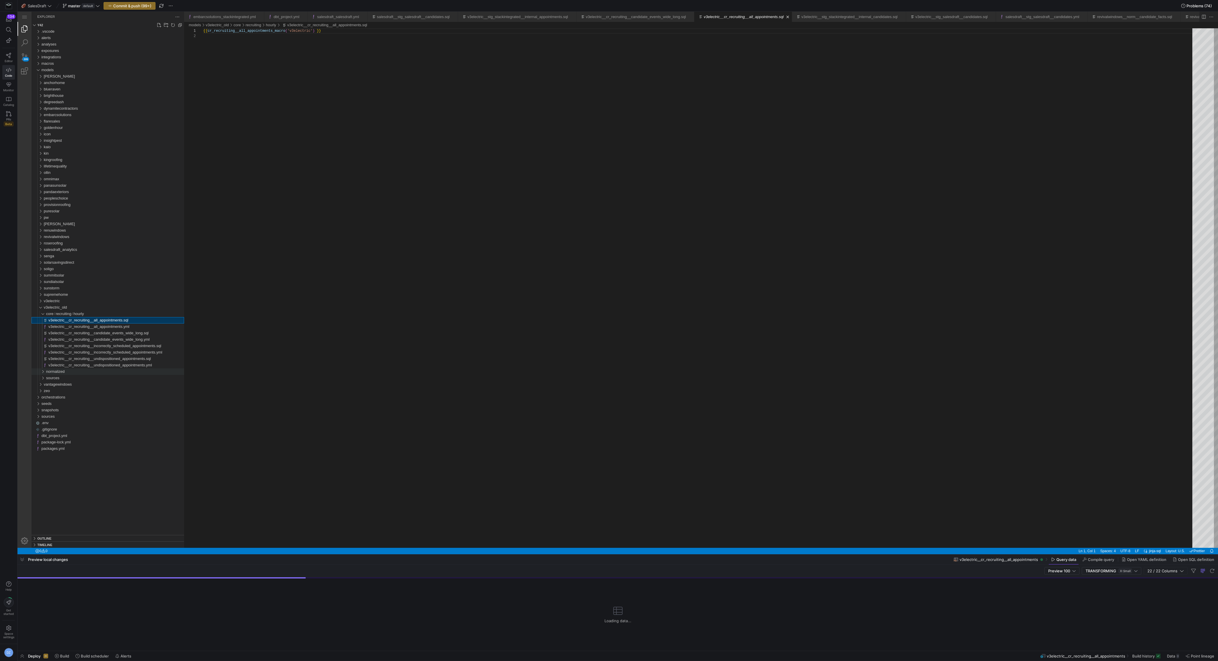
click at [58, 373] on span "normalized" at bounding box center [55, 371] width 19 height 4
click at [60, 379] on span "appointments" at bounding box center [59, 378] width 23 height 4
click at [59, 396] on span "candidates" at bounding box center [57, 397] width 18 height 4
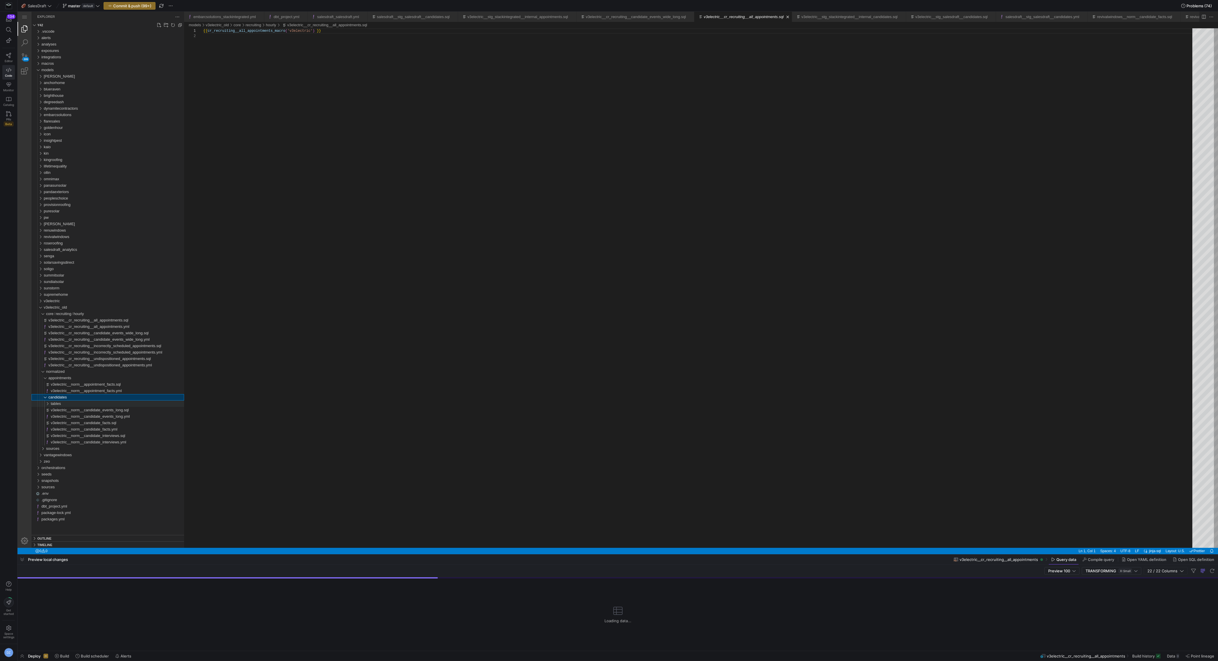
click at [62, 404] on div "tables" at bounding box center [117, 404] width 133 height 6
click at [70, 462] on div "sources" at bounding box center [115, 461] width 138 height 6
click at [69, 468] on div "acuity" at bounding box center [116, 468] width 136 height 6
click at [70, 500] on div "salesdraft" at bounding box center [116, 500] width 136 height 6
click at [71, 506] on span "intermediate" at bounding box center [61, 506] width 21 height 4
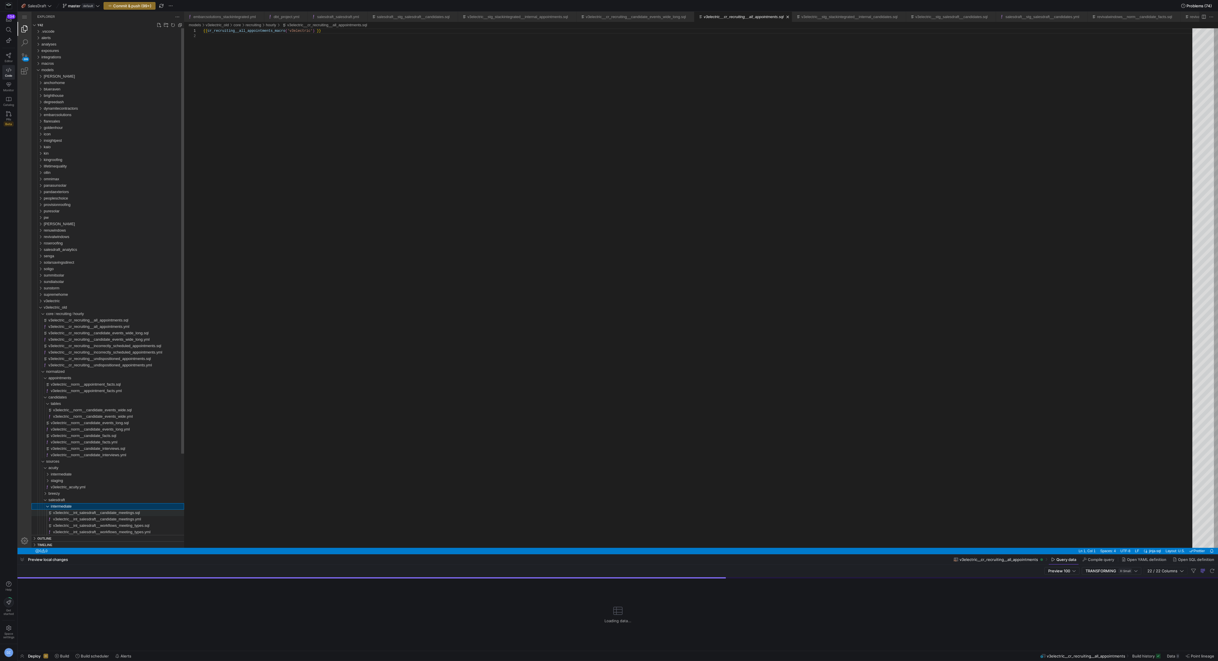
click at [72, 512] on span "v3electric__int_salesdraft__candidate_meetings.sql" at bounding box center [96, 512] width 87 height 4
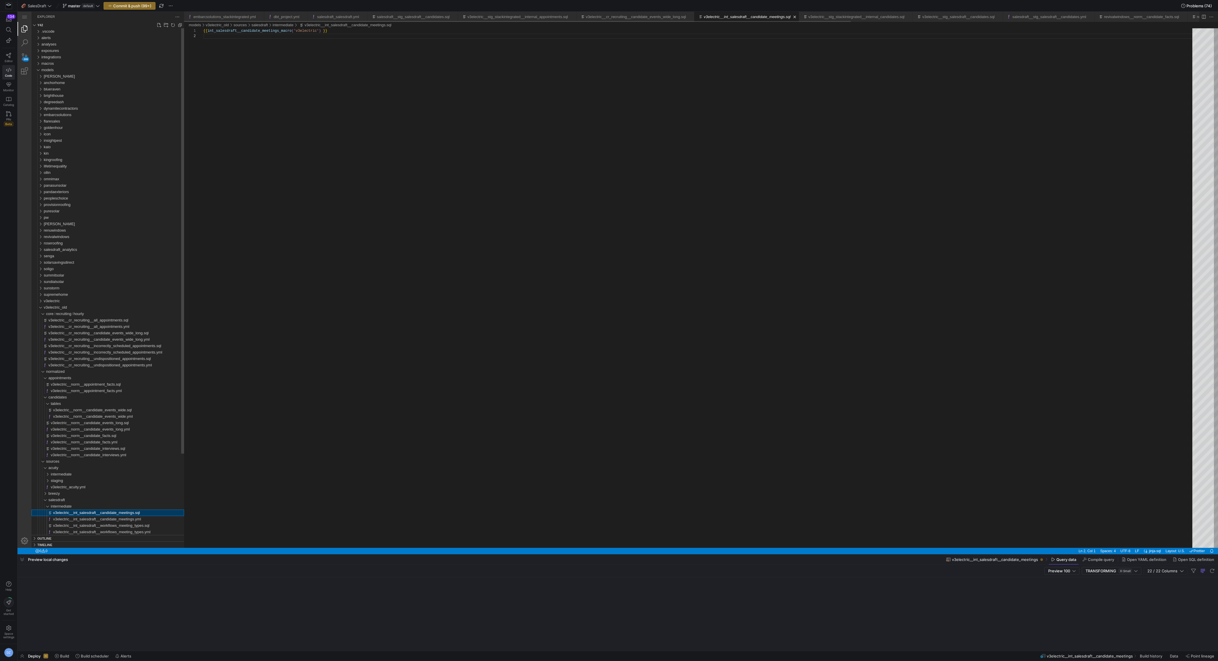
scroll to position [5, 0]
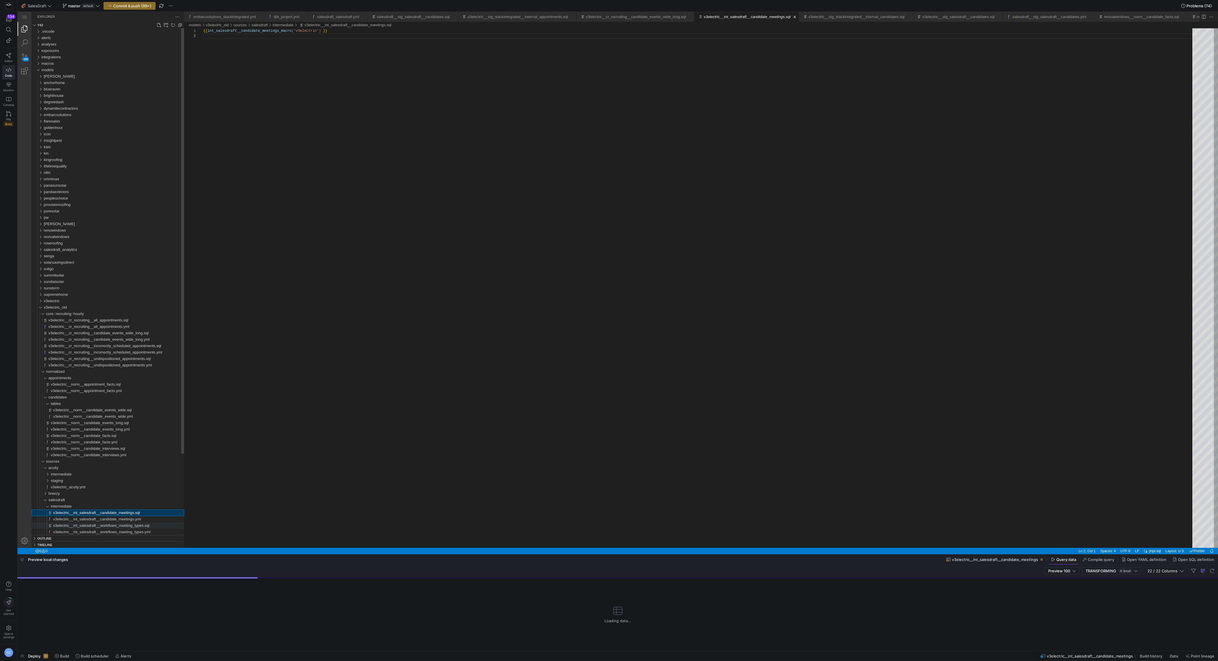
click at [74, 524] on span "v3electric__int_salesdraft__workflows_meeting_types.sql" at bounding box center [101, 525] width 96 height 4
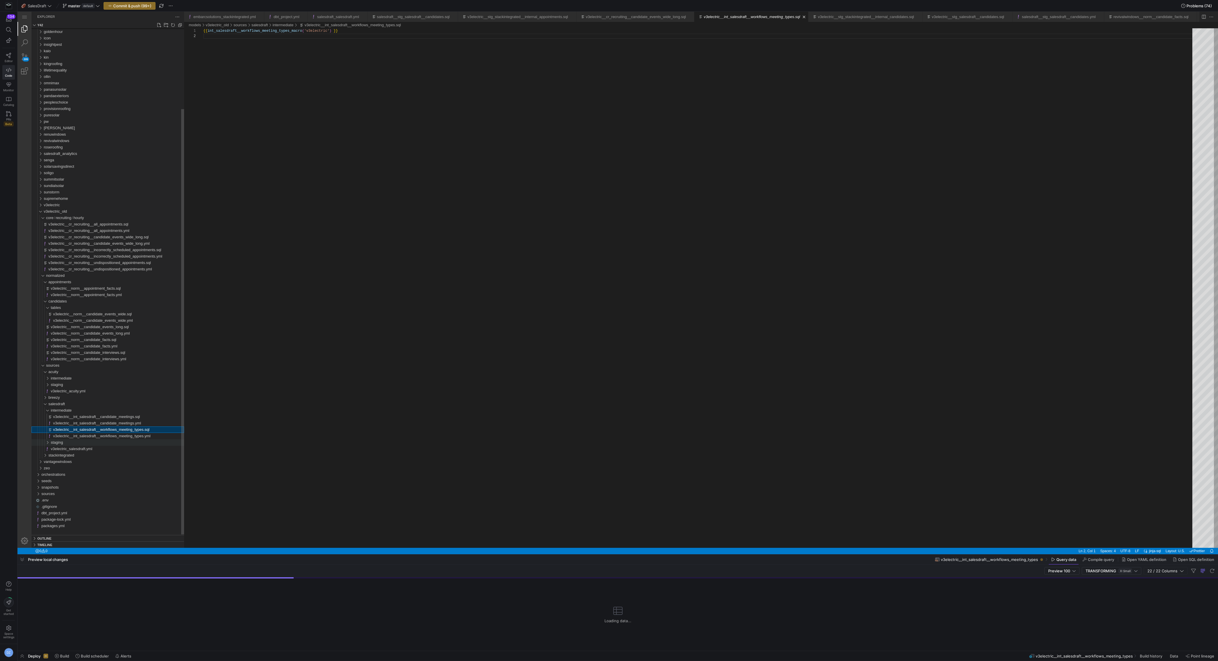
click at [61, 444] on span "staging" at bounding box center [57, 442] width 12 height 4
click at [66, 450] on span "v3electric__stg_salesdraft__candidates.sql" at bounding box center [89, 449] width 72 height 4
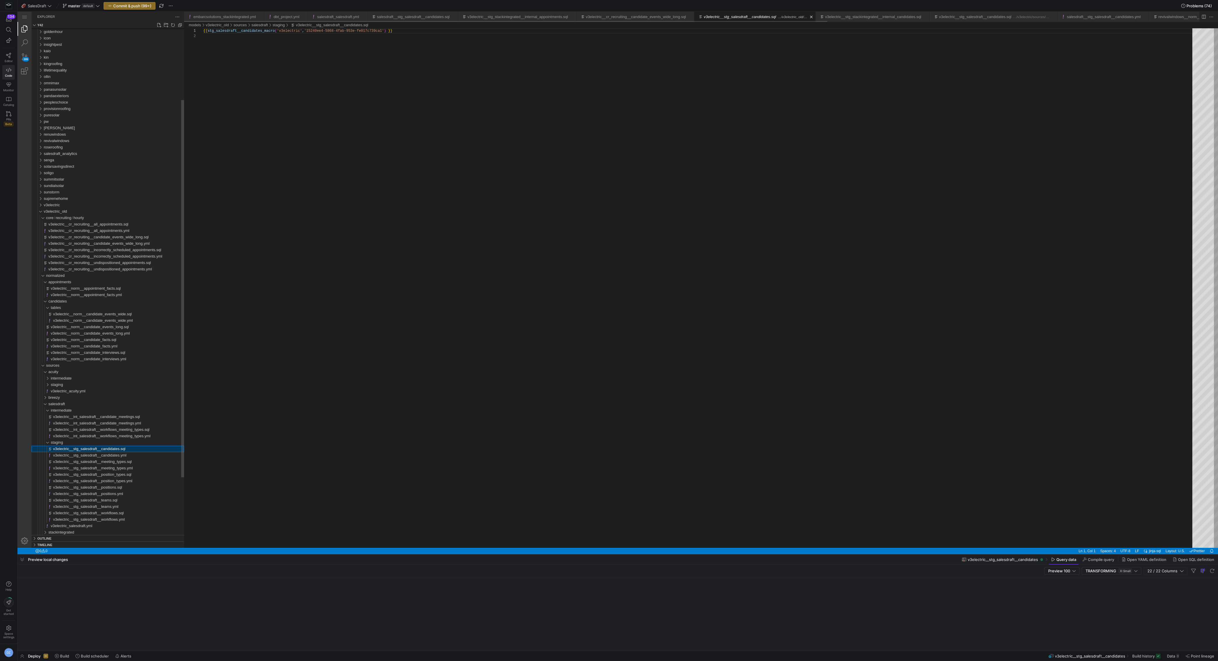
scroll to position [5, 0]
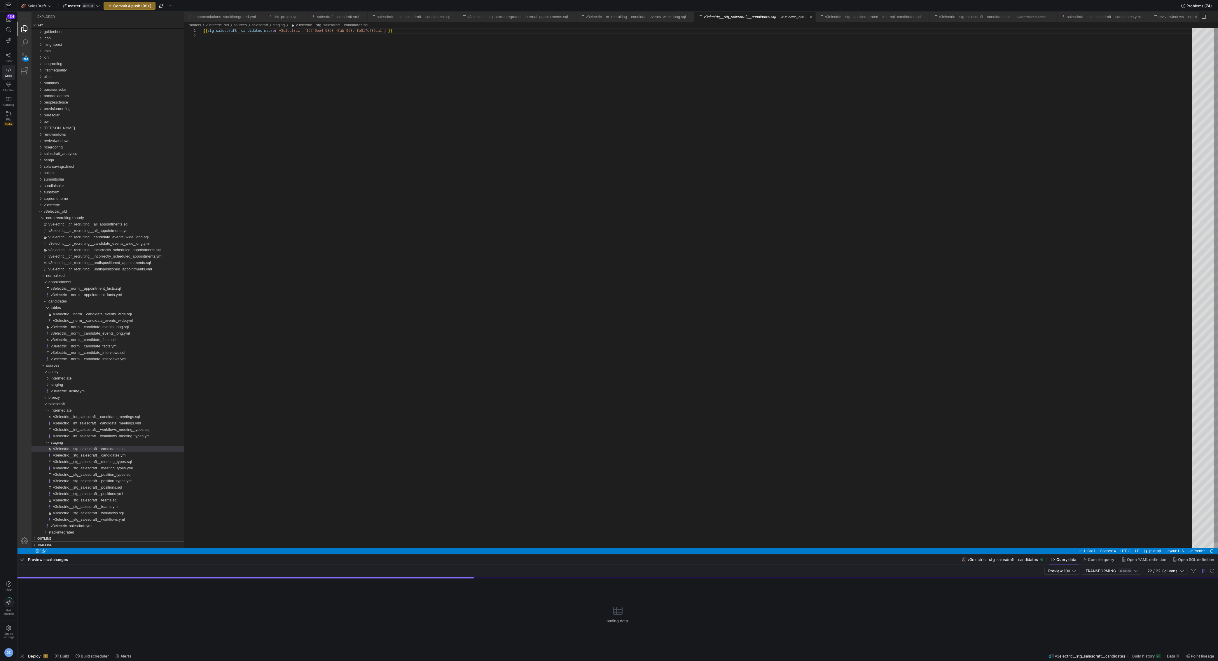
click at [304, 77] on div "{{ stg_salesdraft__candidates_macro ( 'v3electric' , '15240ee4-5868-4fab-953e-f…" at bounding box center [699, 290] width 993 height 525
click at [140, 4] on span "Commit & push (99+)" at bounding box center [132, 6] width 38 height 5
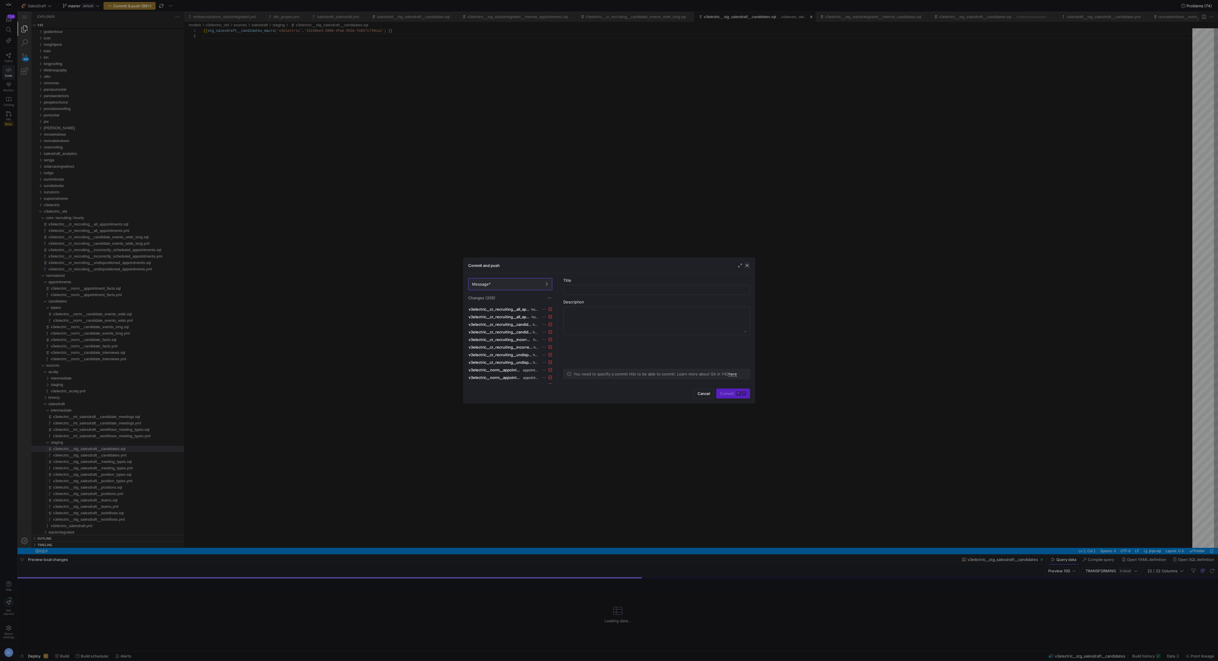
click at [747, 265] on span "button" at bounding box center [747, 266] width 6 height 6
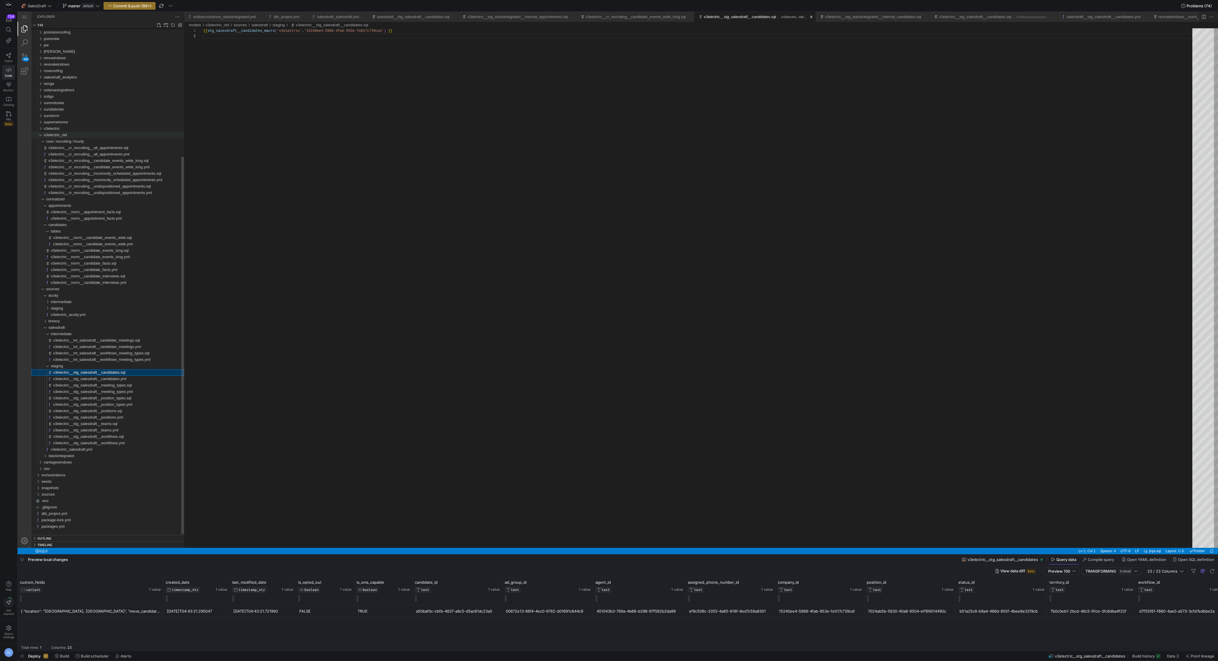
click at [40, 137] on div "v3electric_old" at bounding box center [39, 135] width 11 height 6
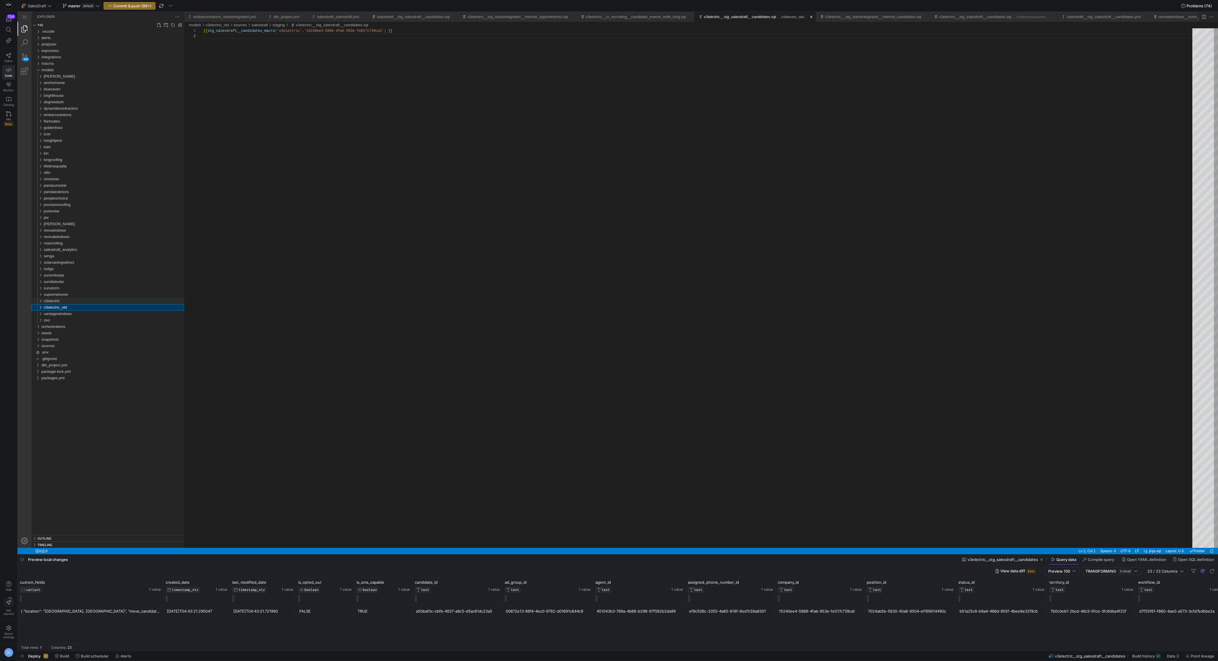
click at [39, 302] on div "v3electric" at bounding box center [39, 301] width 11 height 6
click at [52, 308] on span "core" at bounding box center [49, 307] width 7 height 4
click at [52, 366] on span "normalized" at bounding box center [55, 365] width 19 height 4
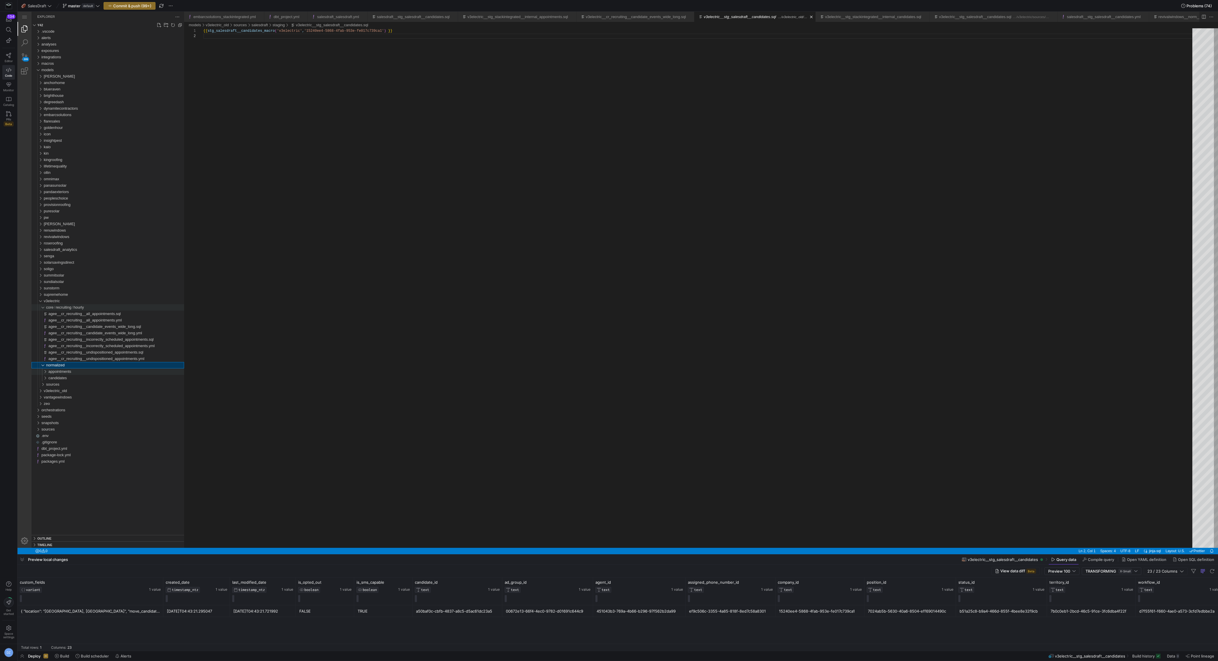
click at [57, 370] on span "appointments" at bounding box center [59, 371] width 23 height 4
click at [65, 392] on span "candidates" at bounding box center [57, 391] width 18 height 4
click at [71, 443] on div "sources" at bounding box center [115, 442] width 138 height 6
click at [70, 397] on div "tables" at bounding box center [117, 397] width 133 height 6
click at [65, 429] on div "acuity" at bounding box center [116, 429] width 136 height 6
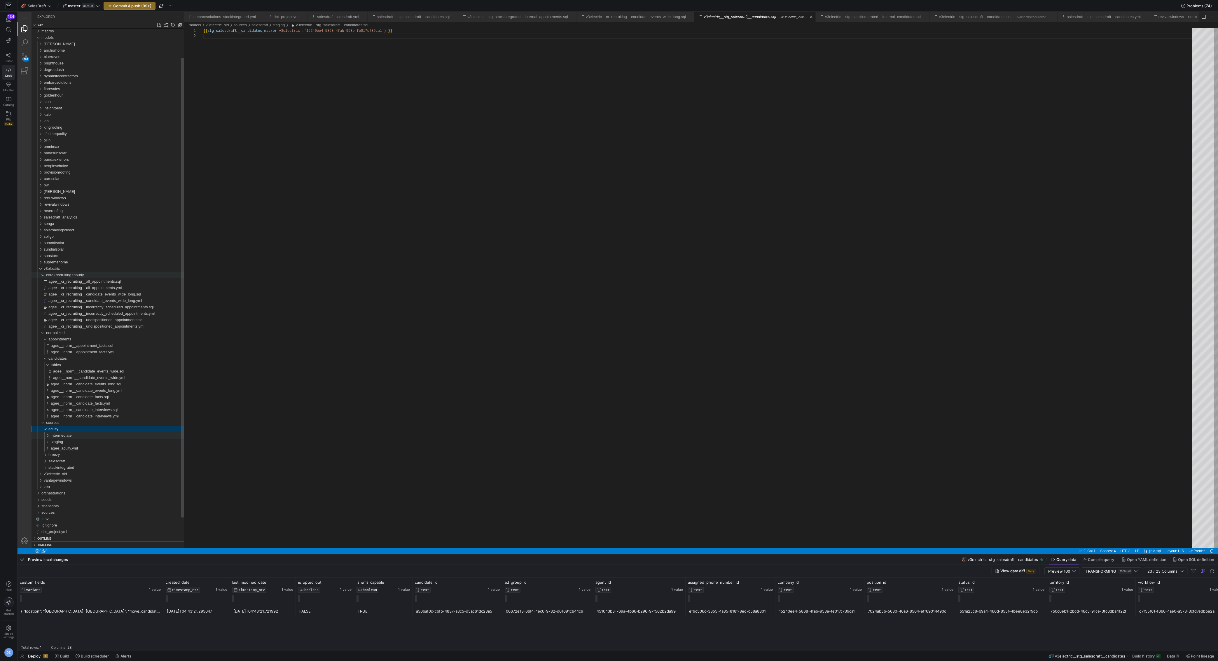
click at [67, 435] on span "intermediate" at bounding box center [61, 435] width 21 height 4
click at [70, 457] on div "staging" at bounding box center [117, 455] width 133 height 6
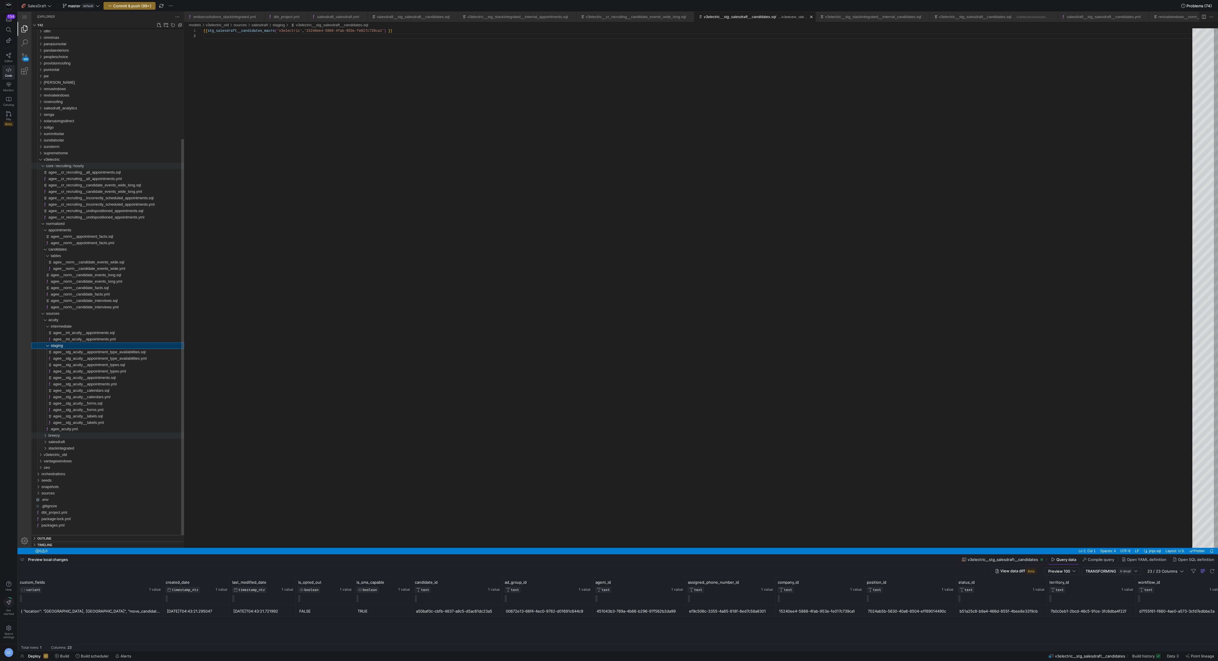
click at [65, 433] on div "breezy" at bounding box center [116, 435] width 136 height 6
click at [66, 443] on span "intermediate" at bounding box center [61, 442] width 21 height 4
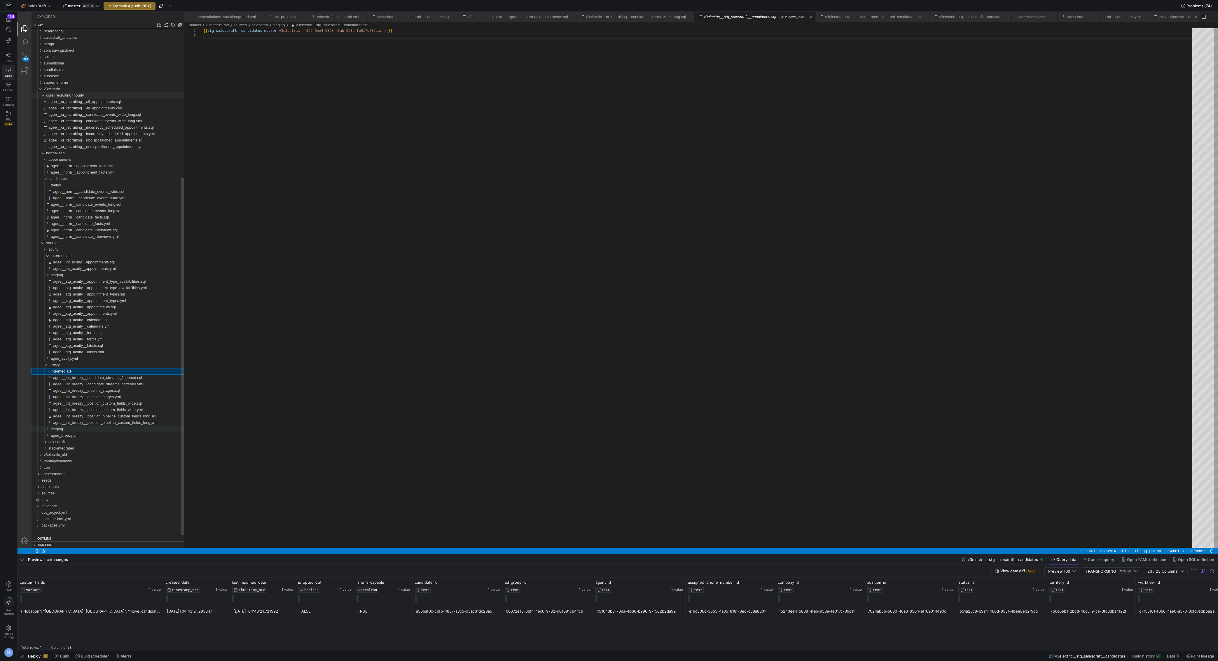
click at [65, 430] on div "staging" at bounding box center [117, 429] width 133 height 6
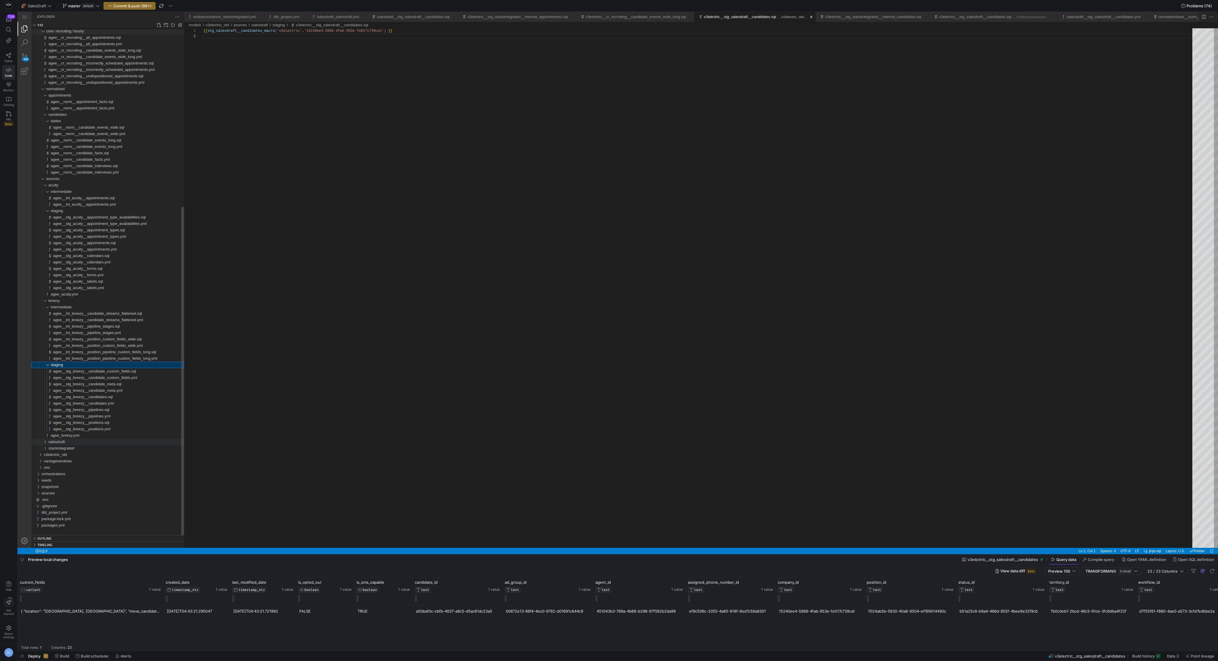
click at [71, 442] on div "salesdraft" at bounding box center [116, 442] width 136 height 6
click at [72, 451] on div "intermediate" at bounding box center [117, 448] width 133 height 6
click at [70, 480] on div "staging" at bounding box center [117, 480] width 133 height 6
click at [88, 448] on div "stackintegrated" at bounding box center [116, 448] width 136 height 6
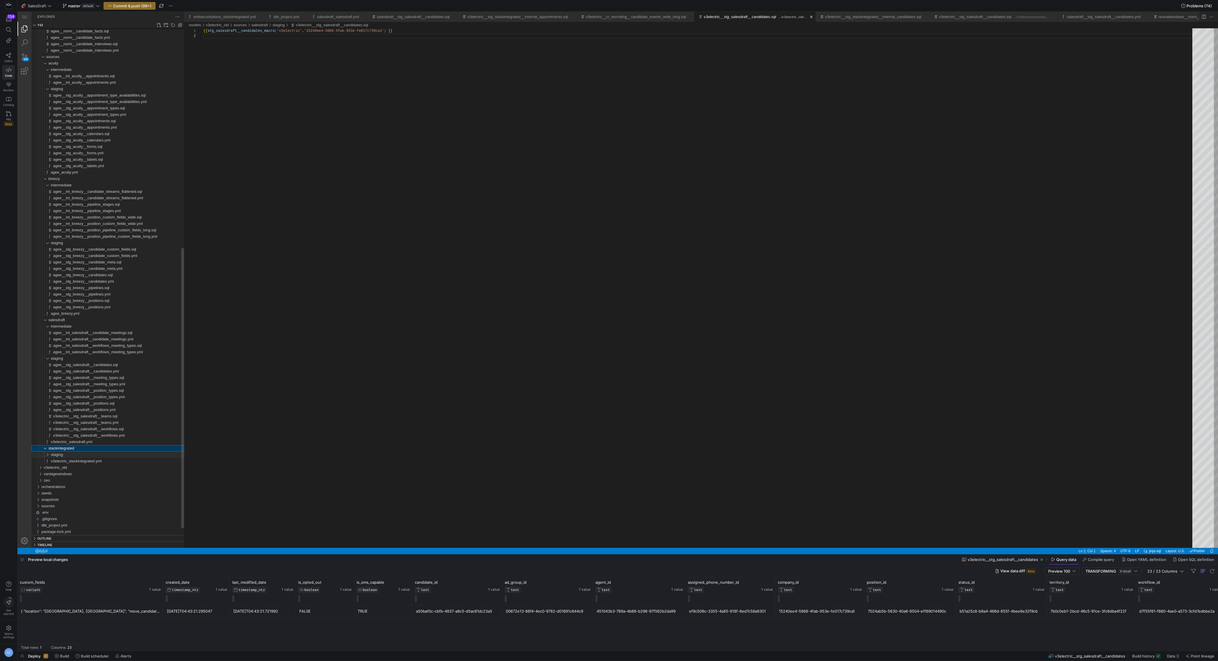
click at [85, 456] on div "staging" at bounding box center [117, 455] width 133 height 6
click at [103, 440] on div "v3electric_salesdraft.yml" at bounding box center [117, 442] width 133 height 6
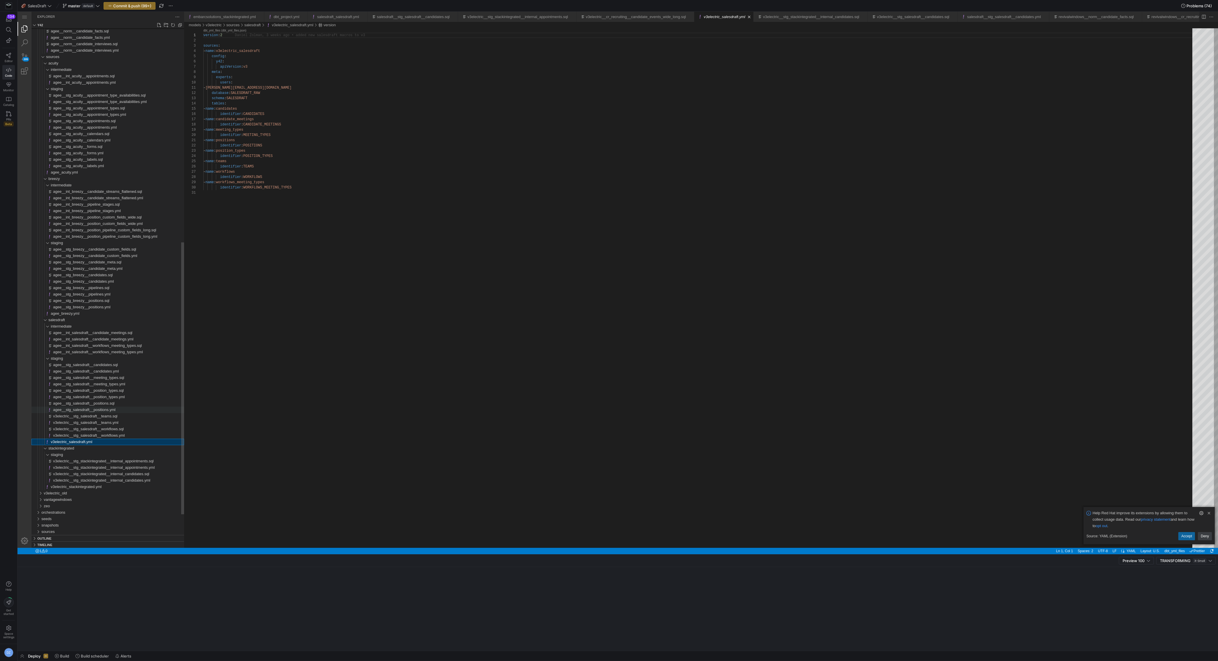
click at [106, 409] on span "agee__stg_salesdraft__positions.yml" at bounding box center [84, 410] width 62 height 4
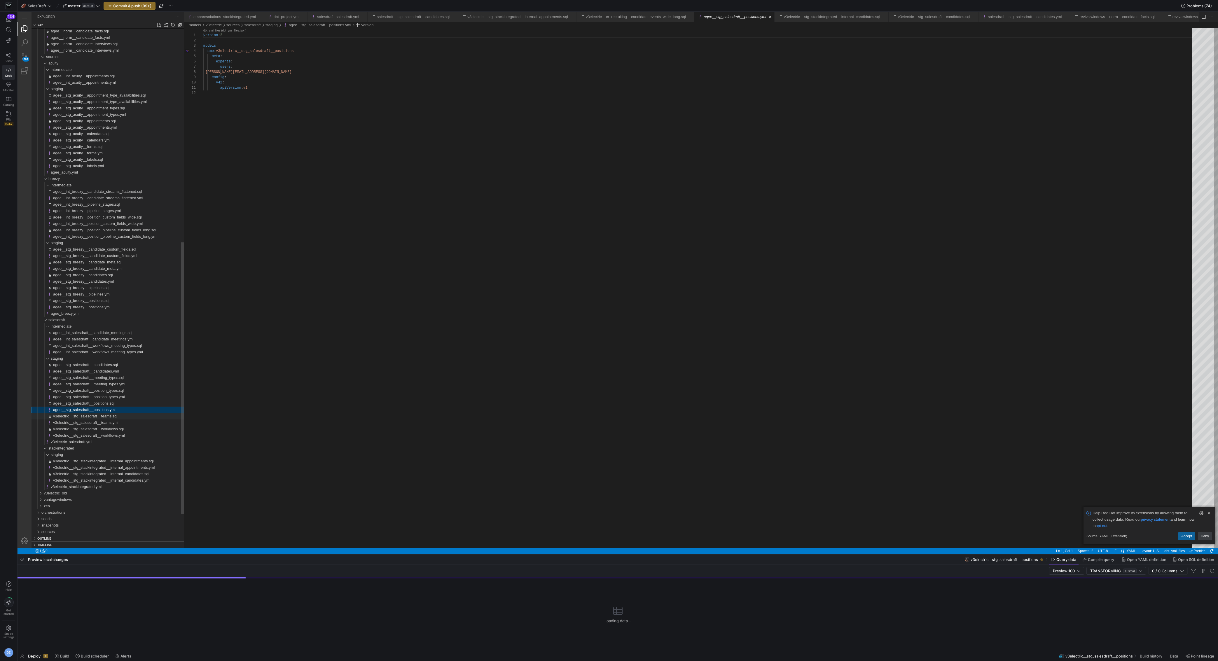
click at [105, 415] on span "v3electric__stg_salesdraft__teams.sql" at bounding box center [85, 416] width 64 height 4
drag, startPoint x: 300, startPoint y: 31, endPoint x: 375, endPoint y: 32, distance: 75.3
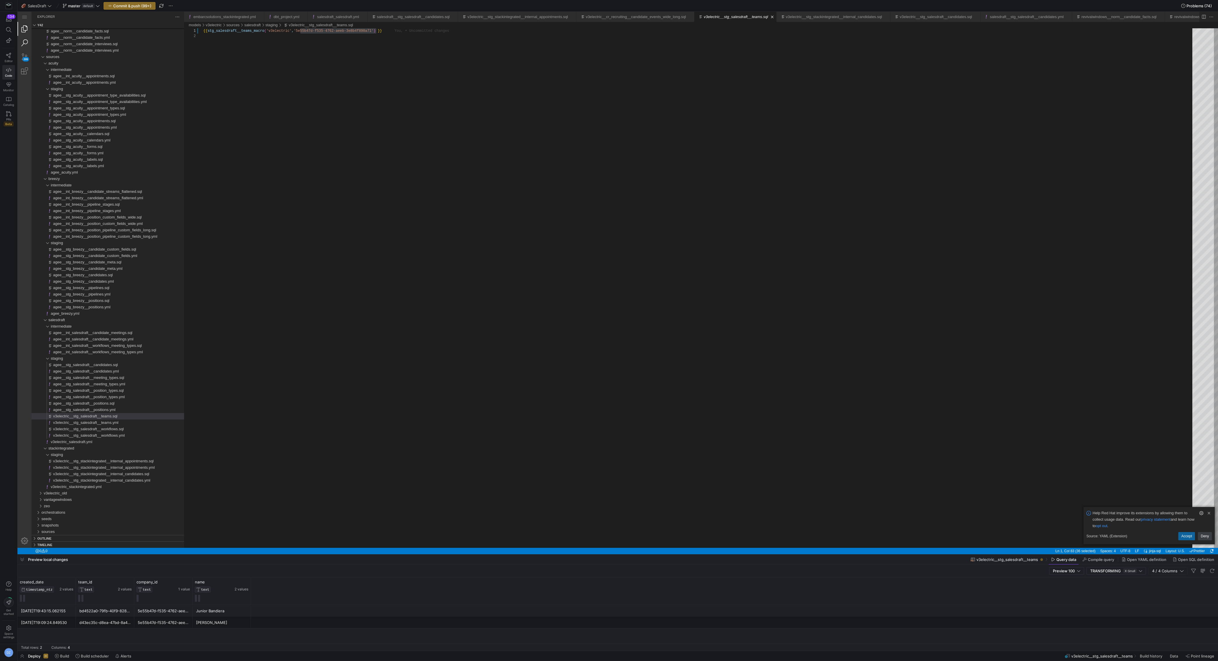
click at [30, 42] on link "Search (⇧⌘F)" at bounding box center [25, 43] width 14 height 14
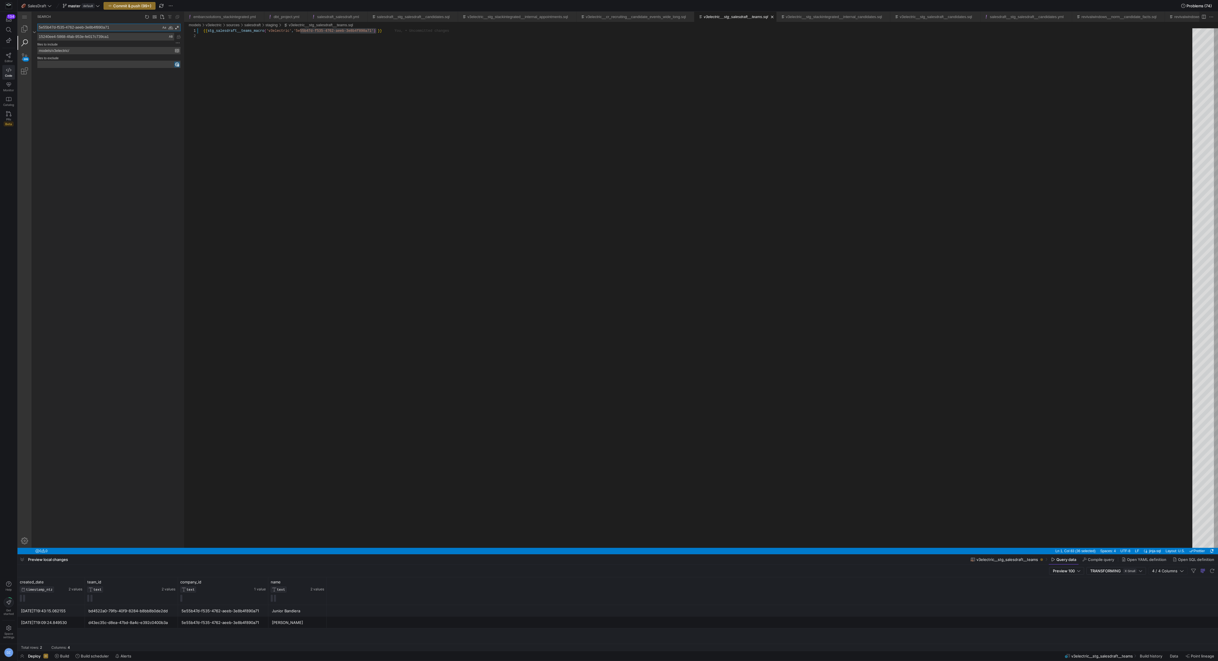
click at [121, 28] on textarea "5e55b47d-f535-4762-aeeb-3e8b4f890a71" at bounding box center [99, 27] width 123 height 7
click at [126, 39] on textarea "15240ee4-5868-4fab-953e-fe017c739ca1" at bounding box center [106, 36] width 136 height 7
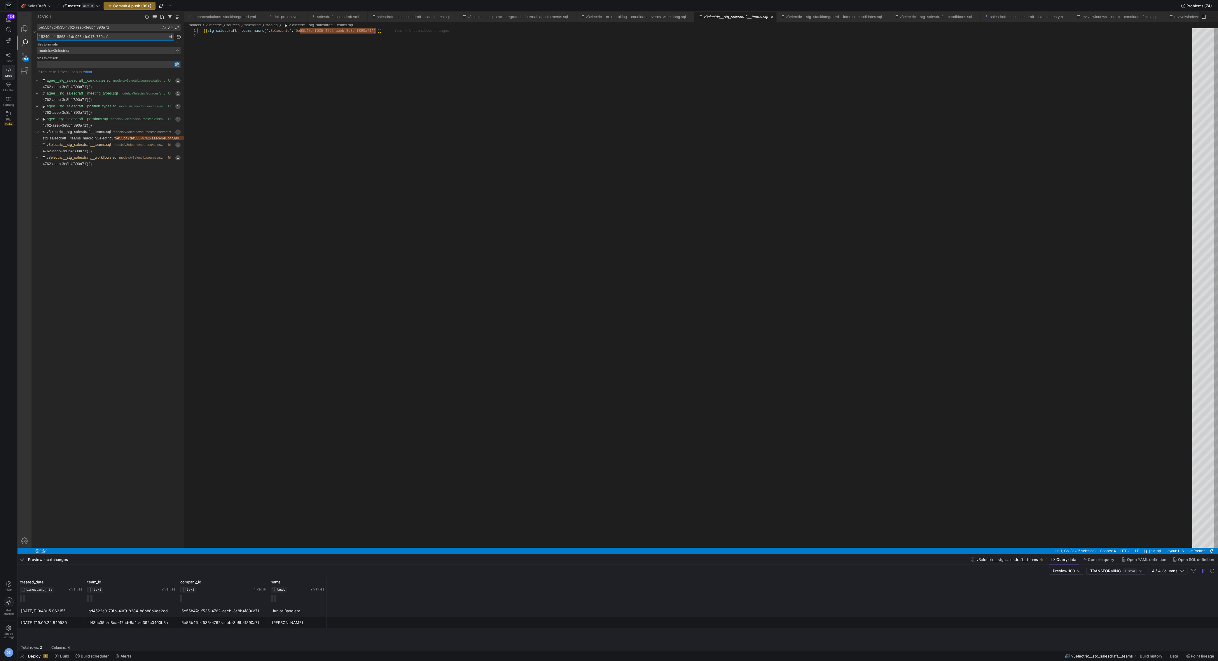
click at [126, 39] on textarea "15240ee4-5868-4fab-953e-fe017c739ca1" at bounding box center [106, 36] width 136 height 7
click at [161, 37] on textarea "15240ee4-5868-4fab-953e-fe017c739ca1" at bounding box center [106, 36] width 136 height 7
click at [98, 50] on input "models/v3electric/" at bounding box center [106, 50] width 137 height 7
click at [119, 37] on textarea "15240ee4-5868-4fab-953e-fe017c739ca1" at bounding box center [106, 36] width 136 height 7
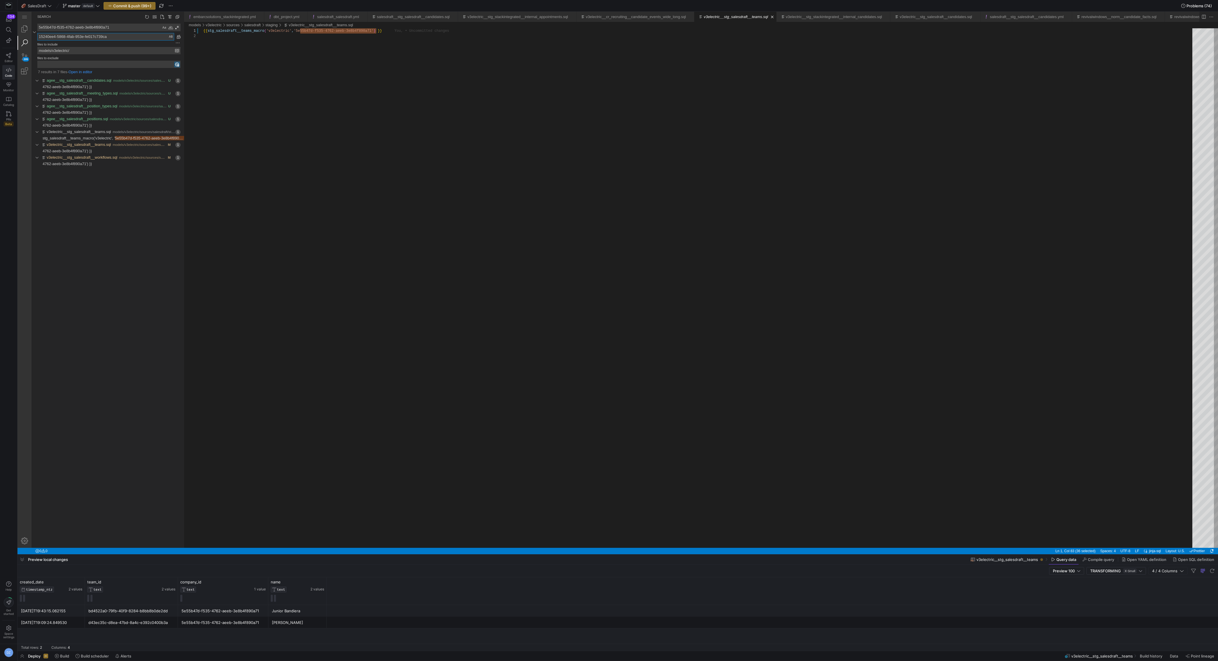
type textarea "15240ee4-5868-4fab-953e-fe017c739ca1"
click at [142, 38] on textarea "15240ee4-5868-4fab-953e-fe017c739ca1" at bounding box center [106, 36] width 136 height 7
click at [180, 36] on link "Replace All (⌥⌘Enter)" at bounding box center [178, 37] width 6 height 6
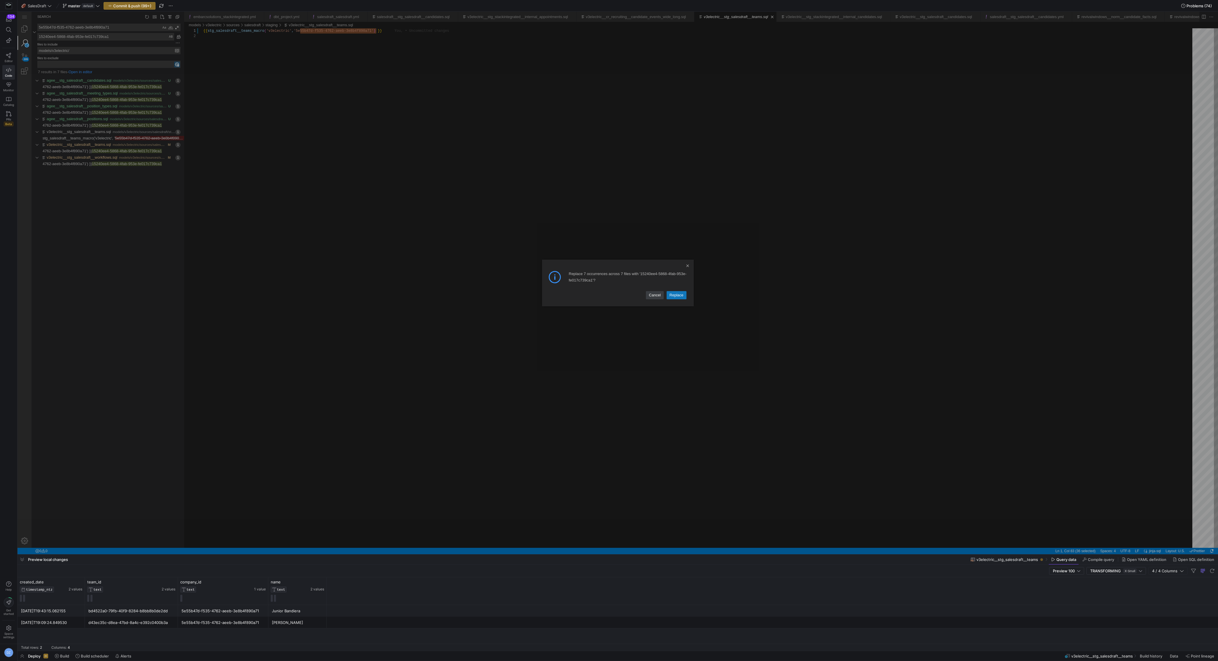
click at [677, 296] on link "Replace" at bounding box center [677, 295] width 20 height 8
type textarea "{{ stg_salesdraft__teams_macro('v3electric', '15240ee4-5868-4fab-953e-fe017c739…"
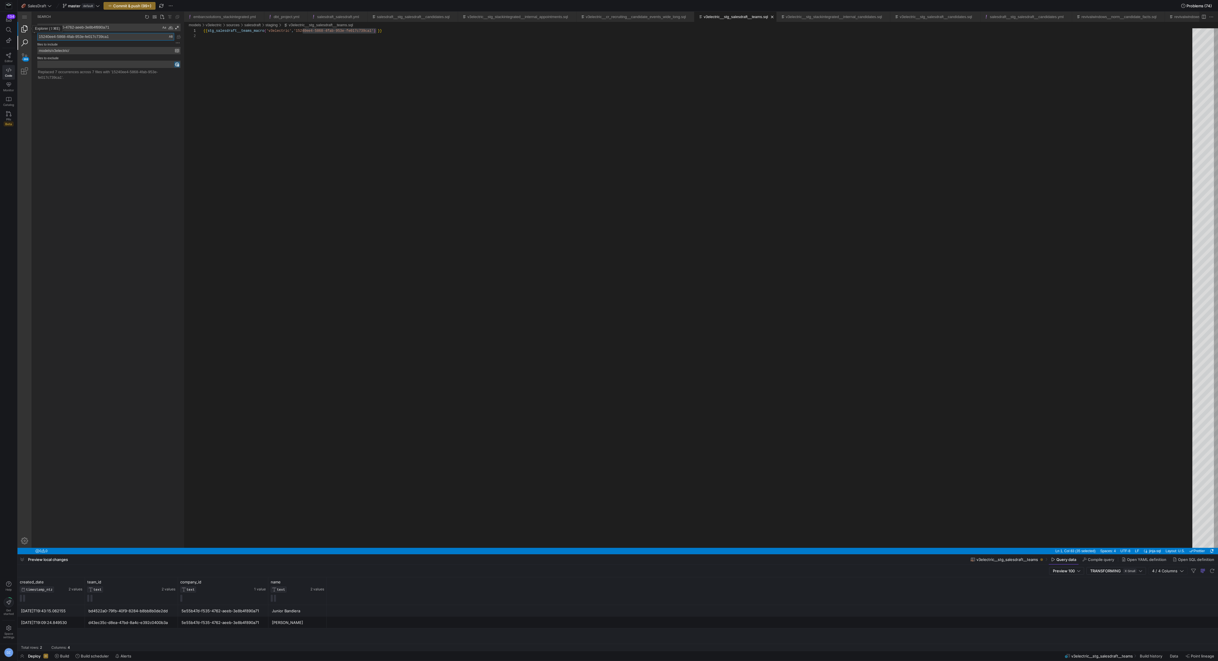
click at [26, 34] on link "Explorer (⇧⌘E)" at bounding box center [25, 29] width 14 height 14
type input "v3electric__stg_salesdraft__positions.yml"
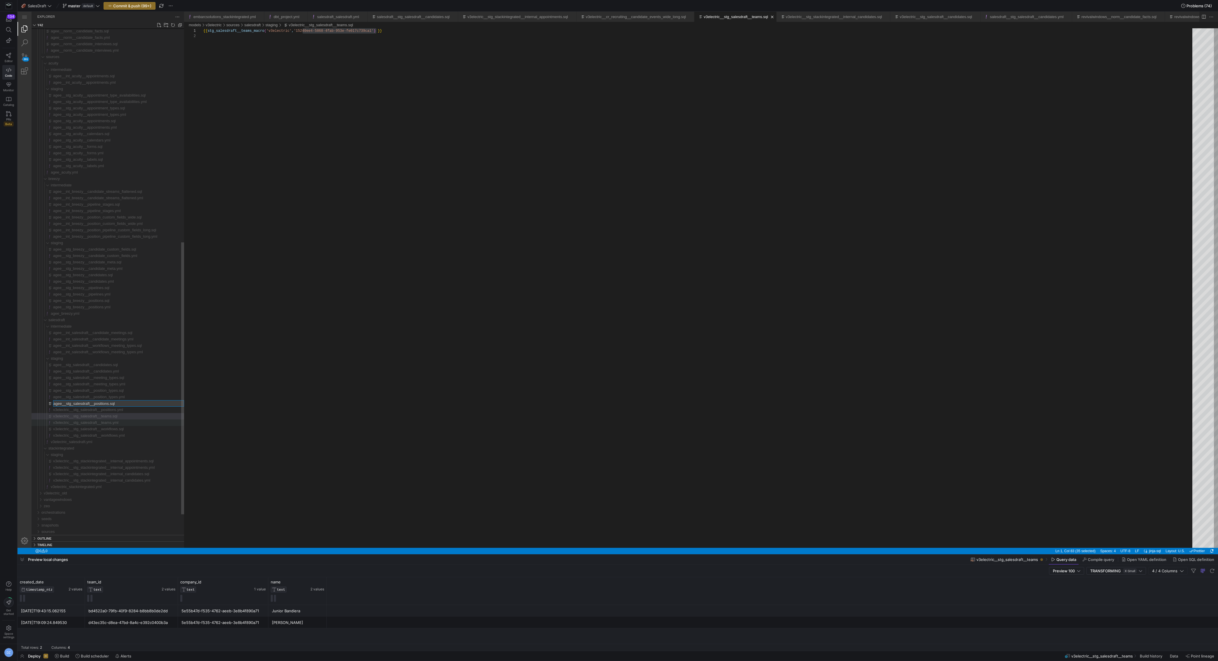
type input "v3electric__stg_salesdraft__positions.sql"
type input "v3electric__stg_salesdraft__position_types.yml"
type input "v3electric__stg_salesdraft__position_types.sql"
type input "v3electric__stg_salesdraft__meeting_types.yml"
type input "v3electric__stg_salesdraft__meeting_types.sql"
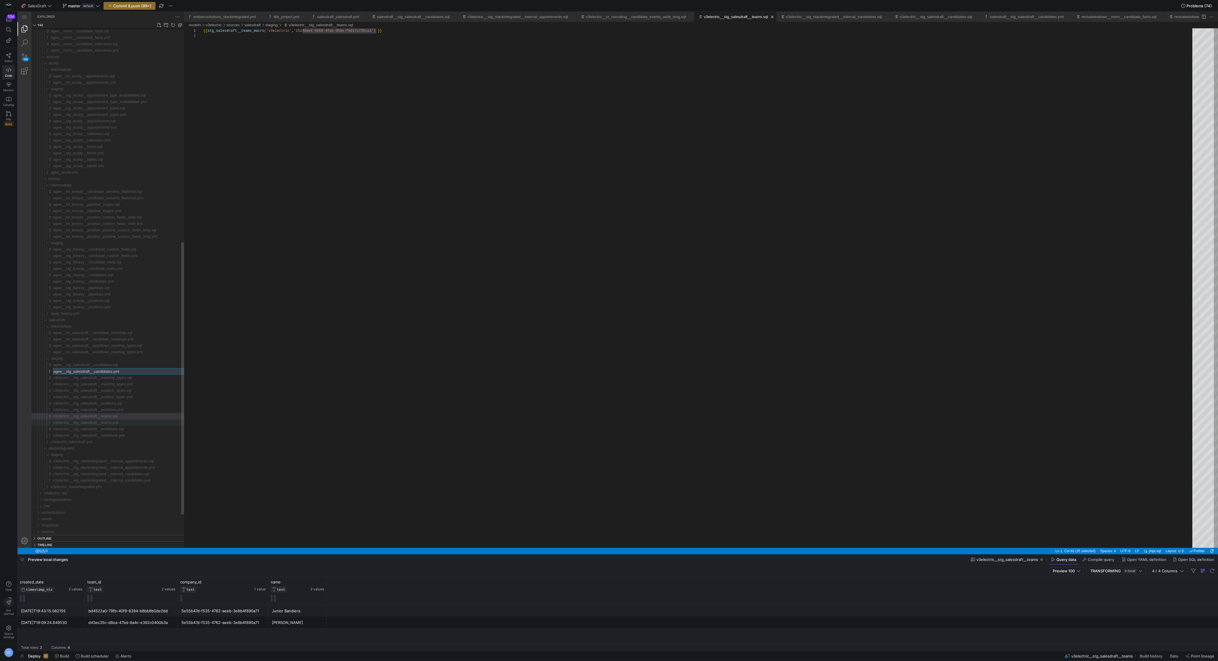
type input "v3electric__stg_salesdraft__candidates.yml"
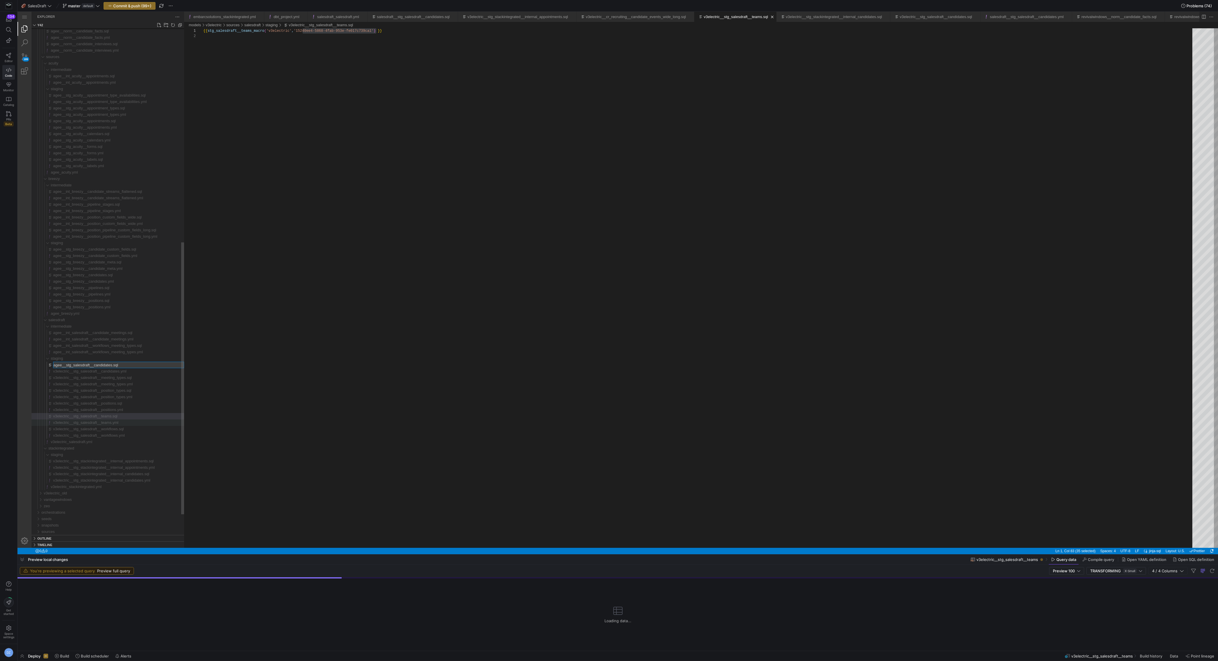
type input "v3electric__stg_salesdraft__candidates.sql"
type input "v3electric__int_salesdraft__workflows_meeting_types.yml"
type input "v3electric__int_salesdraft__workflows_meeting_types.sql"
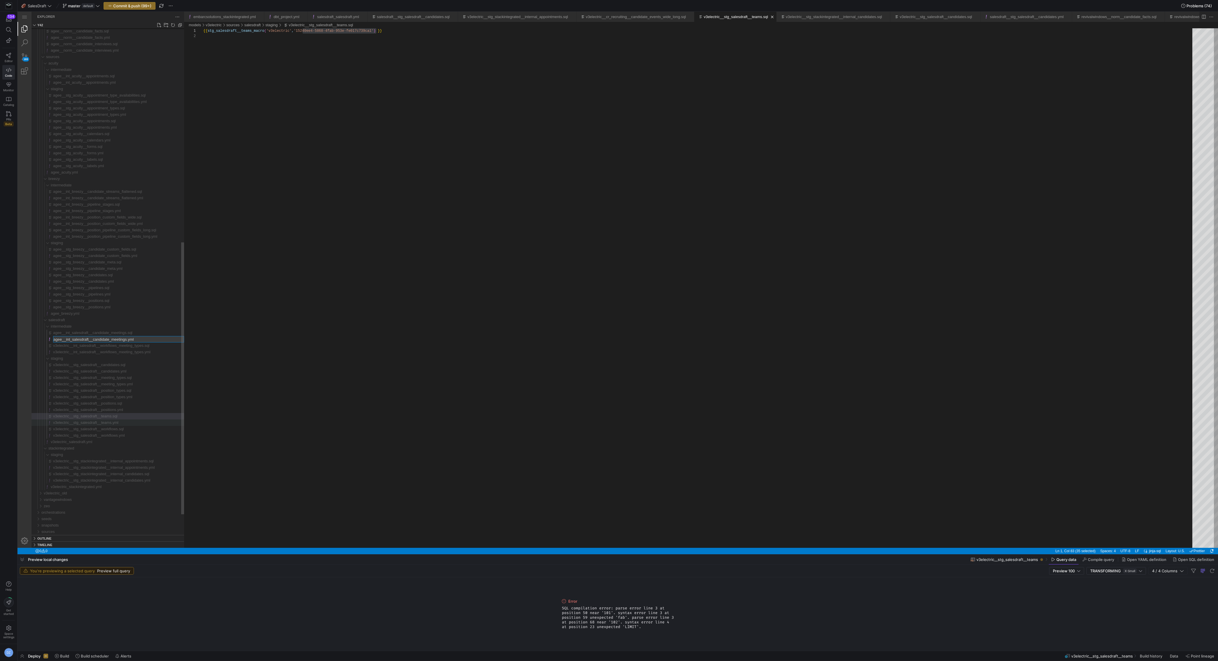
type input "v3electric__int_salesdraft__candidate_meetings.yml"
type input "v3electric__int_salesdraft__candidate_meetings.sql"
type input "v3electric_breezy.yml"
type input "v3electric__stg_breezy__positions.yml"
type input "v3electric__stg_breezy__positions.sql"
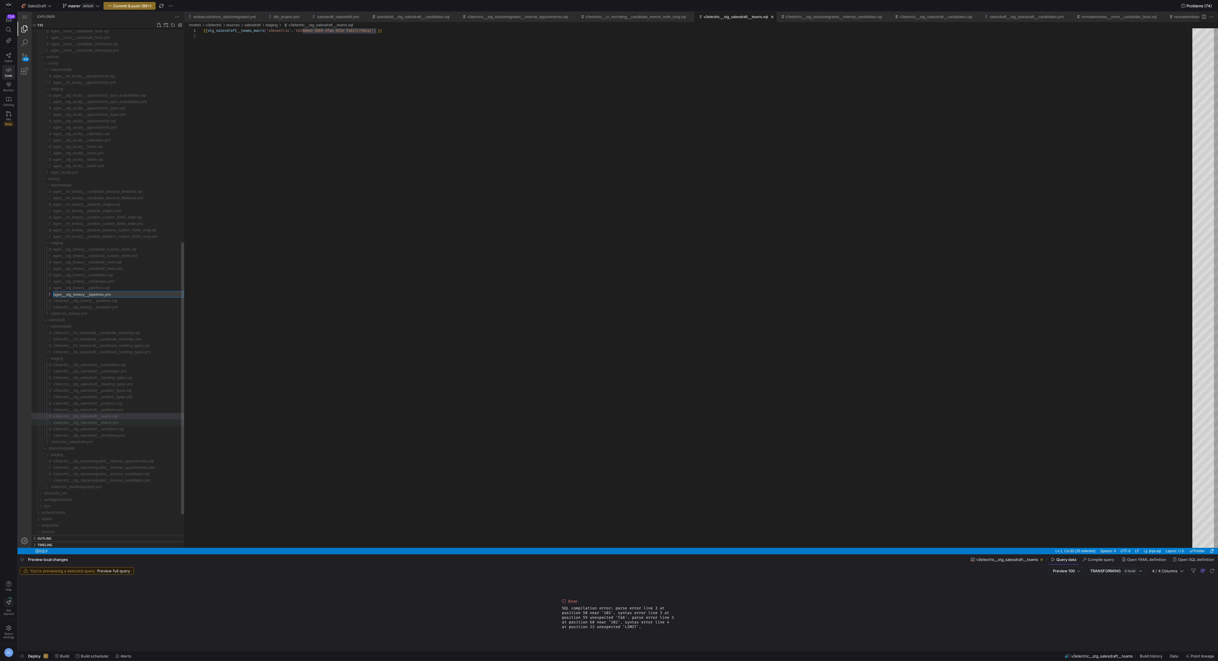
type input "v3electric__stg_breezy__pipelines.yml"
type input "v3electric__stg_breezy__pipelines.sql"
type input "v3electric__stg_breezy__candidates.yml"
type input "v3electric__stg_breezy__candidates.sql"
type input "v3electric__stg_breezy__candidate_meta.yml"
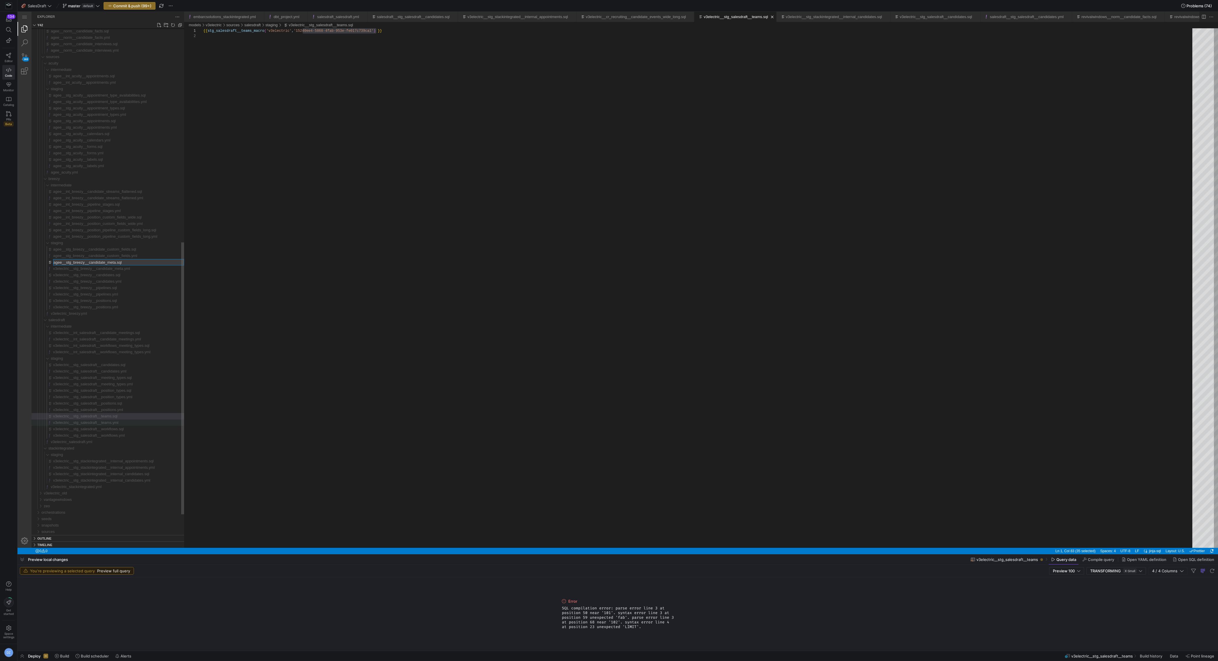
type input "v3electric__stg_breezy__candidate_meta.sql"
type input "v3electric__stg_breezy__candidate_custom_fields.yml"
type input "v3electric__stg_breezy__candidate_custom_fields.sql"
type input "v3electric__int_breezy__position_pipeline_custom_fields_long.yml"
type input "v3electric__int_breezy__position_pipeline_custom_fields_long.sql"
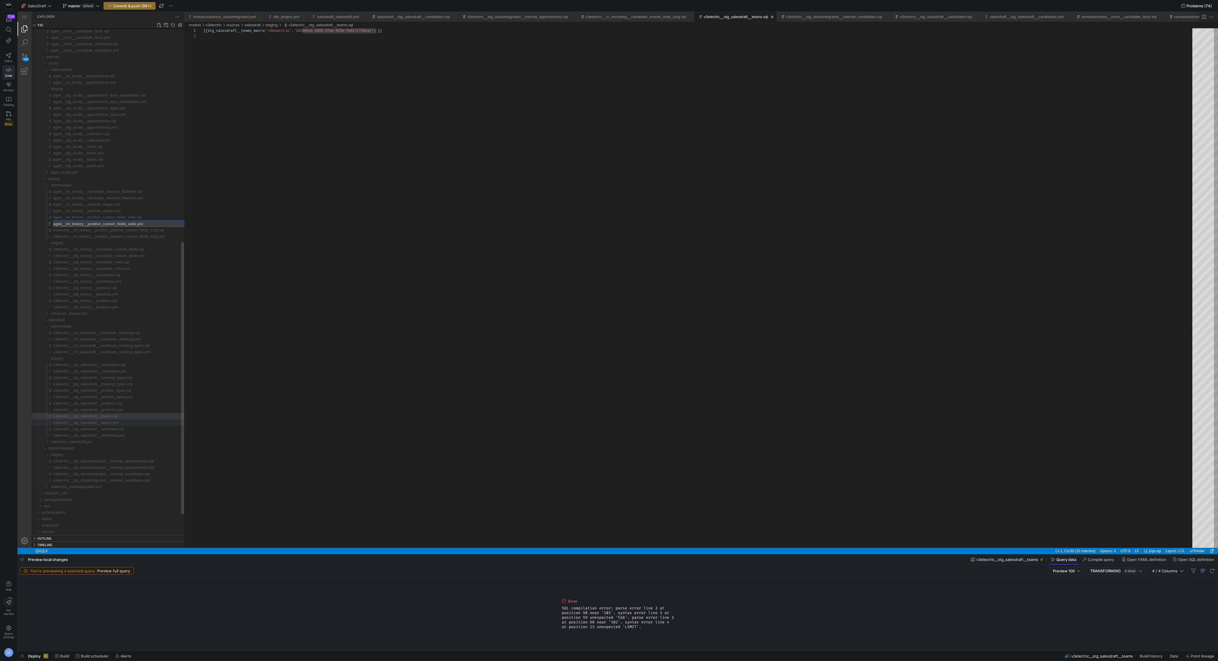
type input "v3electric__int_breezy__position_custom_fields_wide.yml"
type input "v3electric__int_breezy__position_custom_fields_wide.sql"
type input "v3electric__int_breezy__pipeline_stages.yml"
type input "v3electric__int_breezy__pipeline_stages.sql"
type input "v3electric__int_breezy__candidate_streams_flattened.yml"
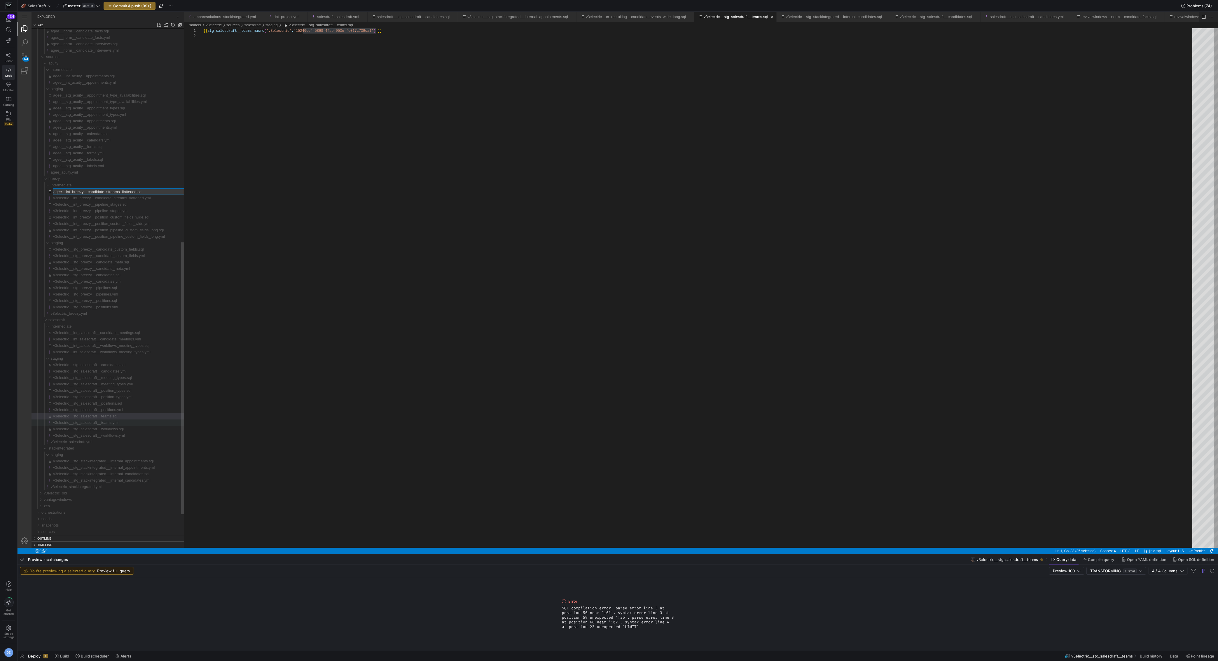
type input "v3electric__int_breezy__candidate_streams_flattened.sql"
type input "v3electric_acuity.yml"
type input "v3electric__stg_acuity__labels.yml"
type input "v3electric__stg_acuity__labels.sql"
type input "v3electric__stg_acuity__forms.yml"
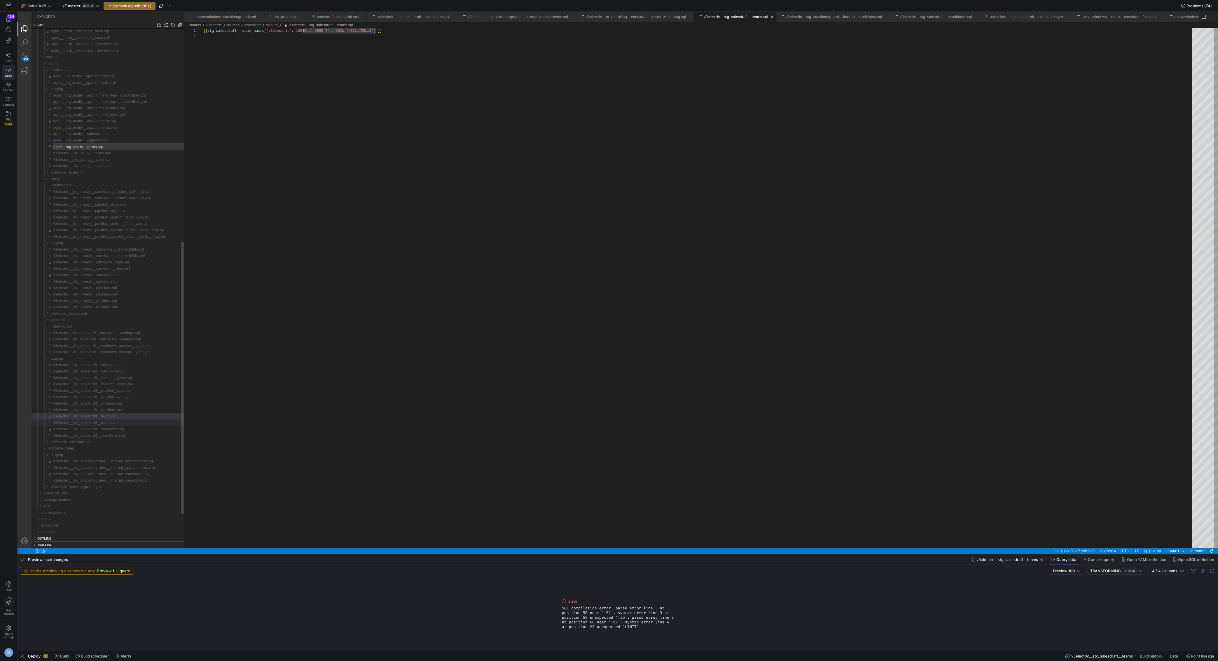
type input "v3electric__stg_acuity__forms.sql"
type input "v3electric__stg_acuity__calendars.yml"
type input "v3electric__stg_acuity__calendars.sql"
type input "v3electric__stg_acuity__appointments.yml"
type input "v3electric__stg_acuity__appointments.sql"
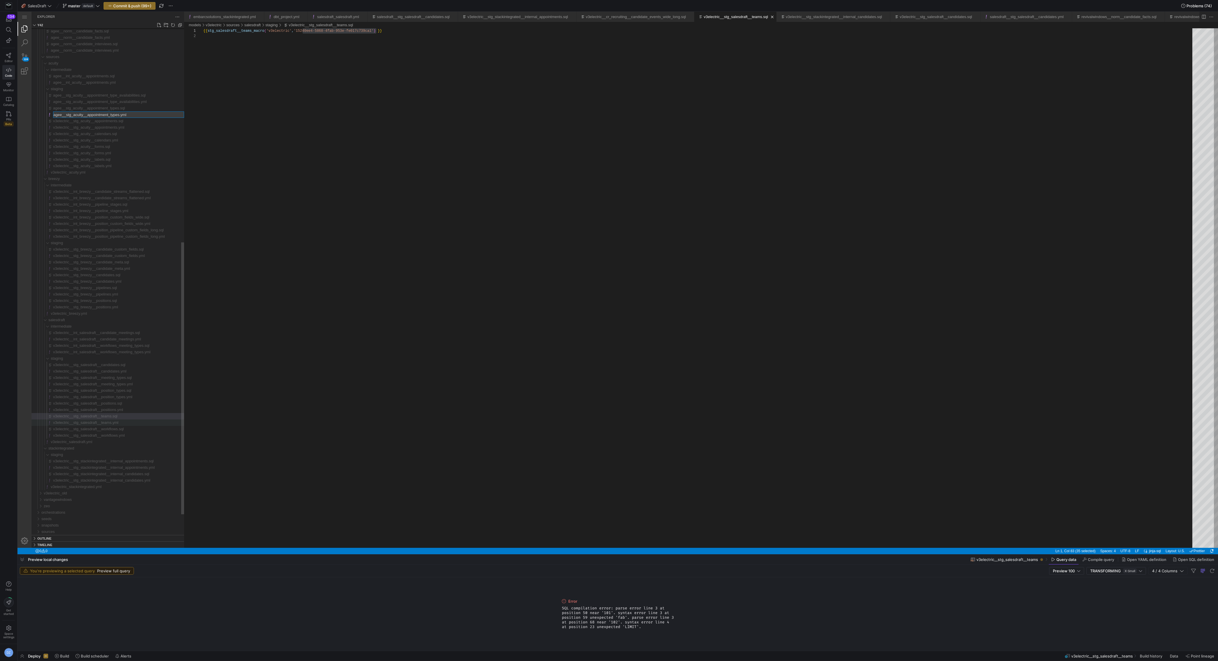
type input "v3electric__stg_acuity__appointment_types.yml"
type input "v3electric__stg_acuity__appointment_types.sql"
type input "v3electric__stg_acuity__appointment_type_availabilities.yml"
type input "v3electric__stg_acuity__appointment_type_availabilities.sql"
type input "v3electric__int_acuity__appointments.yml"
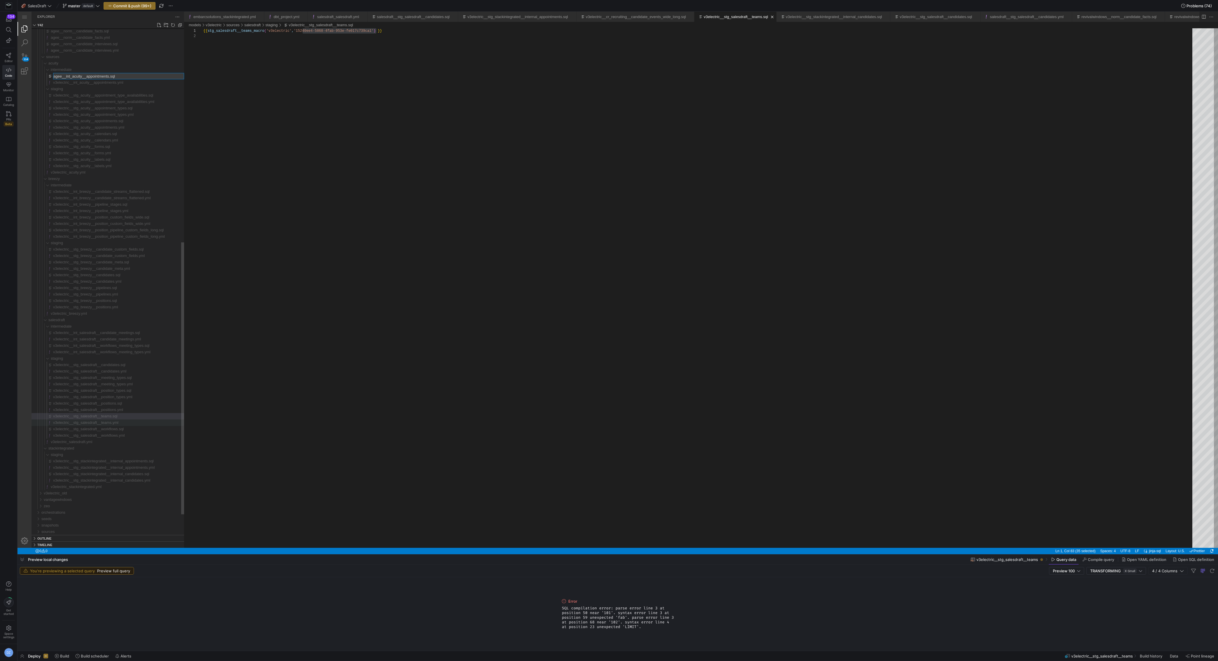
type input "v3electric__int_acuity__appointments.sql"
type input "v3electric__norm__candidate_interviews.yml"
type input "v3electric__norm__candidate_interviews.sql"
type input "v3electric__norm__candidate_facts.yml"
type input "v3electric__norm__candidate_facts.sql"
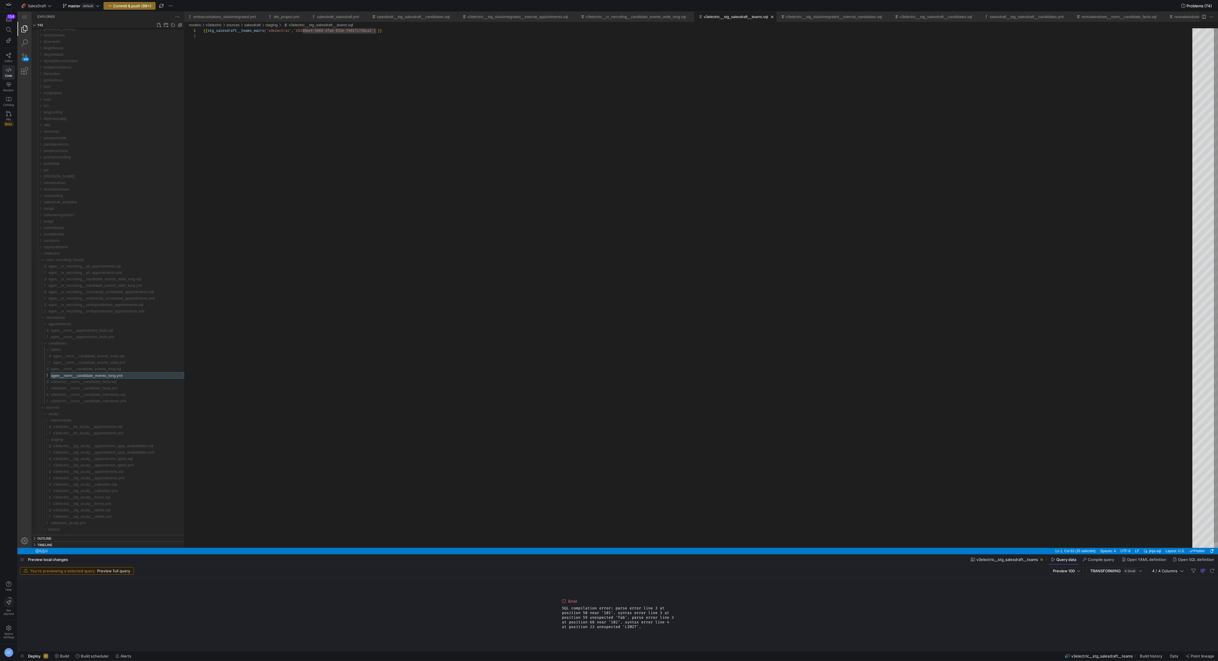
type input "v3electric__norm__candidate_events_long.yml"
type input "v3electric__norm__candidate_events_long.sql"
type input "v3electric__norm__candidate_events_wide.sql"
type input "v3electric__norm__appointment_facts.yml"
type input "v3electric__norm__appointment_facts.sql"
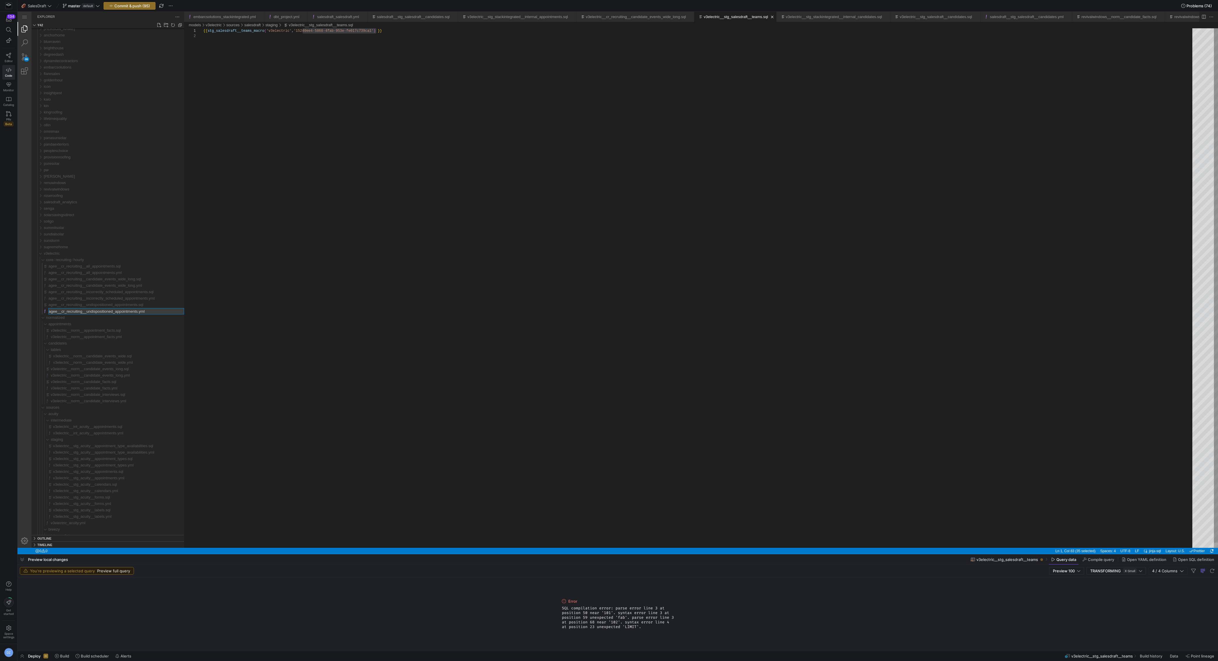
type input "v3electric__cr_recruiting__undispositioned_appointments.yml"
type input "v3electric__cr_recruiting__undispositioned_appointments.sql"
type input "v3electric__cr_recruiting__incorrectly_scheduled_appointments.yml"
type input "v3electric__cr_recruiting__incorrectly_scheduled_appointments.sql"
type input "v3electric__cr_recruiting__candidate_events_wide_long.yml"
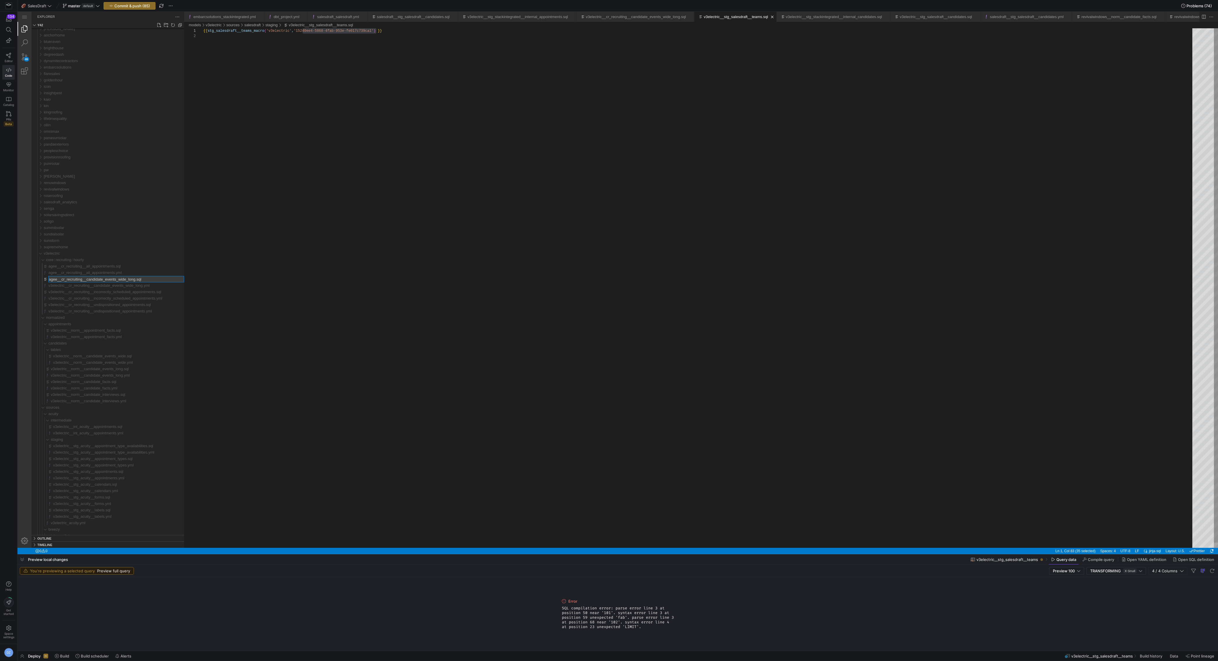
type input "v3electric__cr_recruiting__candidate_events_wide_long.sql"
type input "v3electric__cr_recruiting__all_appointments.yml"
type input "v3electric__cr_recruiting__all_appointments.sql"
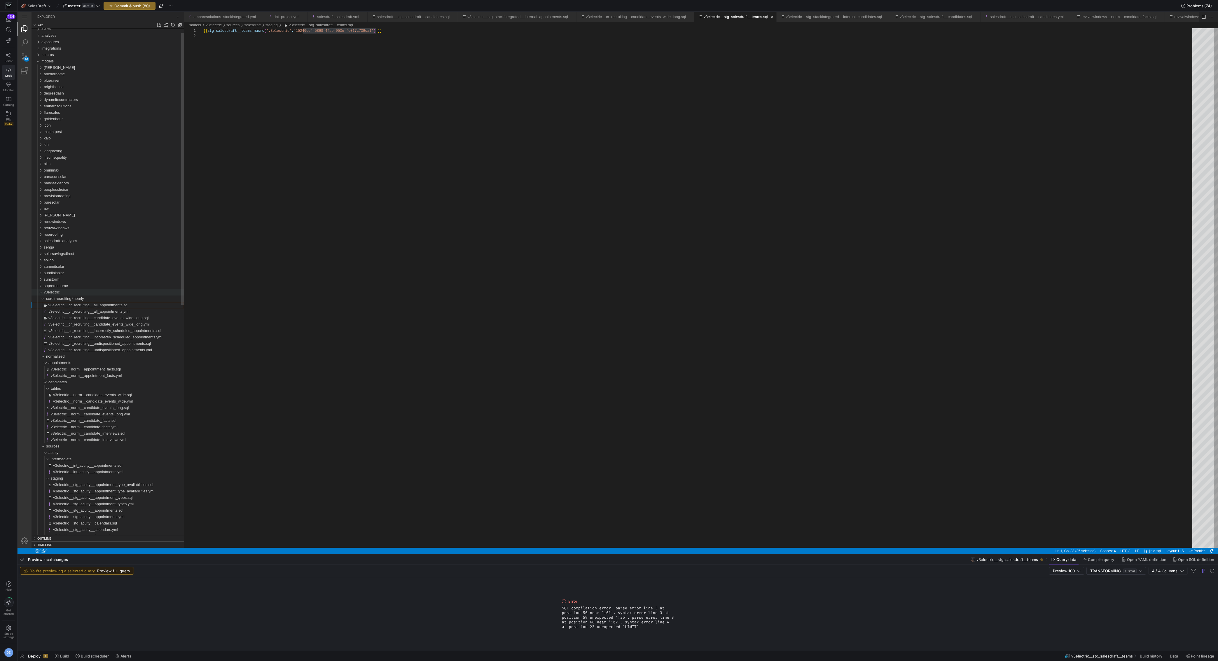
click at [55, 293] on span "v3electric" at bounding box center [52, 292] width 16 height 4
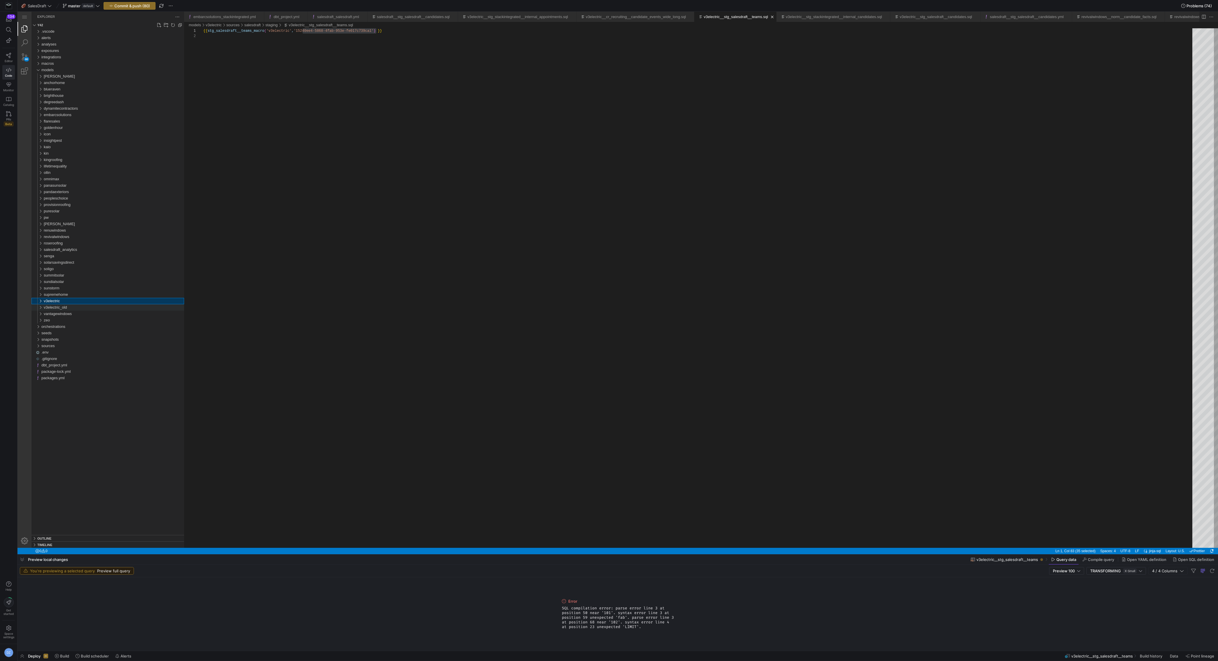
click at [57, 309] on span "v3electric_old" at bounding box center [55, 307] width 23 height 4
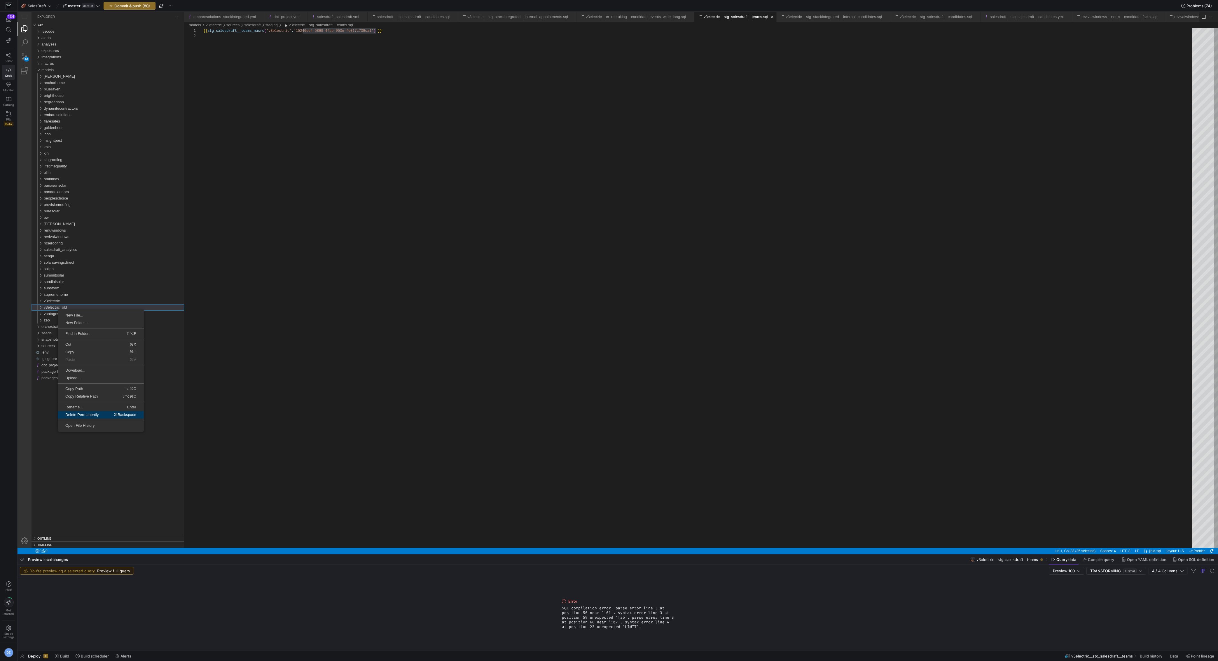
click at [91, 414] on span "Delete Permanently" at bounding box center [82, 415] width 48 height 4
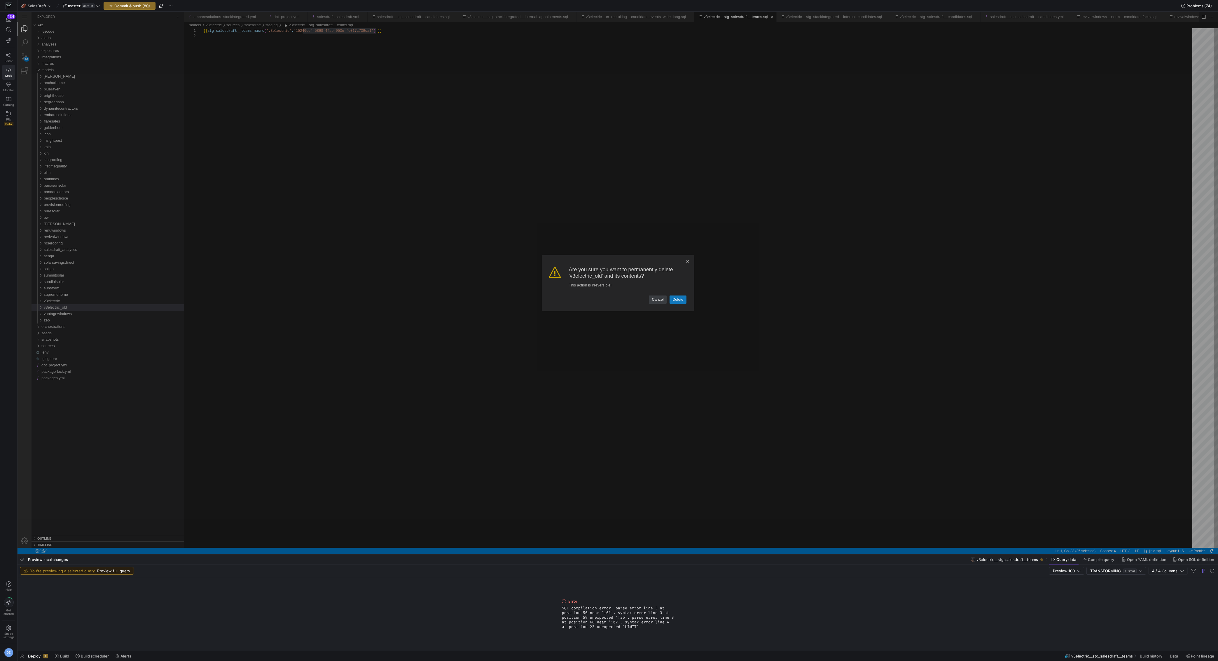
click at [678, 302] on link "Delete" at bounding box center [677, 299] width 17 height 8
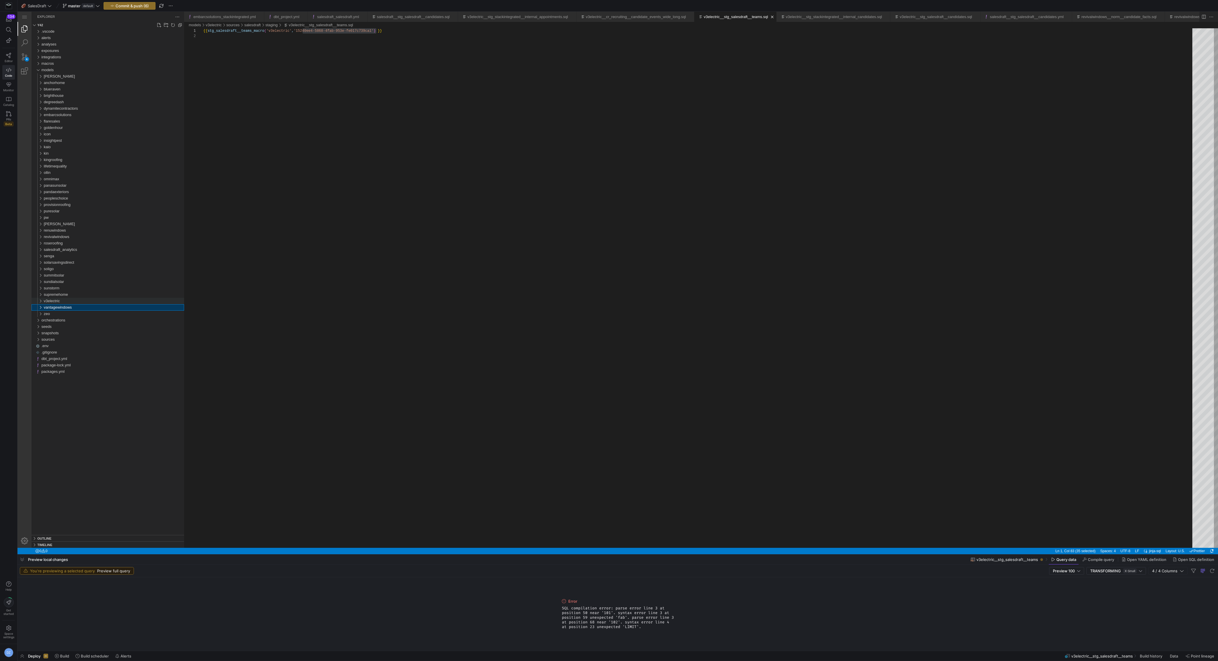
click at [117, 301] on div "v3electric" at bounding box center [114, 301] width 140 height 6
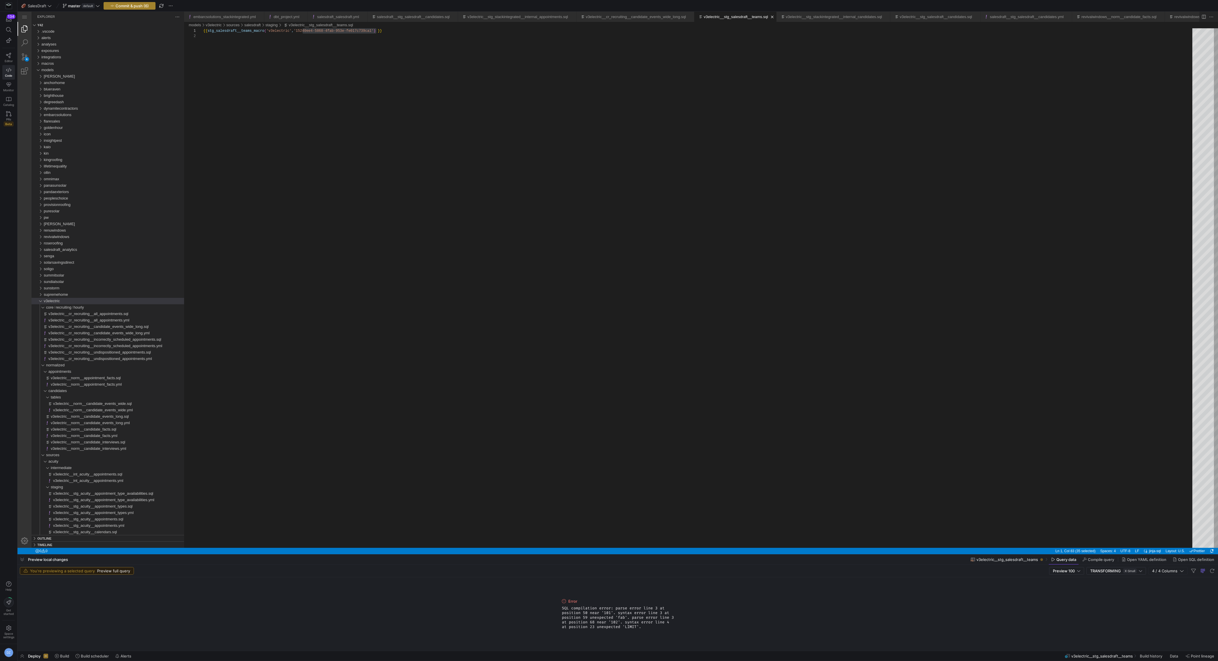
click at [145, 5] on span "Commit & push (6)" at bounding box center [132, 6] width 33 height 5
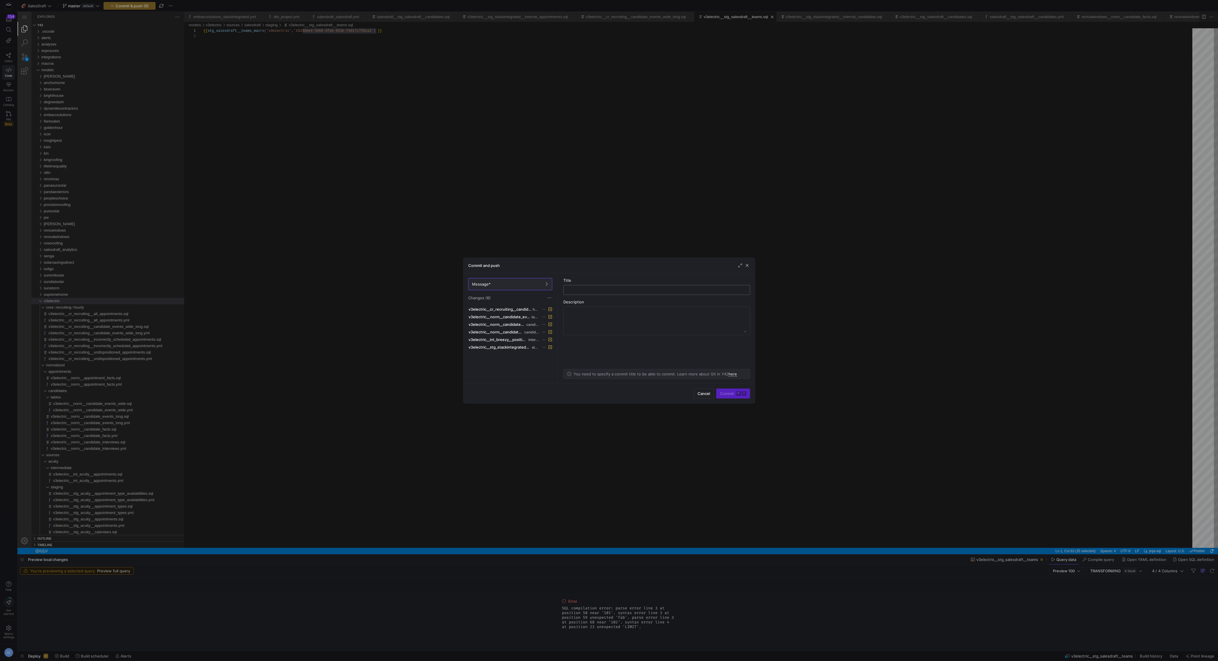
click at [578, 289] on input "text" at bounding box center [656, 290] width 177 height 5
type input "updated v3"
click at [732, 394] on span "Commit ⌘ ⏎" at bounding box center [733, 393] width 26 height 5
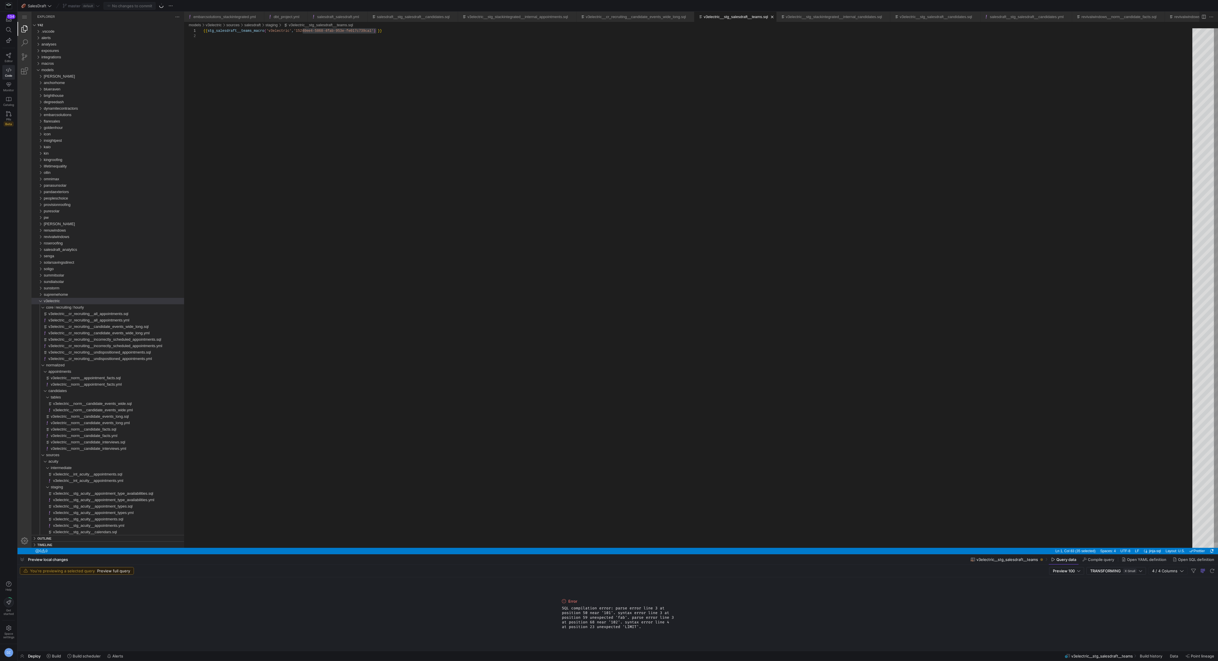
click at [398, 396] on div "{{ stg_salesdraft__teams_macro ( 'v3electric' , '15240ee4-5868-4fab-953e-fe017c…" at bounding box center [699, 290] width 993 height 525
click at [148, 329] on div "v3electric__cr_recruiting__candidate_events_wide_long.sql" at bounding box center [116, 326] width 136 height 6
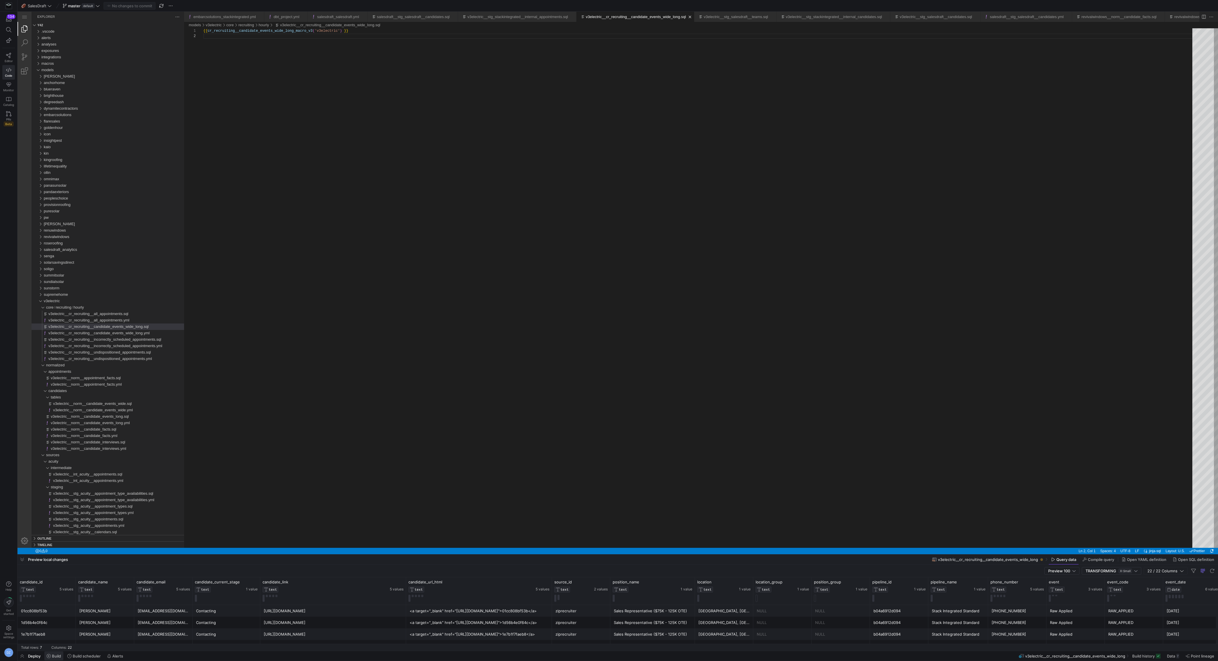
click at [53, 655] on span "Build" at bounding box center [56, 656] width 9 height 5
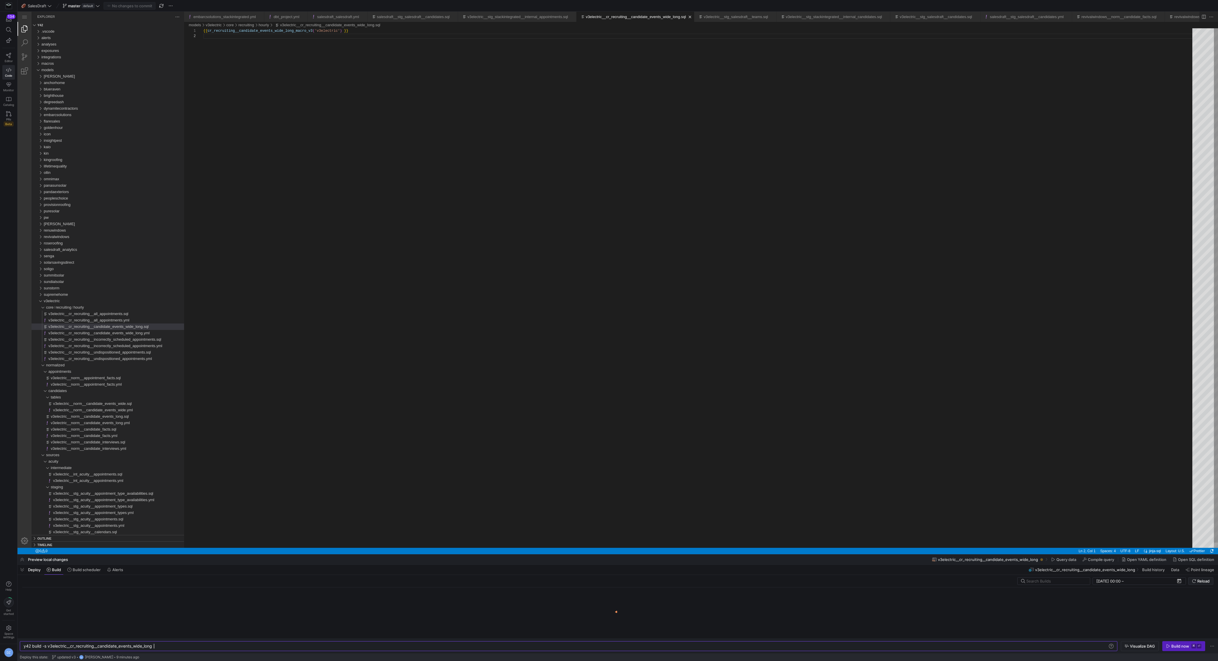
scroll to position [0, 130]
click at [49, 646] on div "y42 build -s v3electric__cr_recruiting__candidate_ events_wide_long" at bounding box center [566, 646] width 1085 height 5
type textarea "y42 build -s +v3electric__cr_recruiting__candidate_events_wide_long"
click at [1181, 649] on span "button" at bounding box center [1183, 645] width 42 height 9
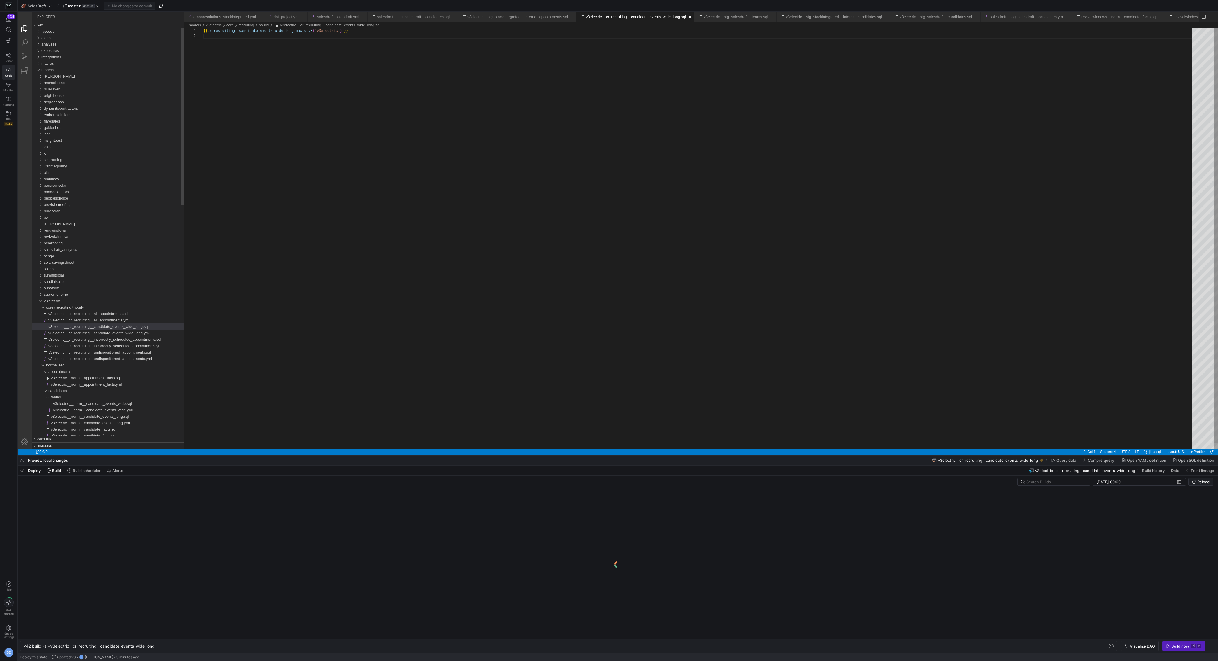
drag, startPoint x: 946, startPoint y: 554, endPoint x: 941, endPoint y: 425, distance: 128.5
click at [941, 454] on div at bounding box center [618, 455] width 1200 height 2
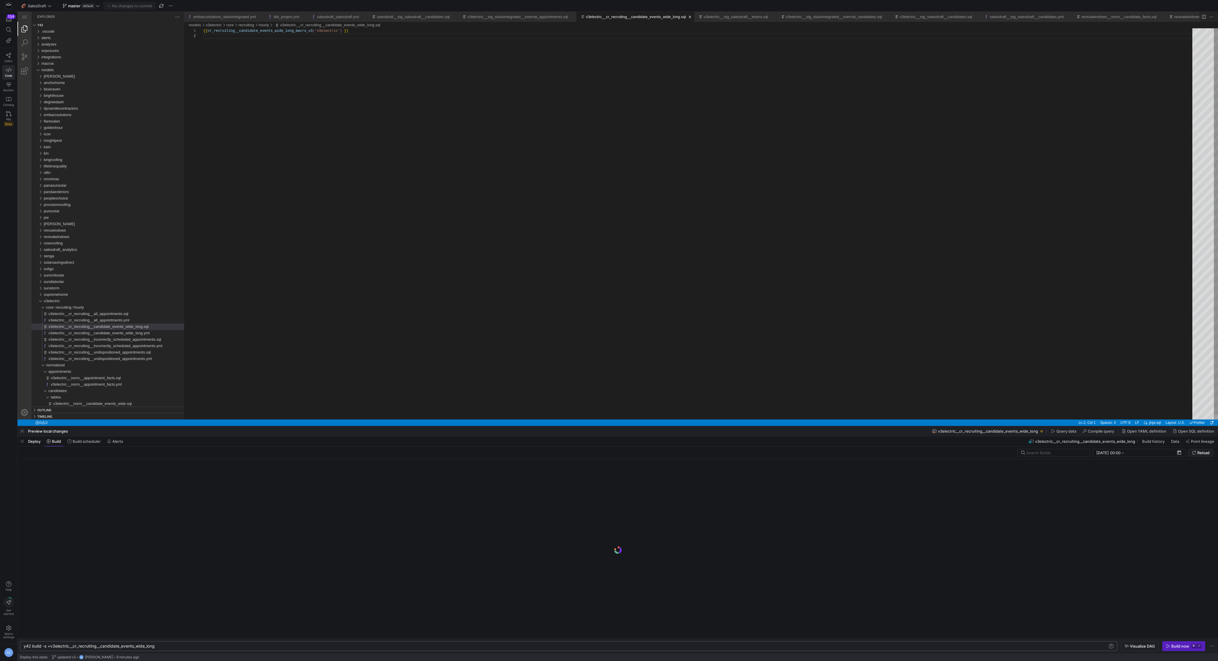
click at [875, 345] on div "{{ cr_recruiting__candidate_events_wide_long_macro_v 3 ( 'v3electric' ) }}" at bounding box center [699, 226] width 993 height 396
click at [1200, 453] on span "Reload" at bounding box center [1203, 452] width 12 height 5
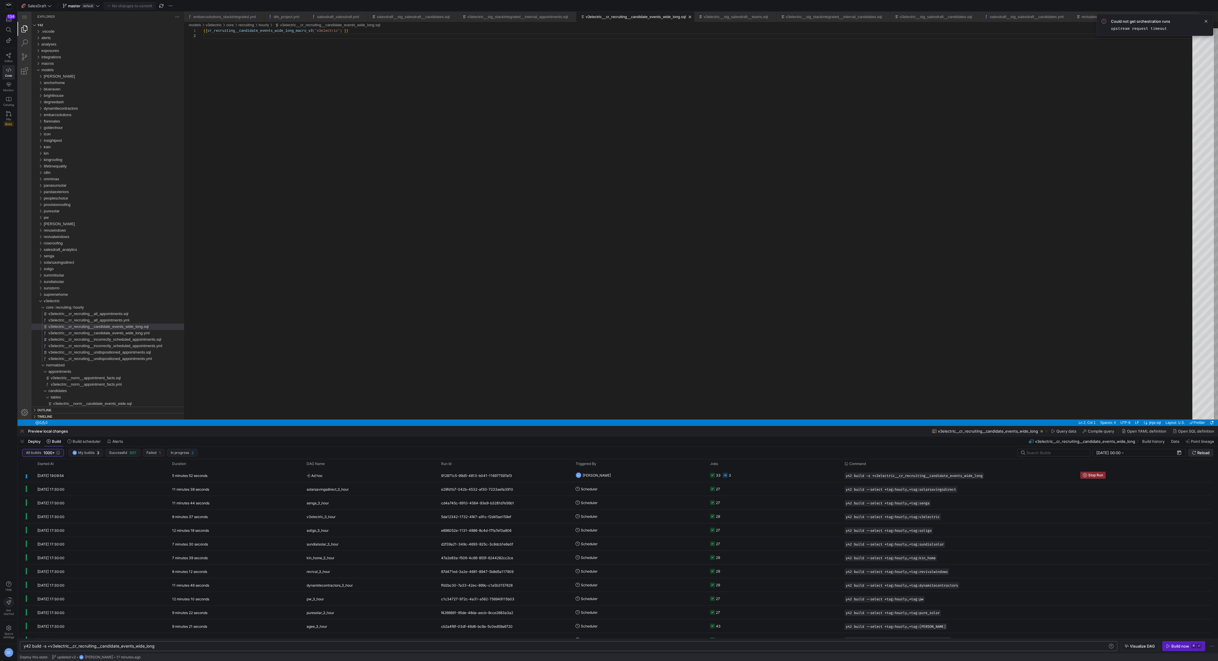
click at [1212, 450] on span "submit" at bounding box center [1200, 452] width 25 height 7
click at [1195, 452] on icon "submit" at bounding box center [1194, 453] width 4 height 4
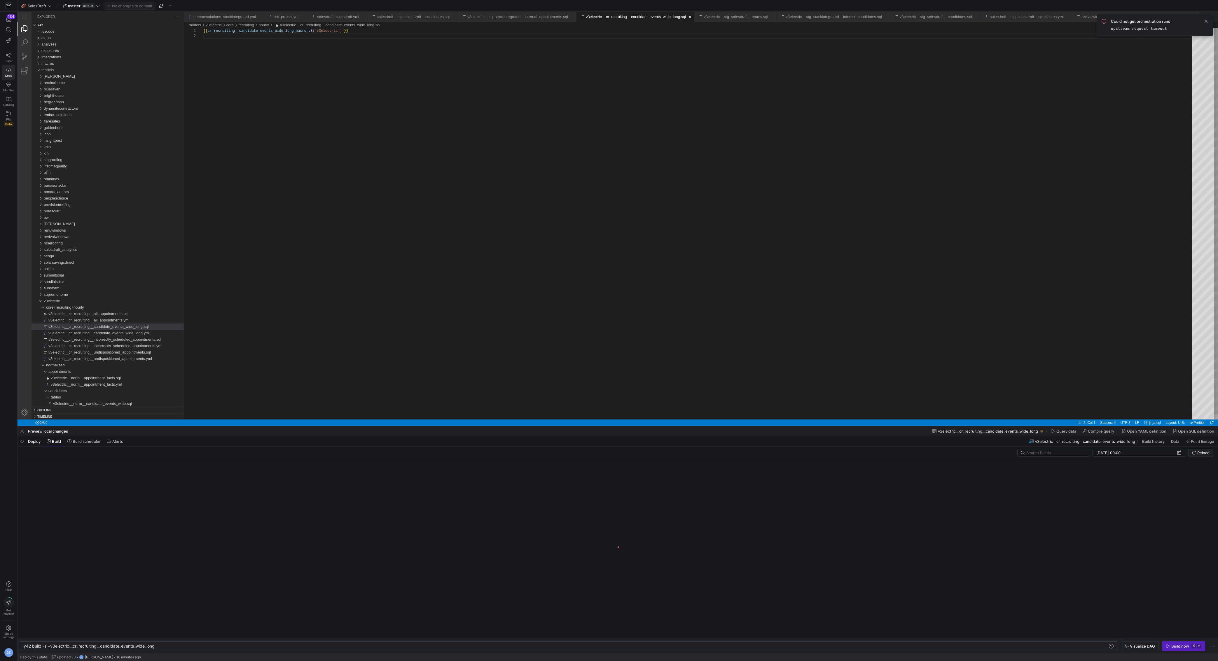
click at [489, 334] on div "{{ cr_recruiting__candidate_events_wide_long_macro_v 3 ( 'v3electric' ) }}" at bounding box center [699, 226] width 993 height 396
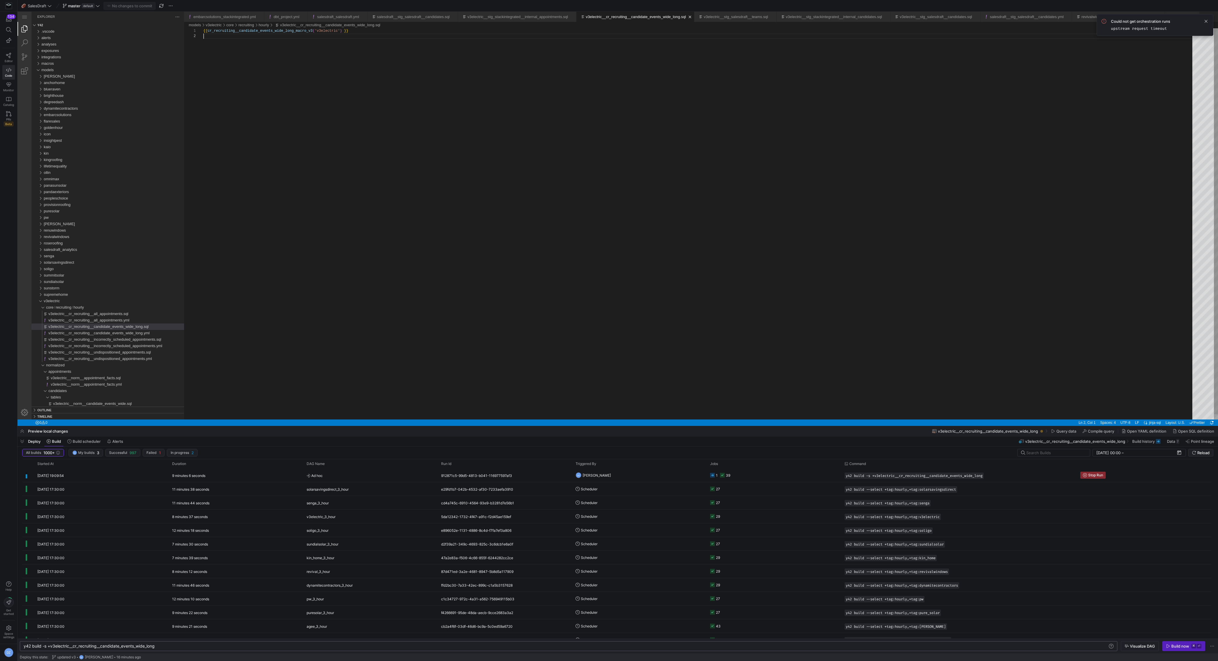
click at [387, 317] on div "{{ cr_recruiting__candidate_events_wide_long_macro_v 3 ( 'v3electric' ) }}" at bounding box center [699, 226] width 993 height 396
click at [258, 127] on div "{{ cr_recruiting__candidate_events_wide_long_macro_v 3 ( 'v3electric' ) }}" at bounding box center [699, 226] width 993 height 396
click at [390, 208] on div "{{ cr_recruiting__candidate_events_wide_long_macro_v 3 ( 'v3electric' ) }}" at bounding box center [699, 226] width 993 height 396
click at [394, 203] on div "{{ cr_recruiting__candidate_events_wide_long_macro_v 3 ( 'v3electric' ) }}" at bounding box center [699, 226] width 993 height 396
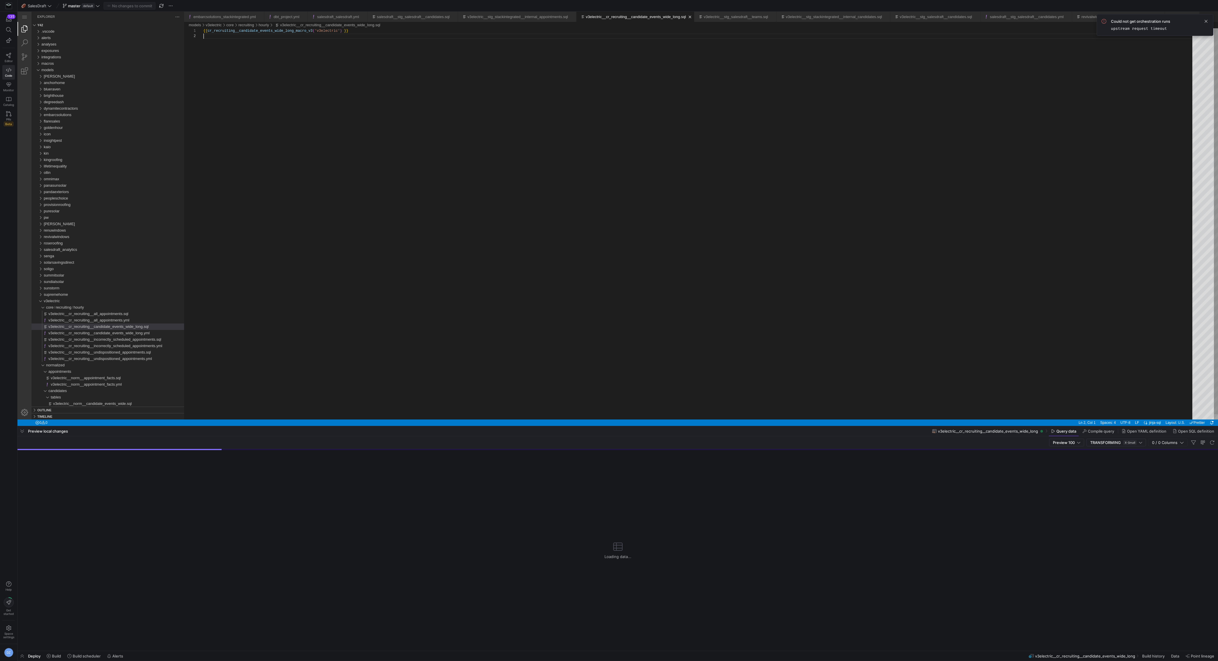
click at [394, 203] on div "{{ cr_recruiting__candidate_events_wide_long_macro_v 3 ( 'v3electric' ) }}" at bounding box center [699, 226] width 993 height 396
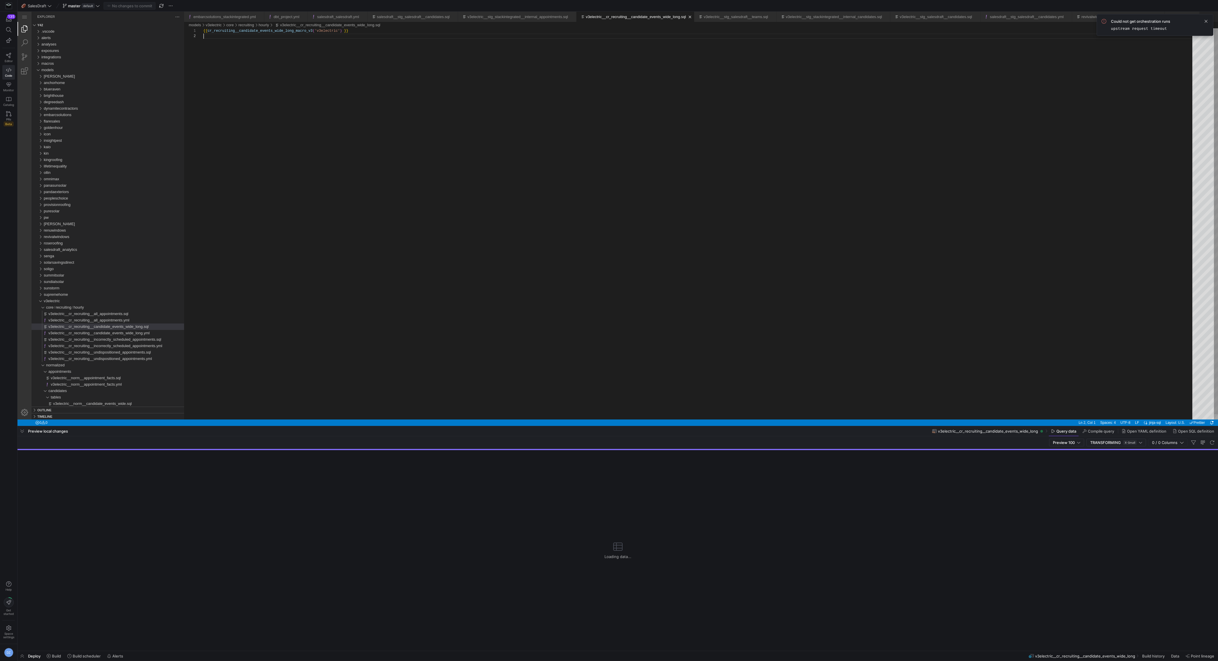
click at [318, 259] on div "{{ cr_recruiting__candidate_events_wide_long_macro_v 3 ( 'v3electric' ) }}" at bounding box center [699, 226] width 993 height 396
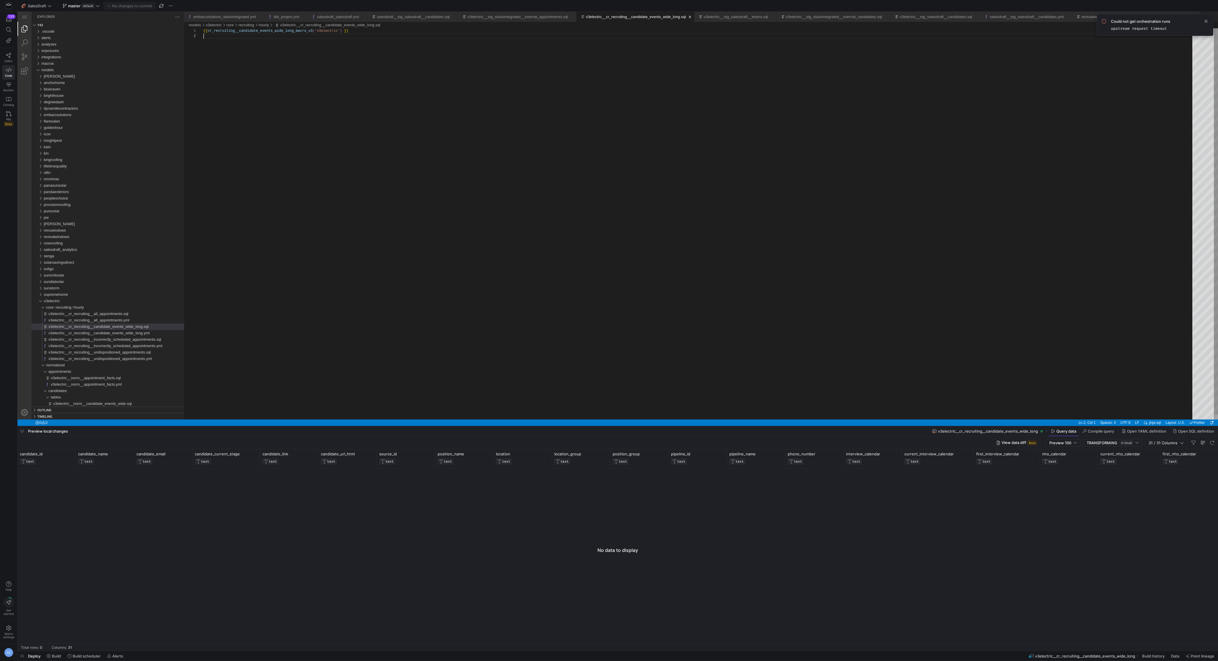
click at [403, 187] on div "{{ cr_recruiting__candidate_events_wide_long_macro_v 3 ( 'v3electric' ) }}" at bounding box center [699, 226] width 993 height 396
